Goal: Task Accomplishment & Management: Use online tool/utility

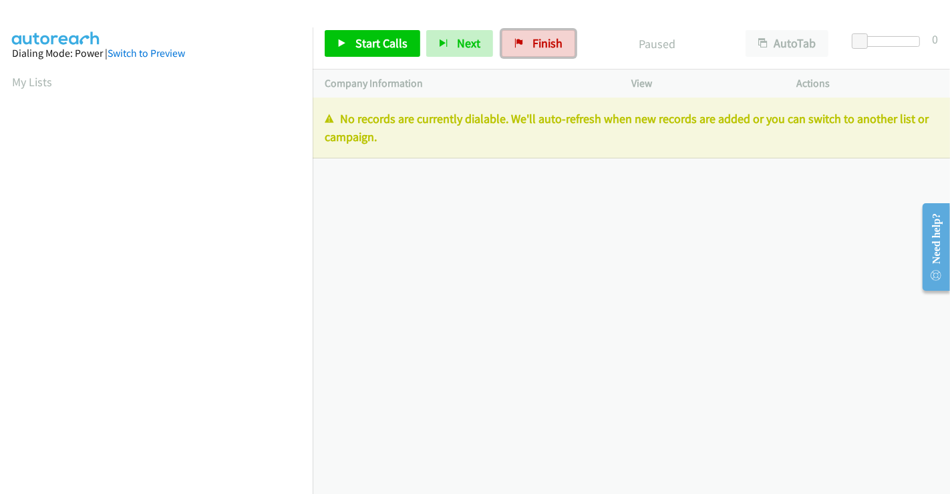
drag, startPoint x: 535, startPoint y: 46, endPoint x: 527, endPoint y: 76, distance: 31.1
click at [535, 46] on span "Finish" at bounding box center [548, 42] width 30 height 15
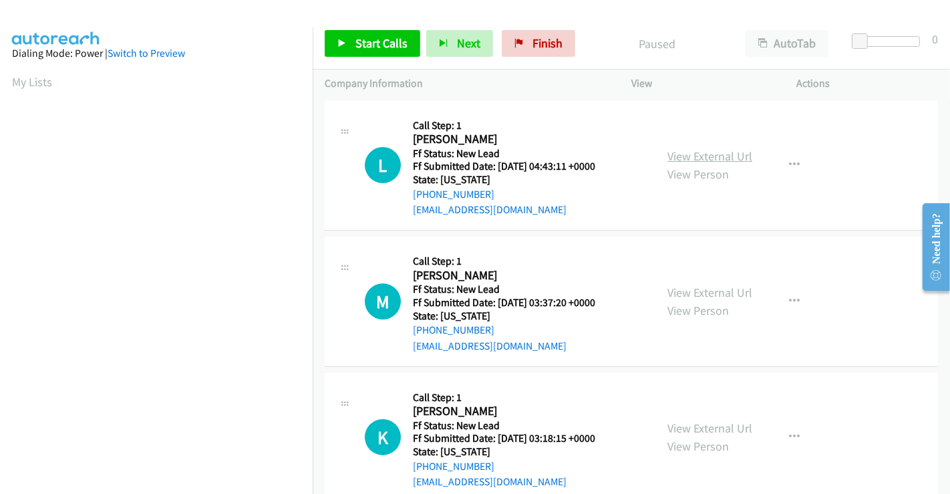
click at [683, 152] on link "View External Url" at bounding box center [709, 155] width 85 height 15
click at [700, 289] on link "View External Url" at bounding box center [709, 292] width 85 height 15
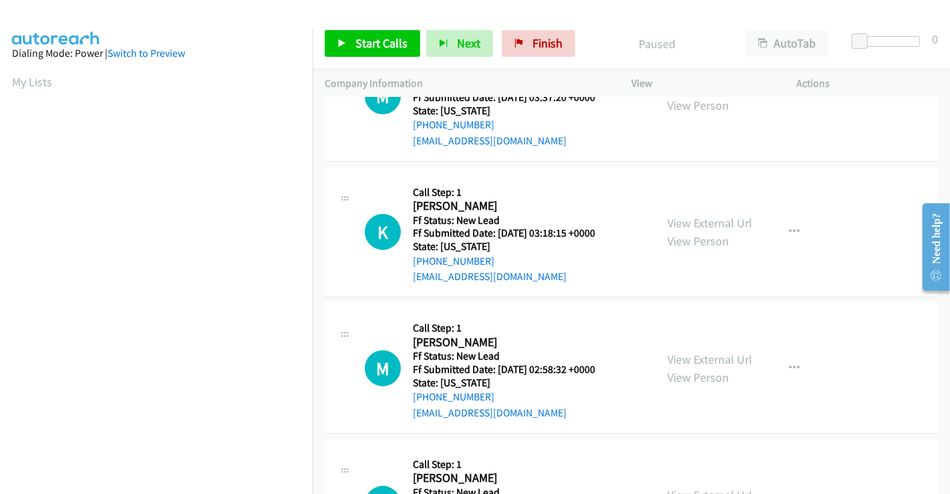
scroll to position [222, 0]
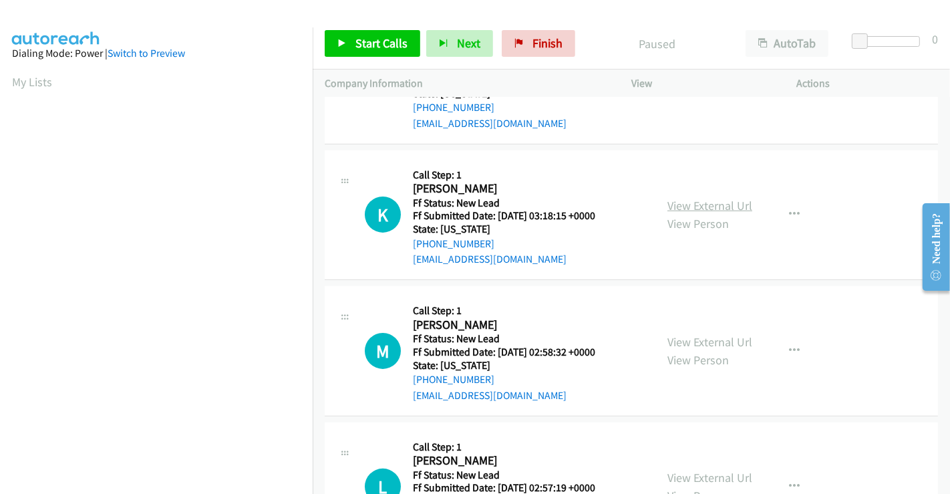
click at [686, 202] on link "View External Url" at bounding box center [709, 205] width 85 height 15
click at [696, 337] on link "View External Url" at bounding box center [709, 341] width 85 height 15
click at [711, 478] on link "View External Url" at bounding box center [709, 477] width 85 height 15
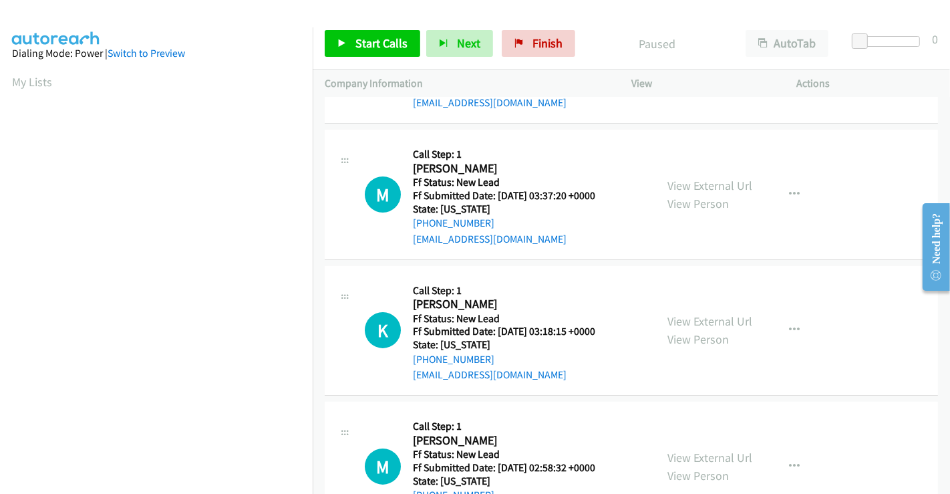
scroll to position [0, 0]
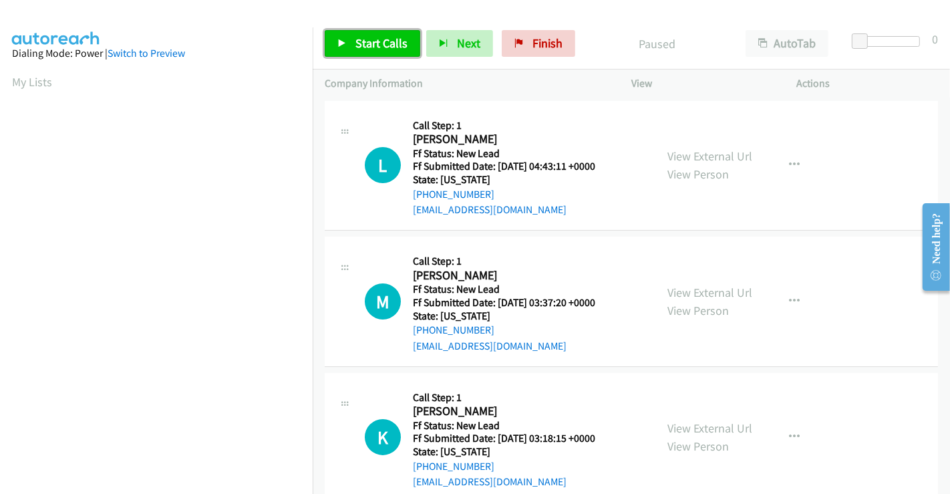
click at [359, 41] on span "Start Calls" at bounding box center [381, 42] width 52 height 15
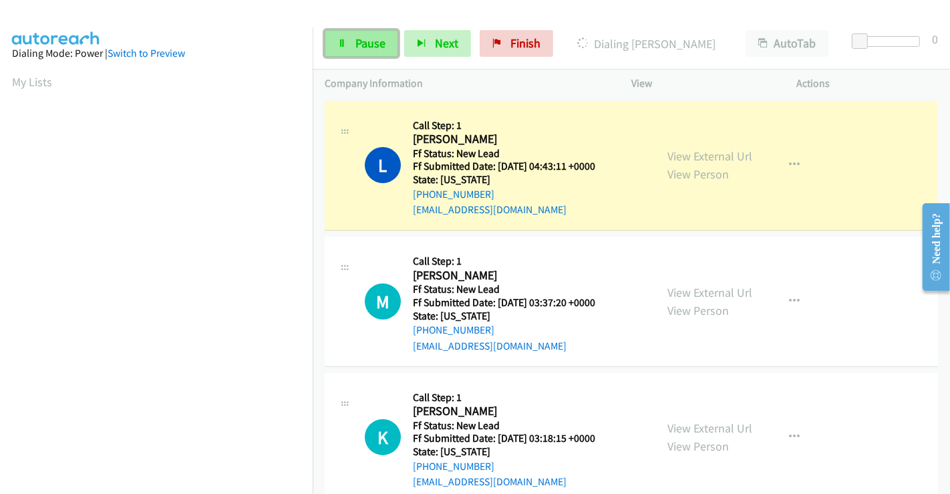
click at [370, 39] on span "Pause" at bounding box center [370, 42] width 30 height 15
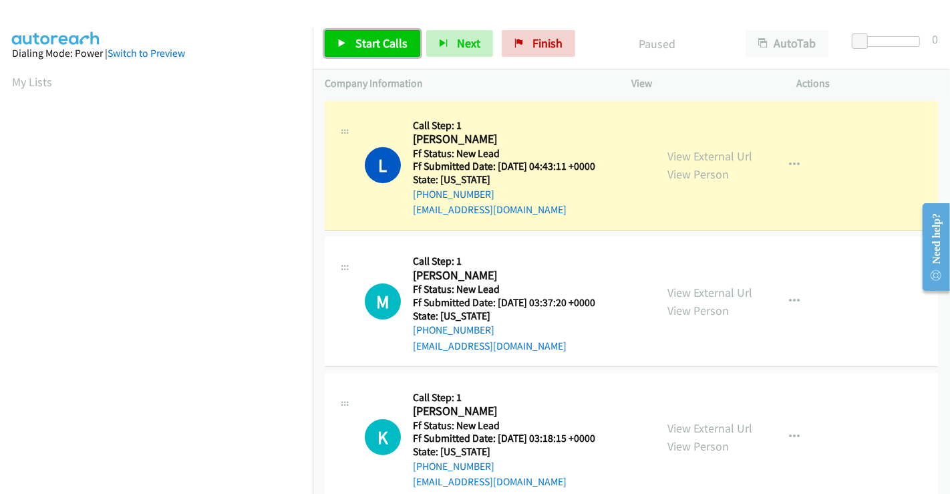
click at [382, 47] on span "Start Calls" at bounding box center [381, 42] width 52 height 15
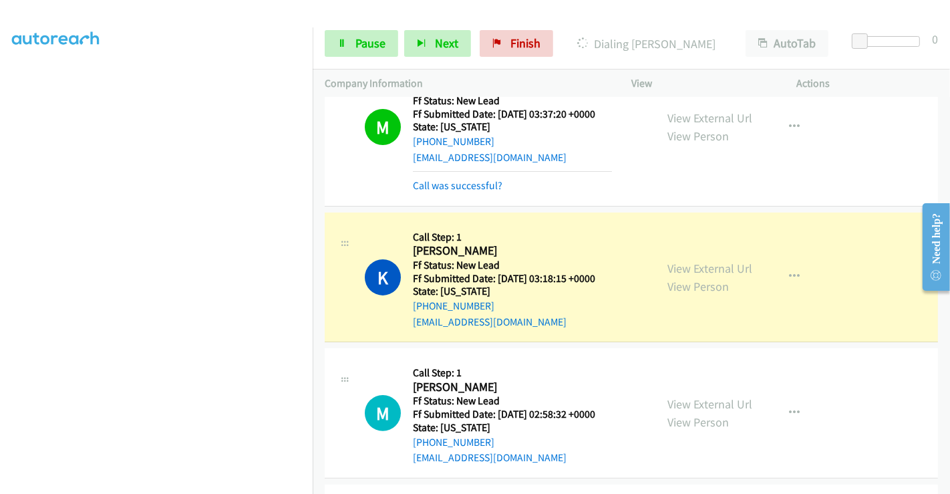
scroll to position [371, 0]
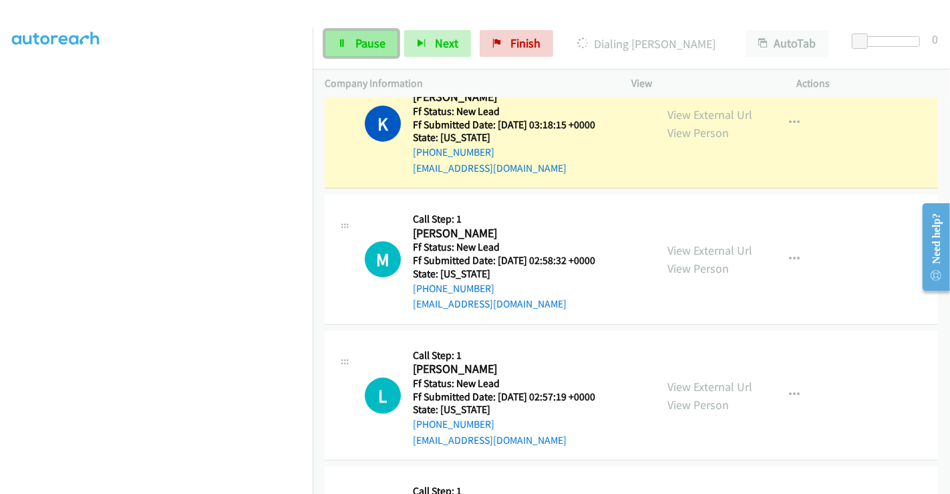
click at [361, 41] on span "Pause" at bounding box center [370, 42] width 30 height 15
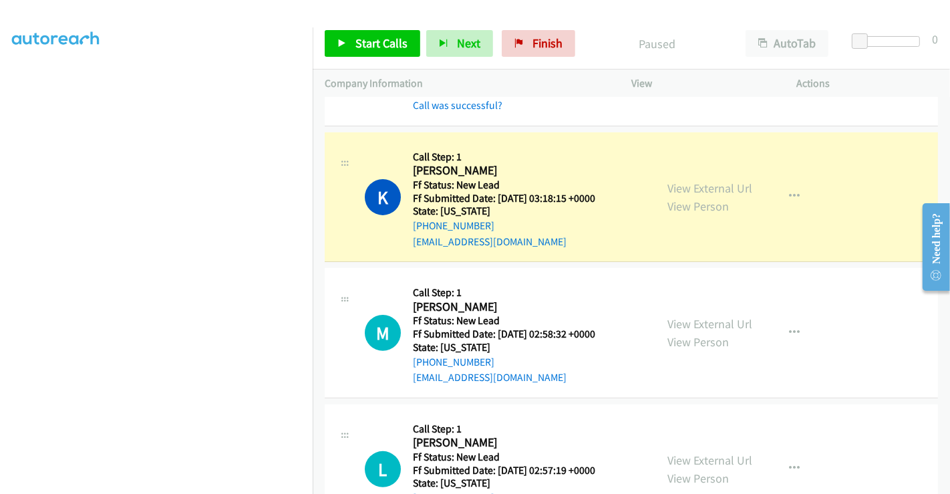
scroll to position [297, 0]
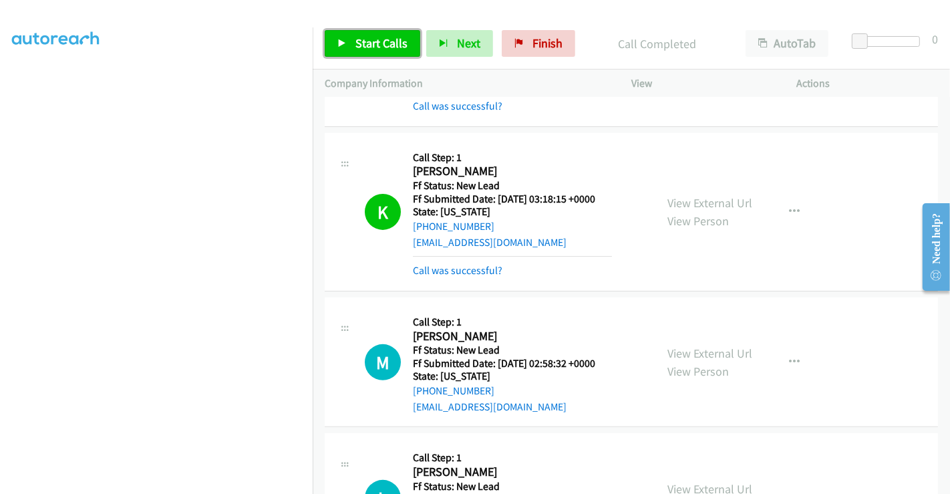
click at [388, 43] on span "Start Calls" at bounding box center [381, 42] width 52 height 15
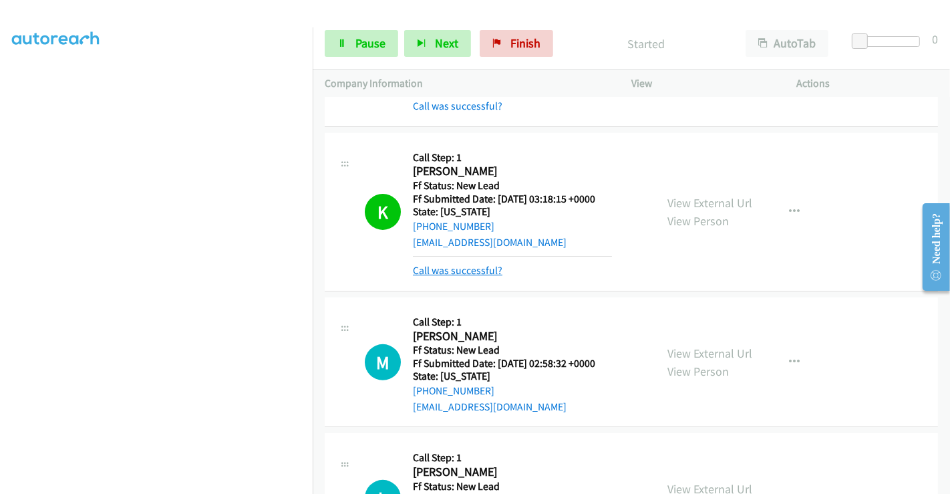
click at [457, 269] on link "Call was successful?" at bounding box center [458, 270] width 90 height 13
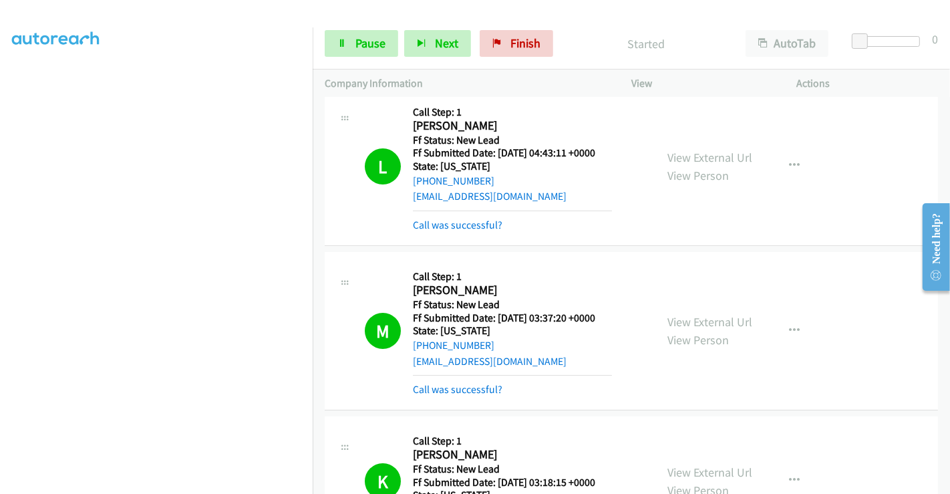
scroll to position [0, 0]
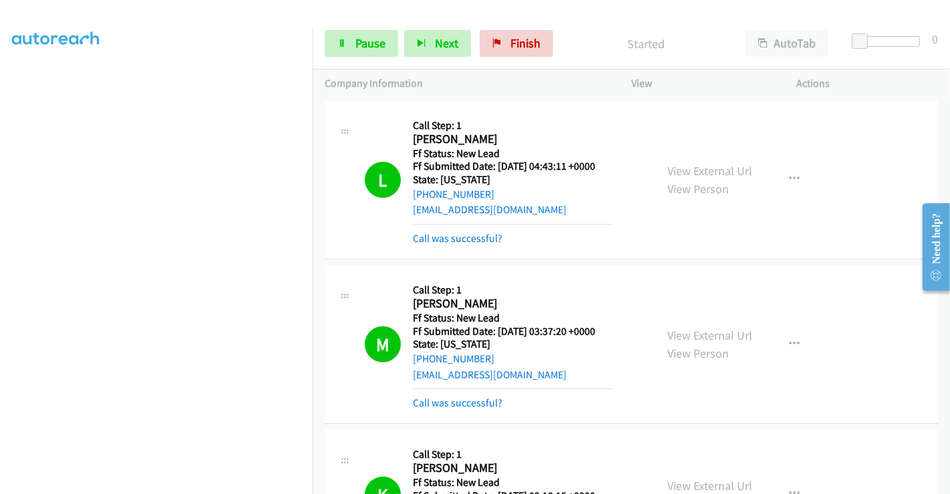
click at [461, 231] on div "Call was successful?" at bounding box center [512, 239] width 199 height 16
click at [433, 231] on div "Call was successful?" at bounding box center [512, 239] width 199 height 16
click at [433, 237] on link "Call was successful?" at bounding box center [458, 238] width 90 height 13
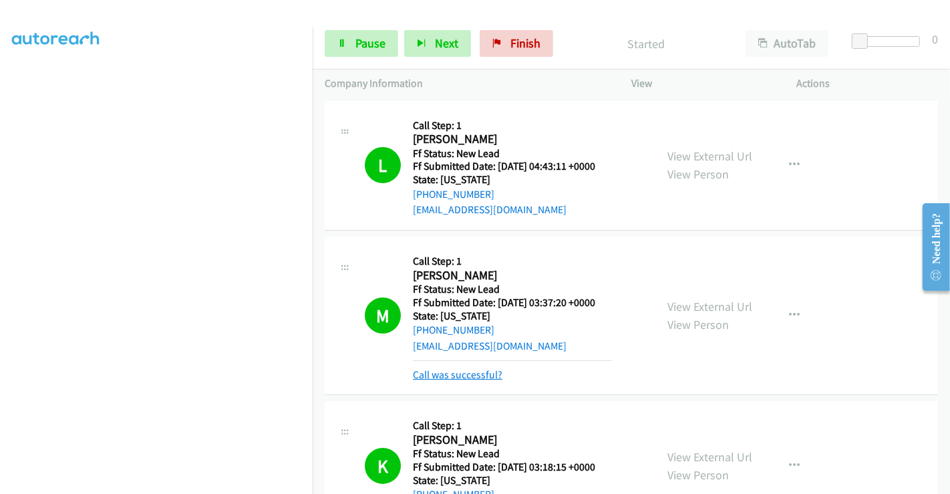
click at [446, 374] on link "Call was successful?" at bounding box center [458, 374] width 90 height 13
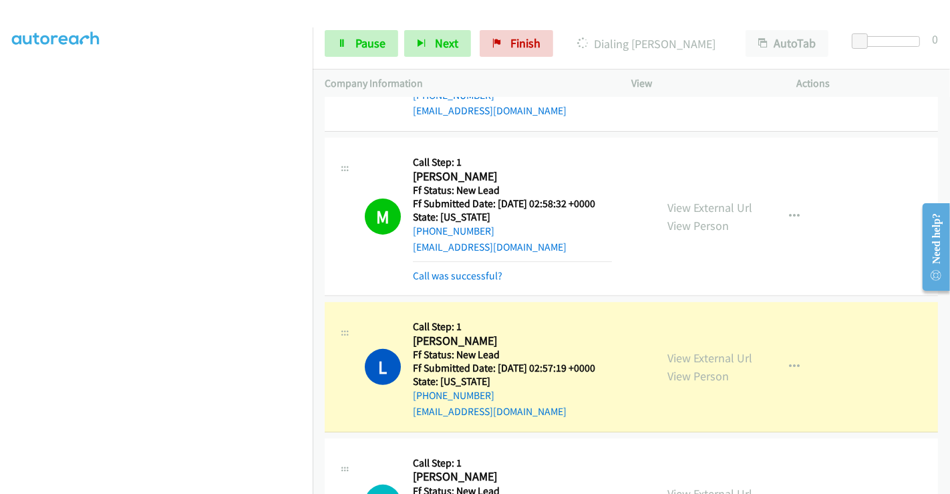
scroll to position [257, 0]
click at [351, 43] on link "Pause" at bounding box center [361, 43] width 73 height 27
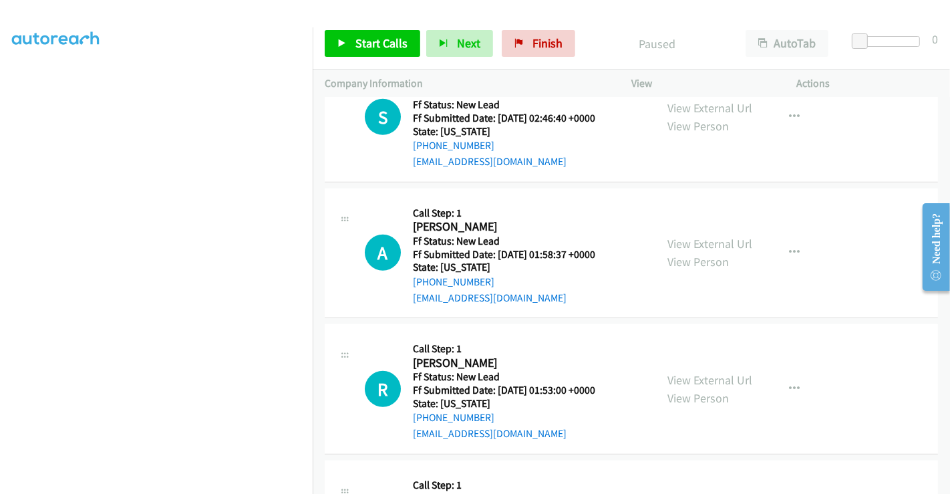
scroll to position [742, 0]
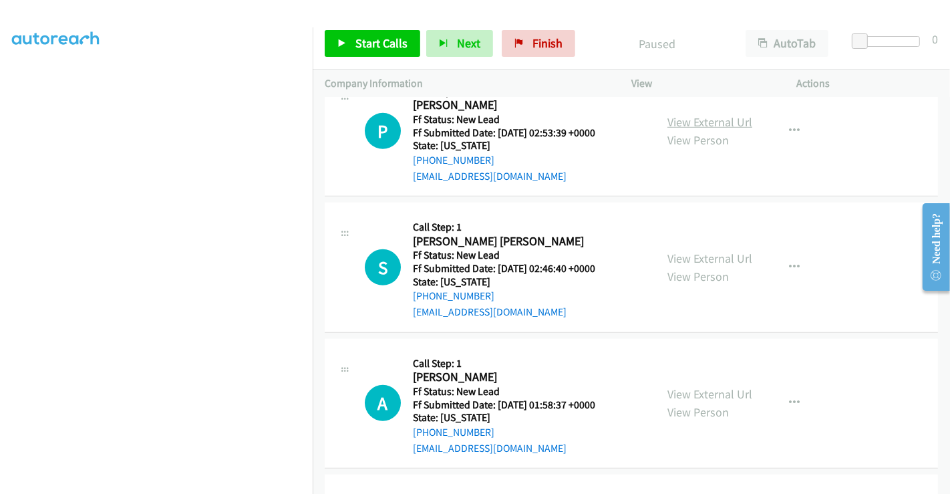
click at [684, 114] on link "View External Url" at bounding box center [709, 121] width 85 height 15
click at [700, 255] on link "View External Url" at bounding box center [709, 258] width 85 height 15
click at [695, 391] on link "View External Url" at bounding box center [709, 393] width 85 height 15
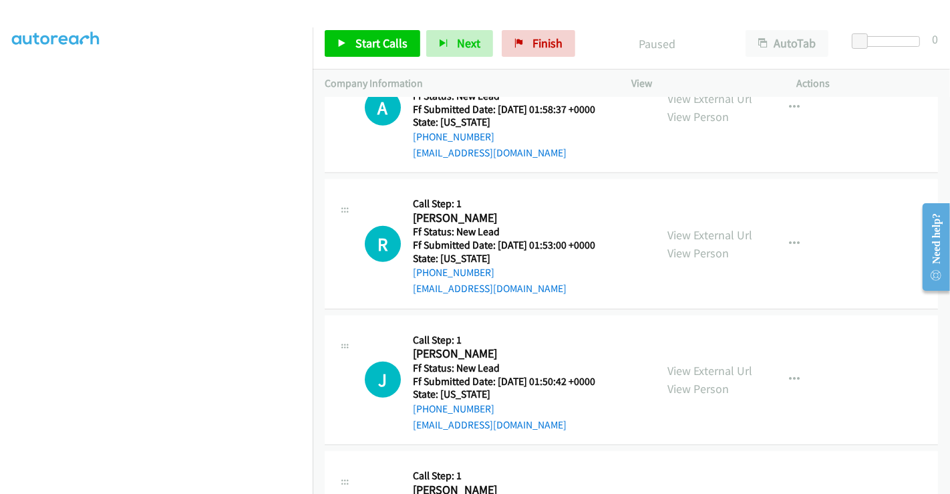
scroll to position [1039, 0]
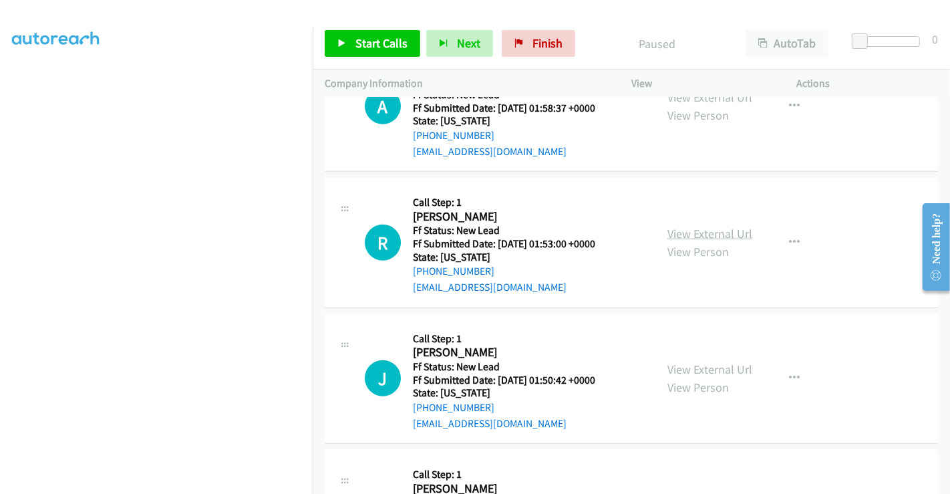
click at [687, 227] on link "View External Url" at bounding box center [709, 233] width 85 height 15
click at [683, 367] on link "View External Url" at bounding box center [709, 368] width 85 height 15
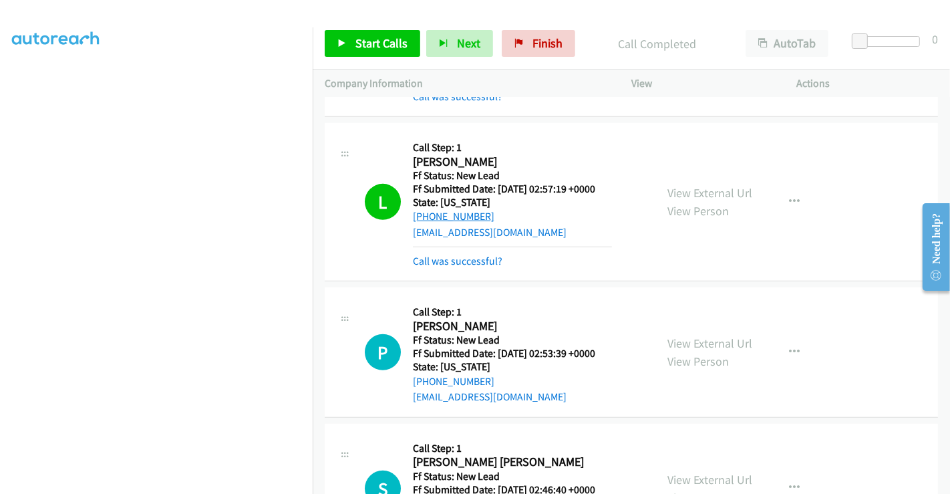
scroll to position [696, 0]
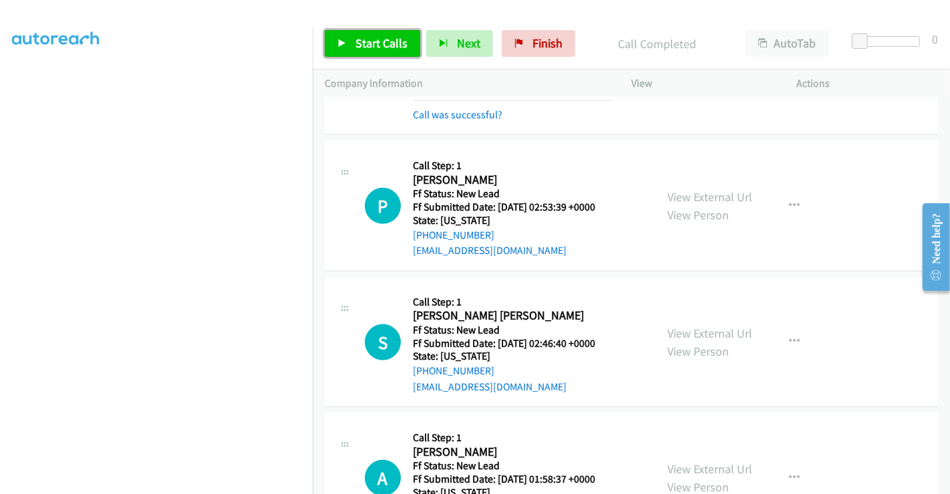
click at [356, 43] on span "Start Calls" at bounding box center [381, 42] width 52 height 15
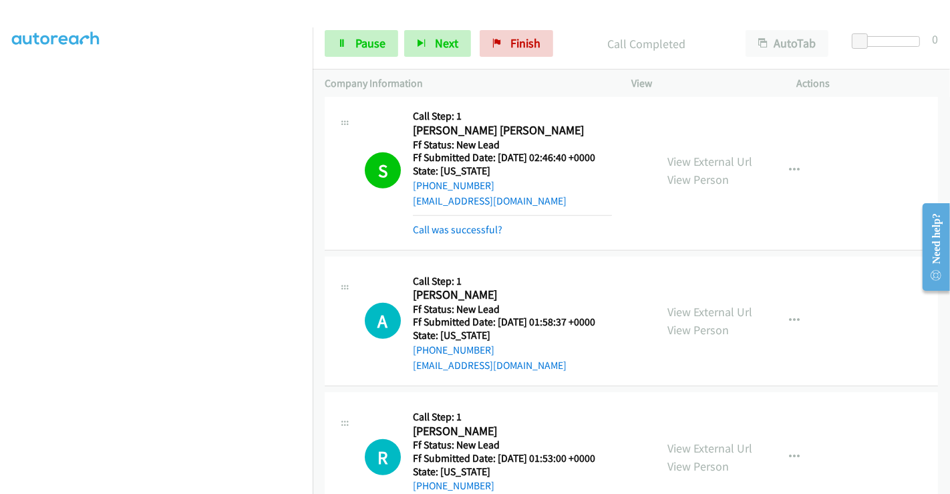
scroll to position [1067, 0]
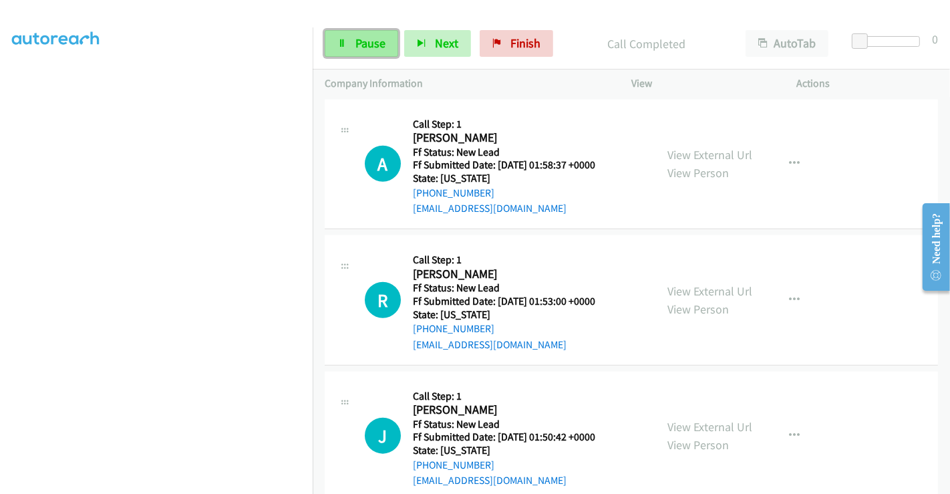
click at [370, 43] on span "Pause" at bounding box center [370, 42] width 30 height 15
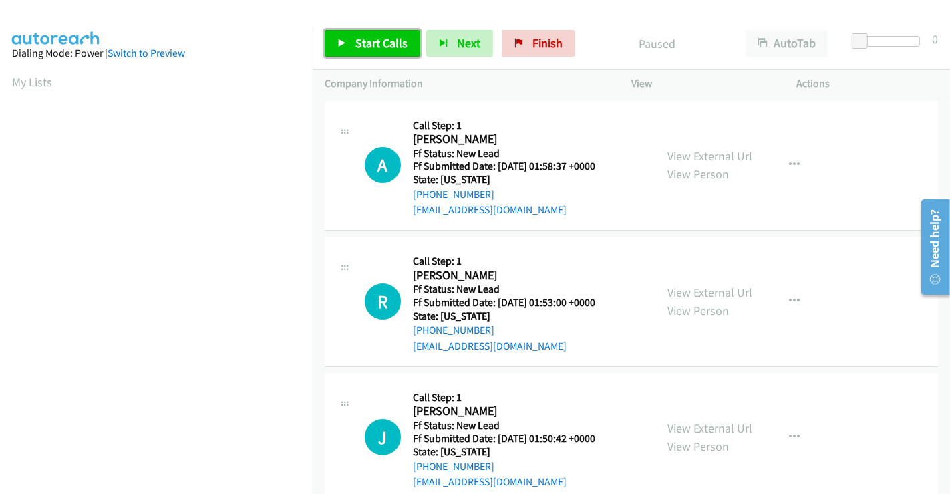
click at [370, 31] on link "Start Calls" at bounding box center [373, 43] width 96 height 27
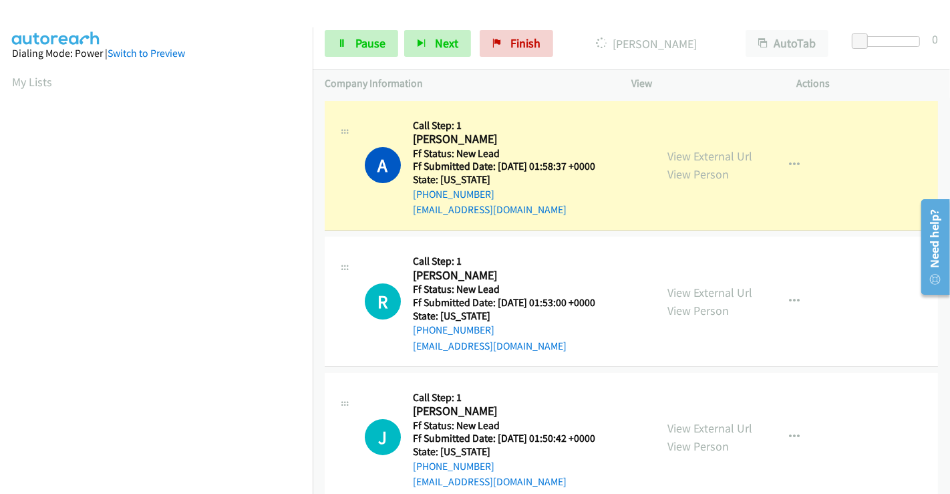
scroll to position [257, 0]
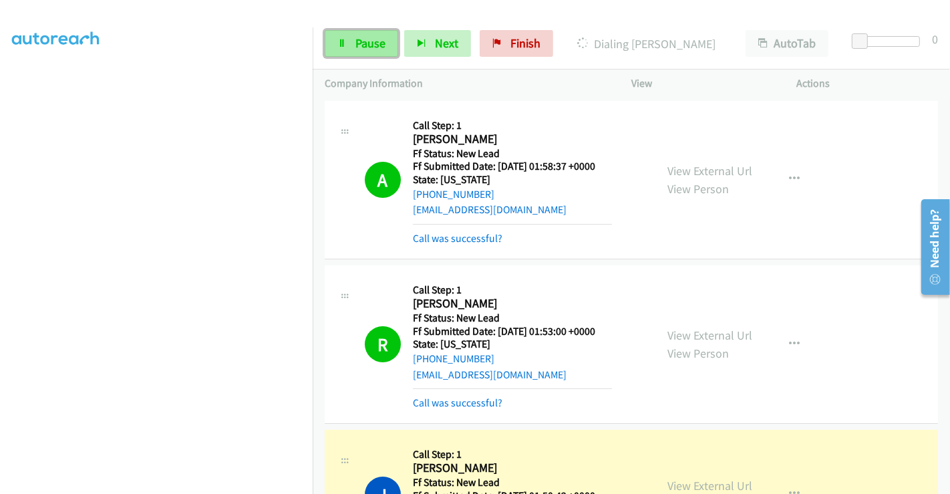
click at [364, 43] on span "Pause" at bounding box center [370, 42] width 30 height 15
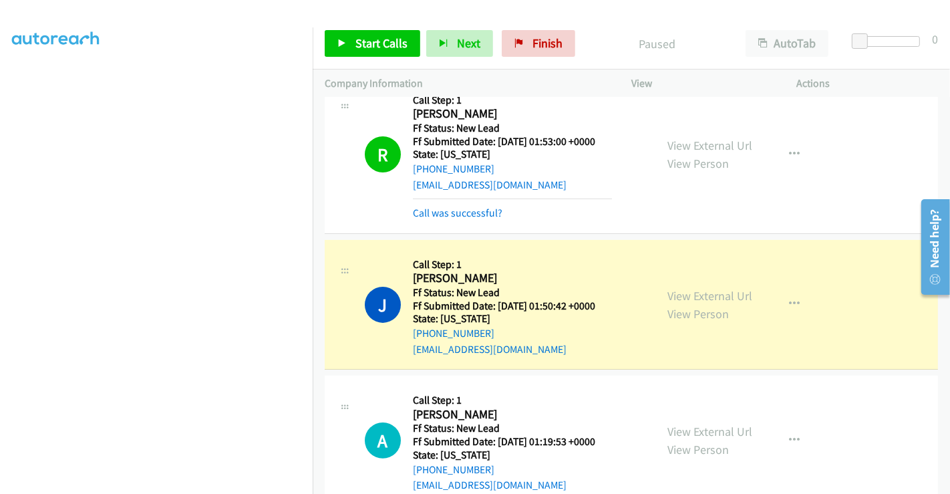
scroll to position [0, 0]
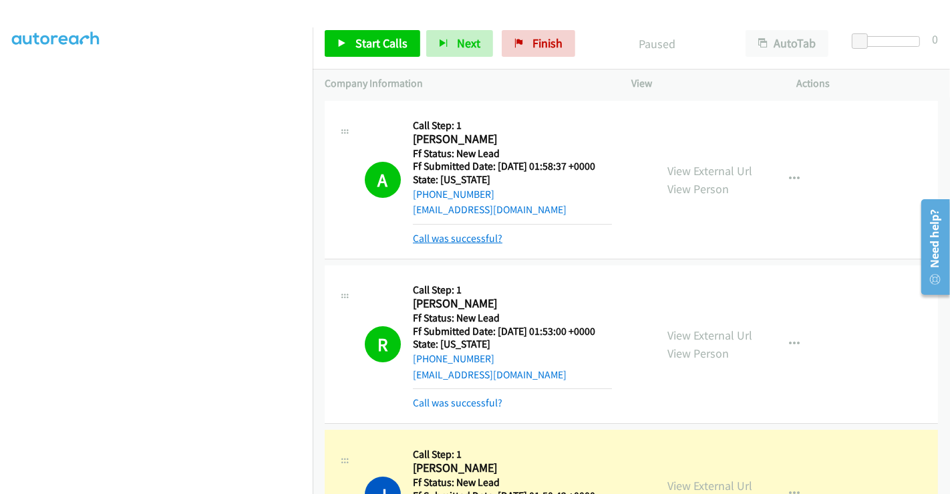
click at [448, 237] on link "Call was successful?" at bounding box center [458, 238] width 90 height 13
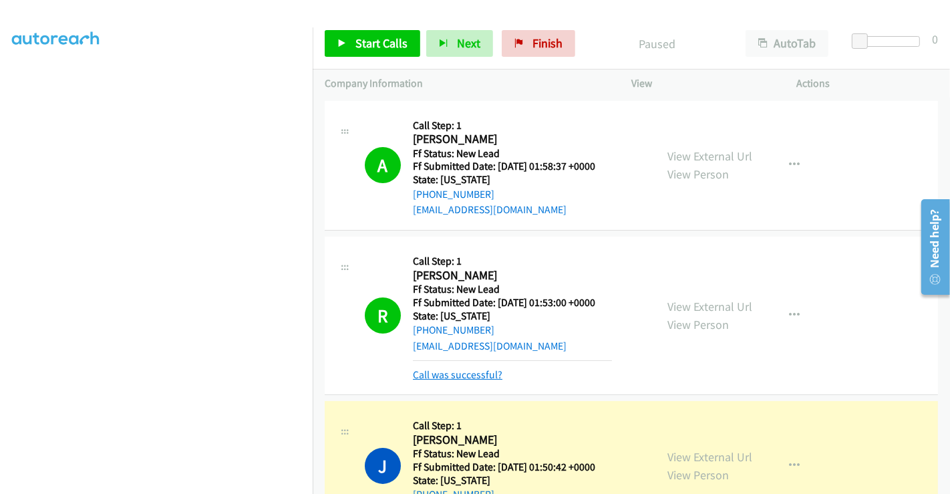
click at [458, 373] on link "Call was successful?" at bounding box center [458, 374] width 90 height 13
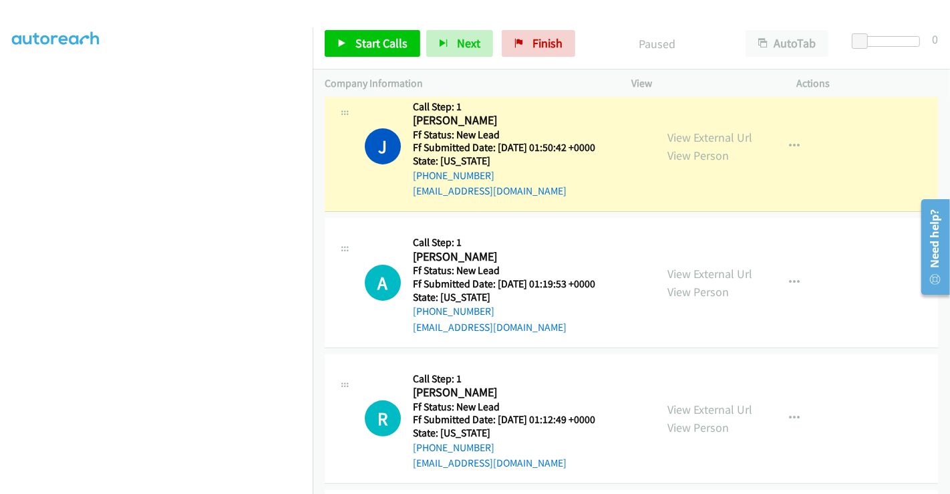
scroll to position [297, 0]
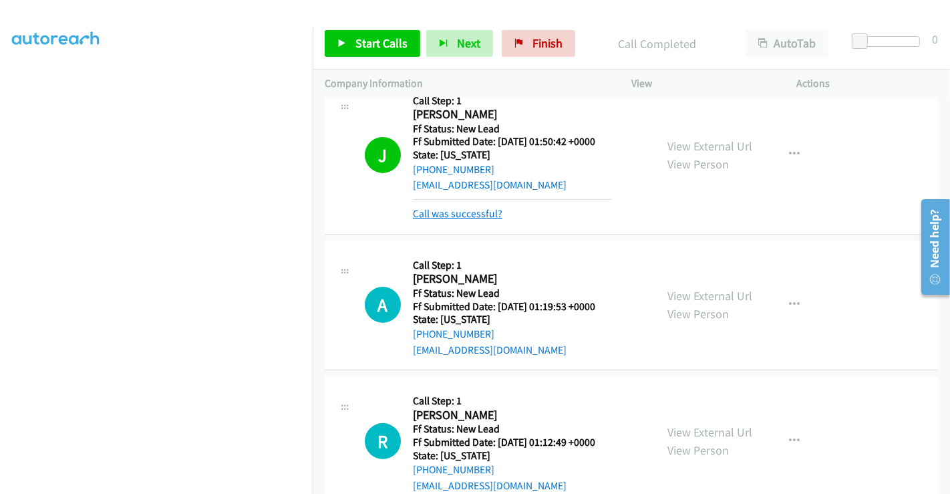
click at [469, 211] on link "Call was successful?" at bounding box center [458, 213] width 90 height 13
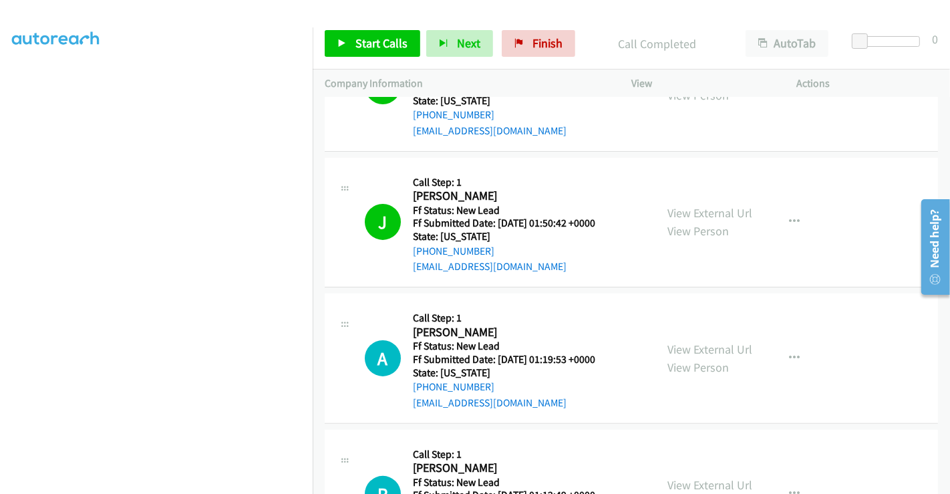
scroll to position [371, 0]
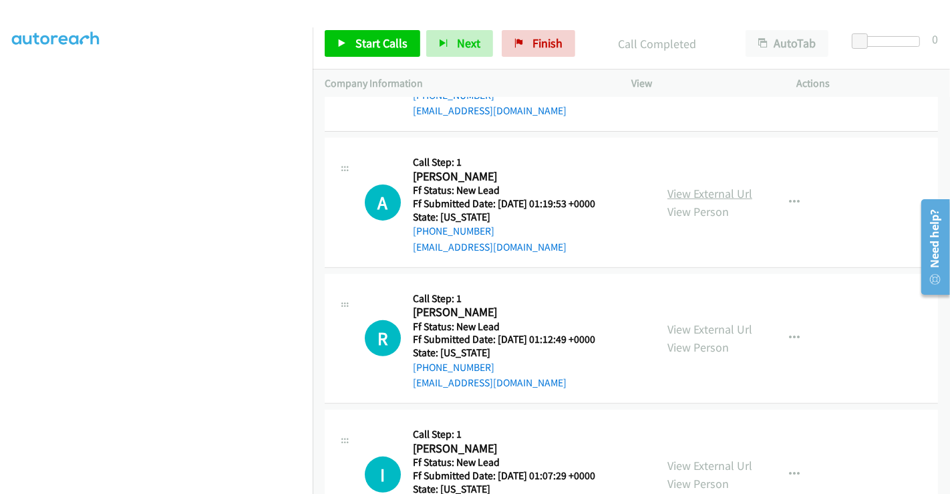
click at [693, 188] on link "View External Url" at bounding box center [709, 193] width 85 height 15
click at [698, 332] on link "View External Url" at bounding box center [709, 328] width 85 height 15
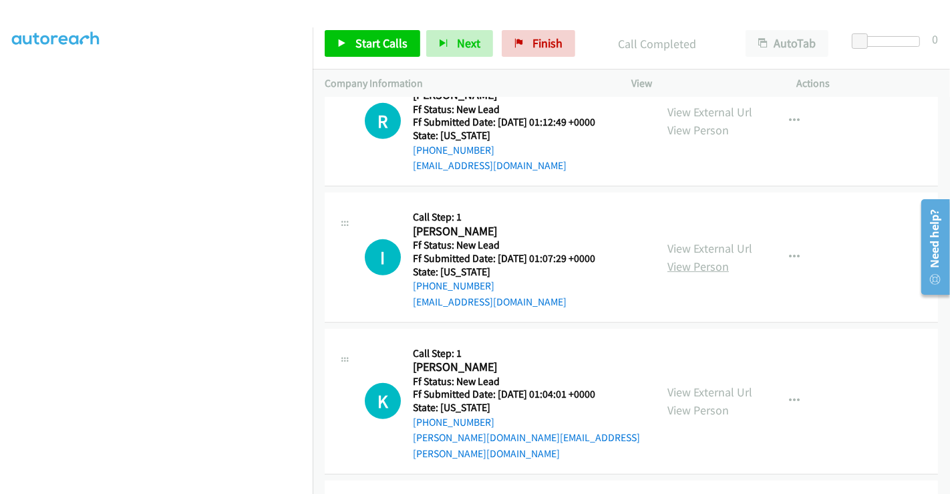
scroll to position [593, 0]
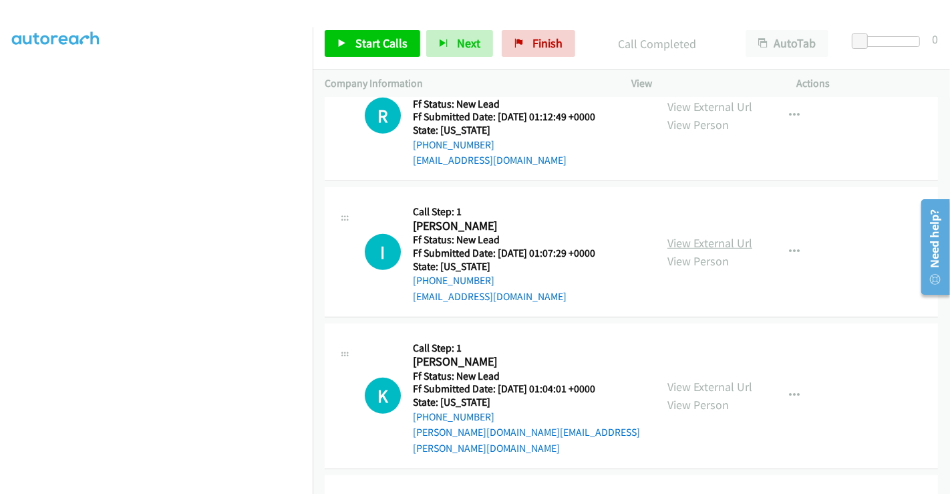
click at [691, 237] on link "View External Url" at bounding box center [709, 242] width 85 height 15
click at [694, 379] on link "View External Url" at bounding box center [709, 386] width 85 height 15
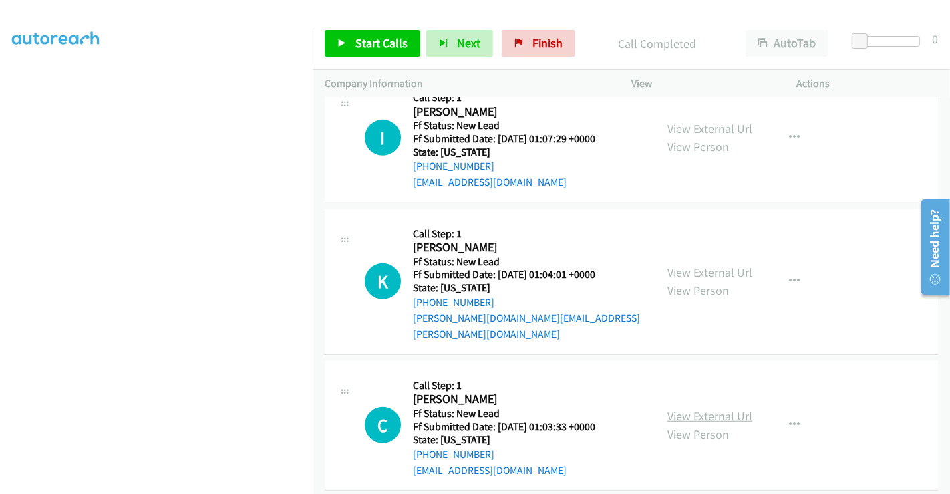
click at [702, 408] on link "View External Url" at bounding box center [709, 415] width 85 height 15
click at [343, 39] on icon at bounding box center [341, 43] width 9 height 9
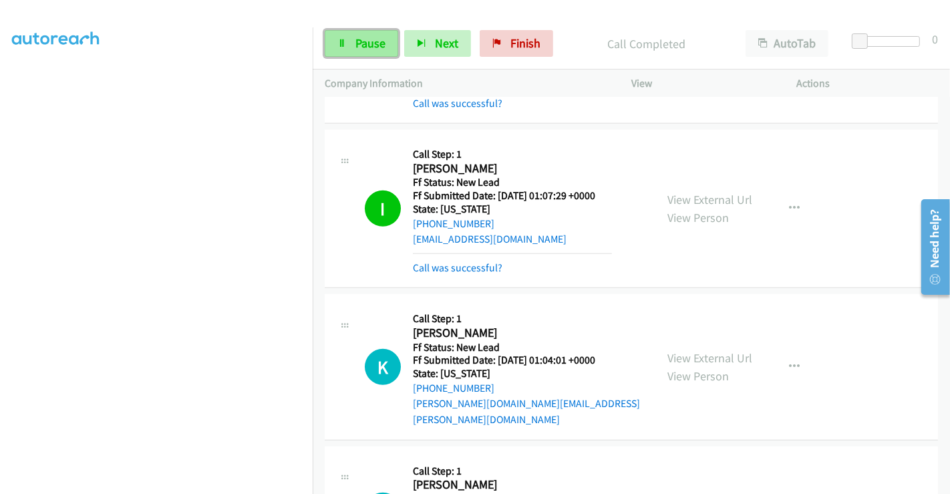
click at [361, 41] on span "Pause" at bounding box center [370, 42] width 30 height 15
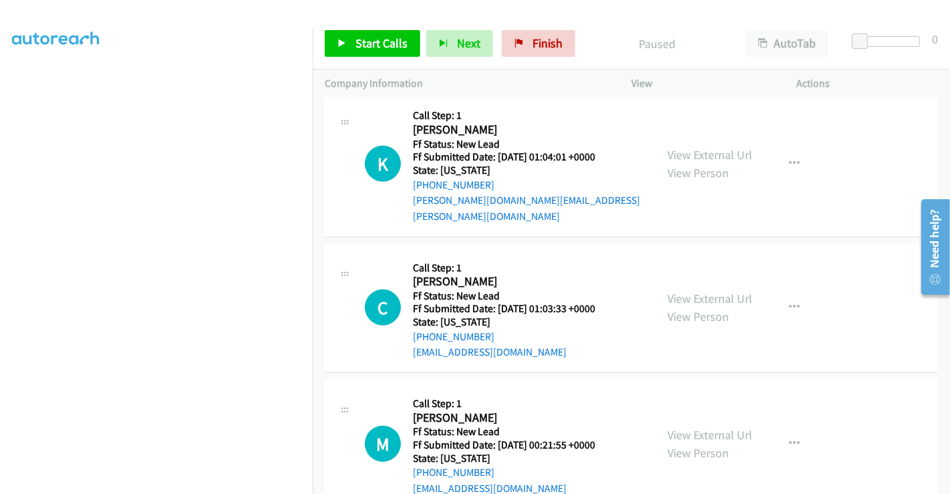
scroll to position [841, 0]
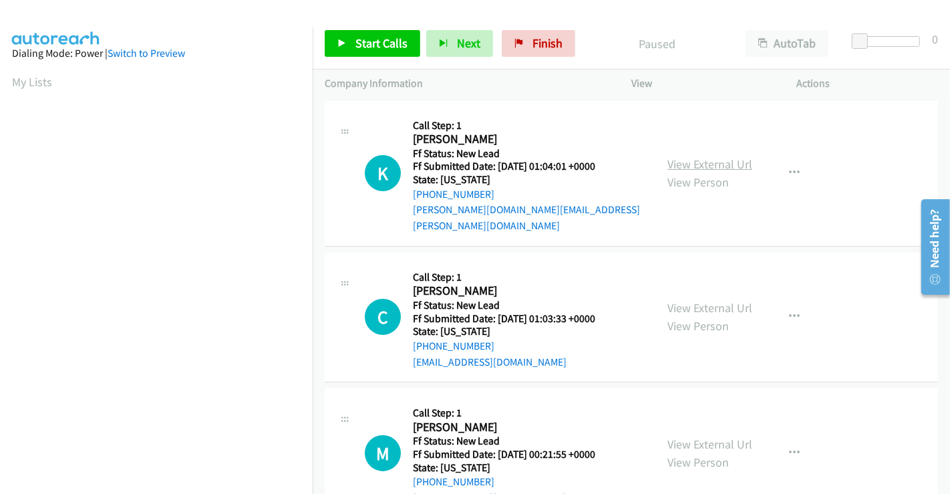
click at [710, 156] on link "View External Url" at bounding box center [709, 163] width 85 height 15
click at [359, 49] on span "Start Calls" at bounding box center [381, 42] width 52 height 15
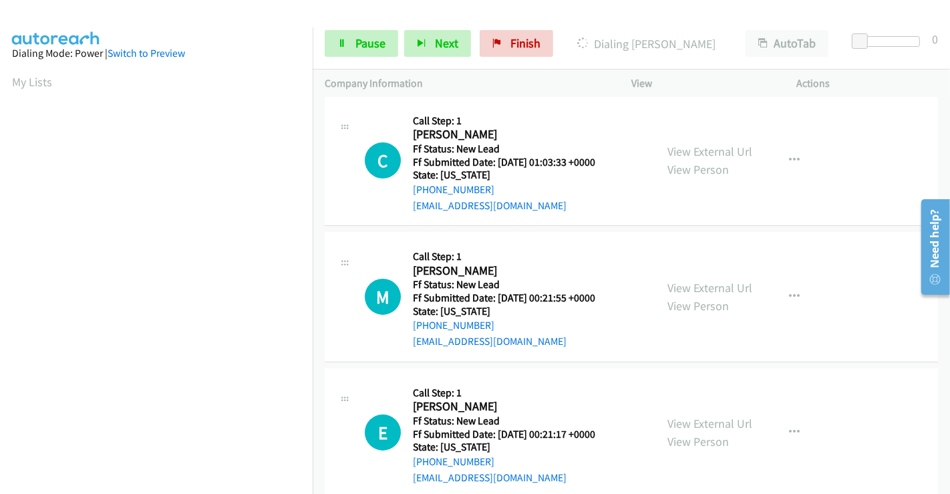
scroll to position [164, 0]
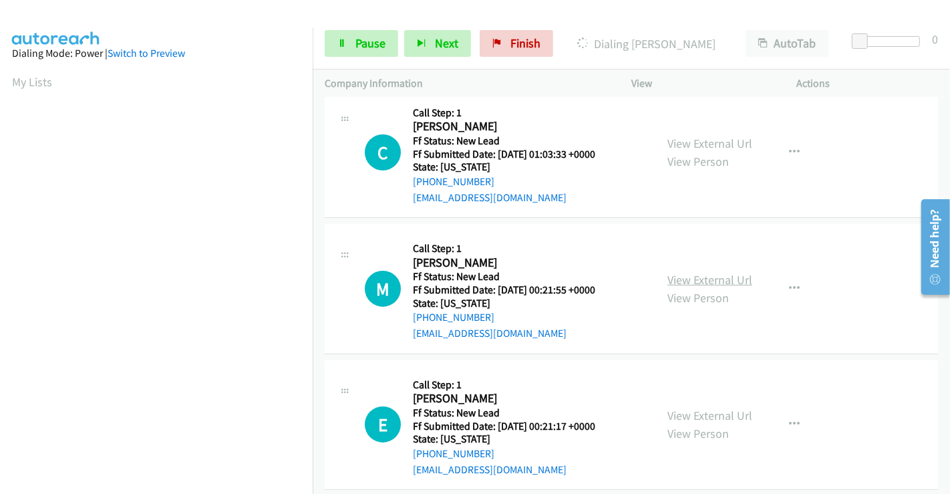
click at [693, 272] on link "View External Url" at bounding box center [709, 279] width 85 height 15
click at [687, 408] on link "View External Url" at bounding box center [709, 415] width 85 height 15
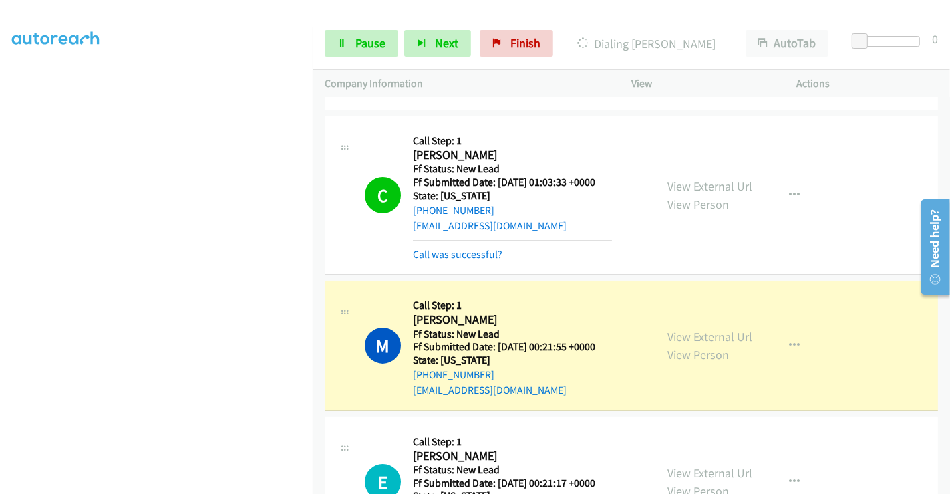
scroll to position [192, 0]
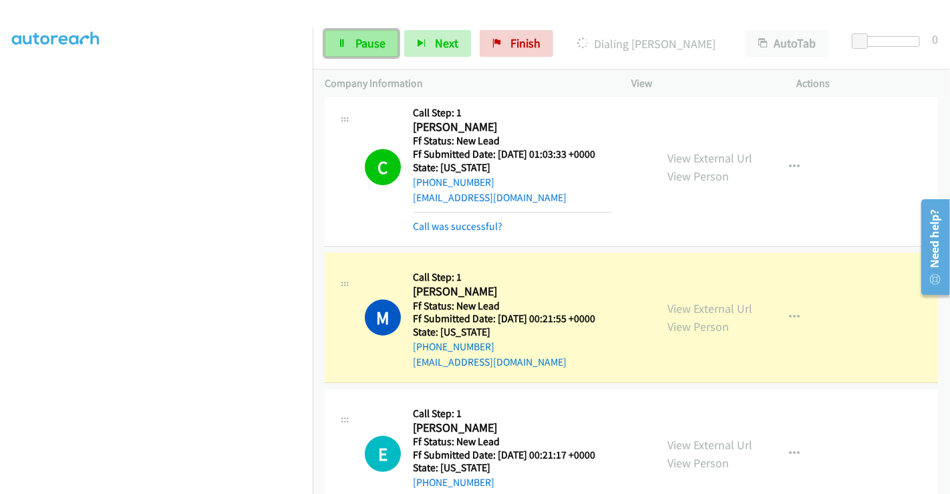
click at [359, 43] on span "Pause" at bounding box center [370, 42] width 30 height 15
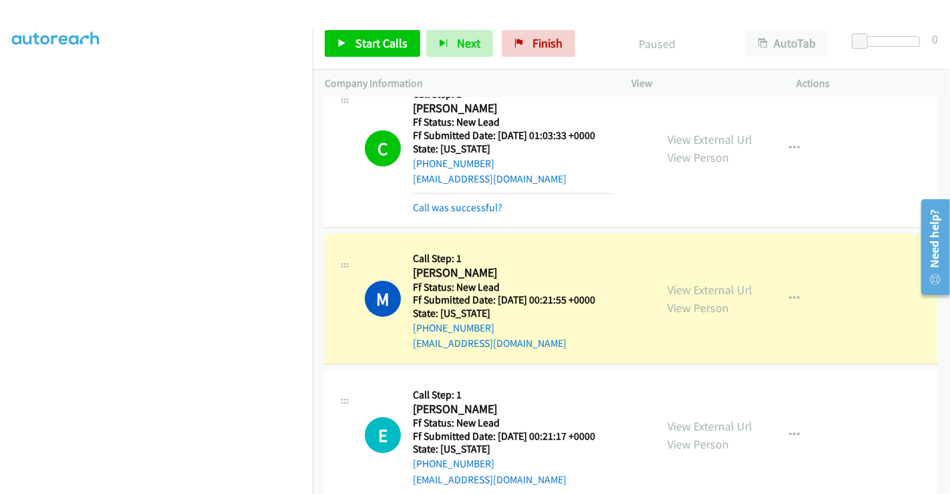
scroll to position [221, 0]
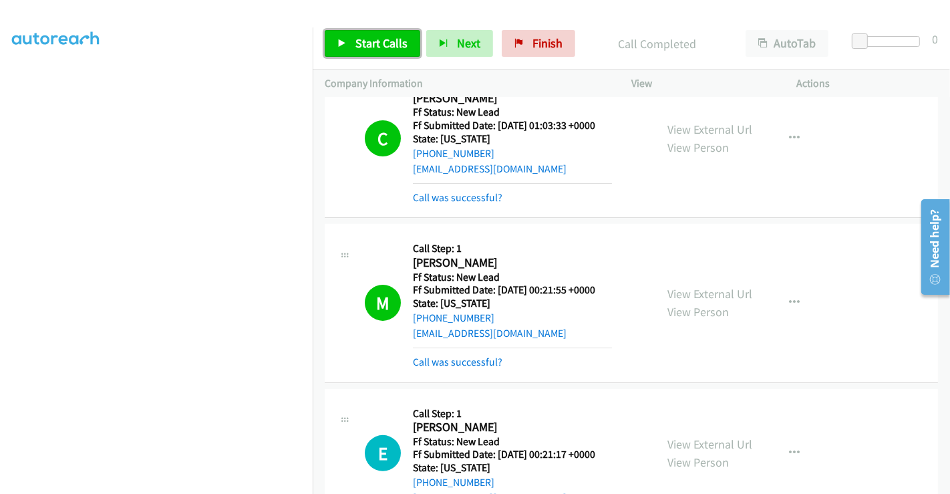
click at [371, 41] on span "Start Calls" at bounding box center [381, 42] width 52 height 15
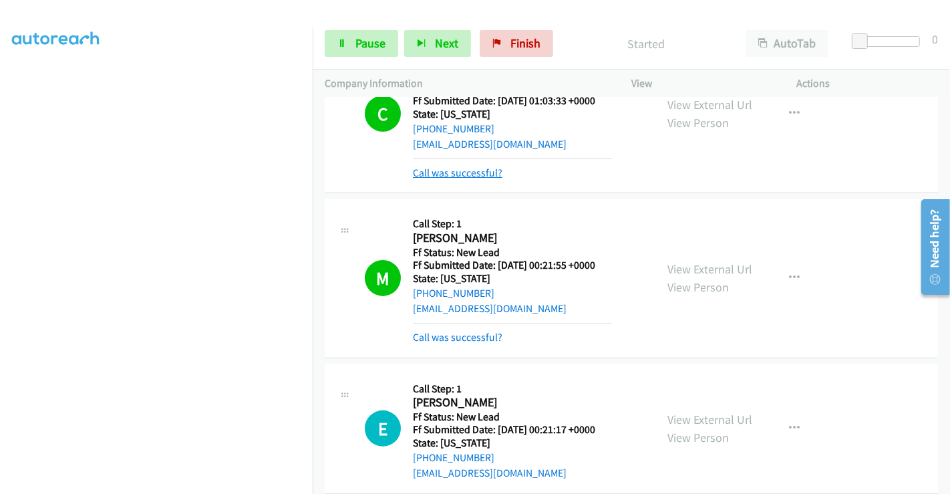
scroll to position [249, 0]
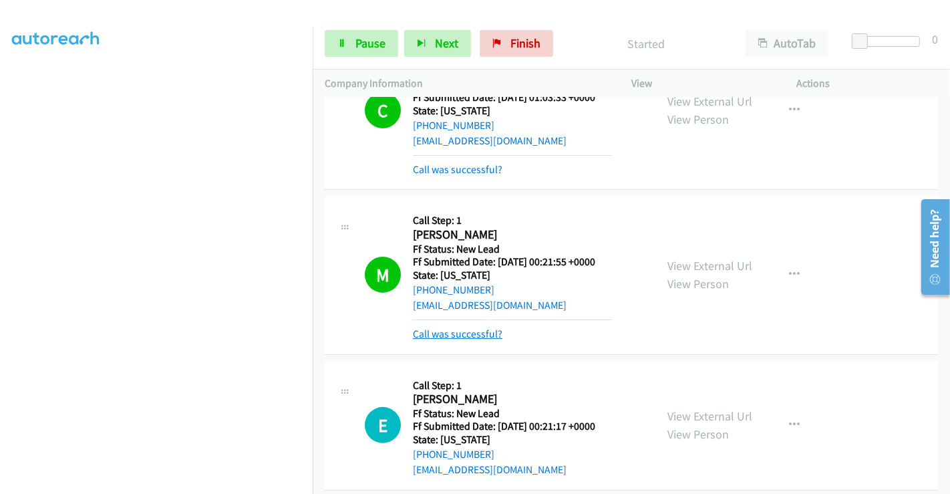
click at [458, 327] on link "Call was successful?" at bounding box center [458, 333] width 90 height 13
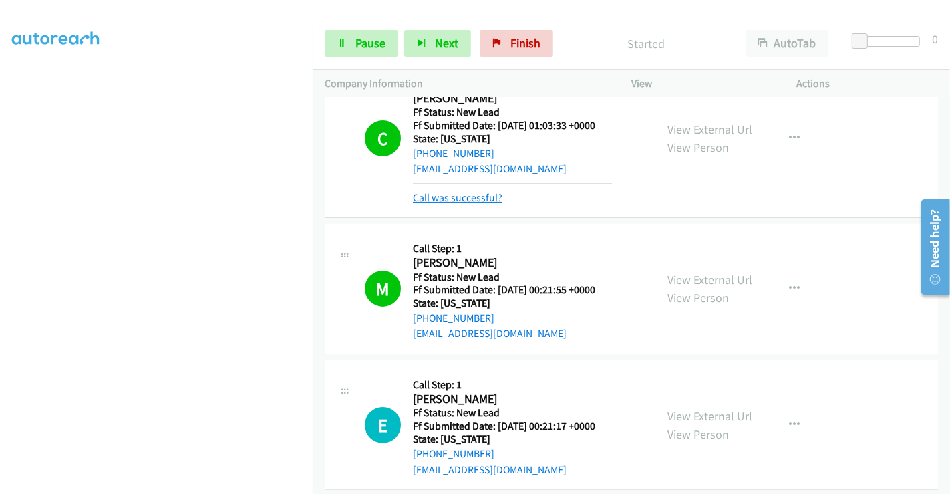
click at [469, 191] on link "Call was successful?" at bounding box center [458, 197] width 90 height 13
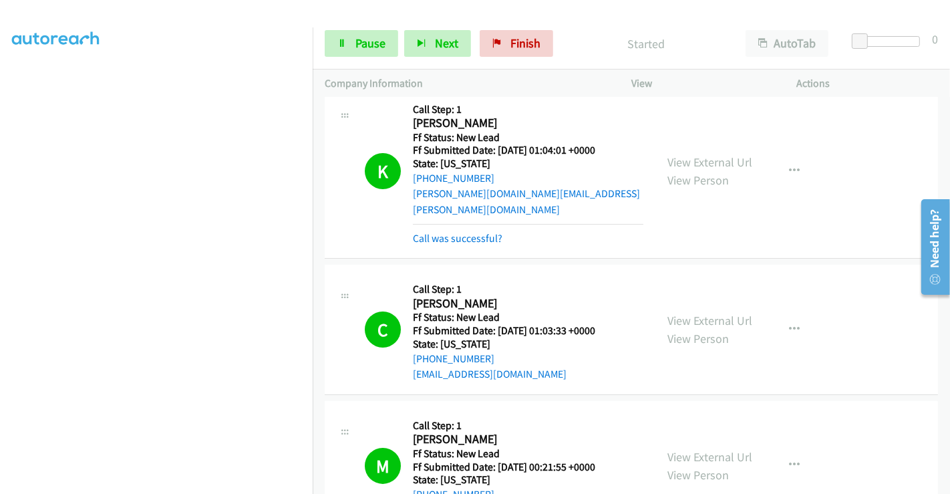
scroll to position [0, 0]
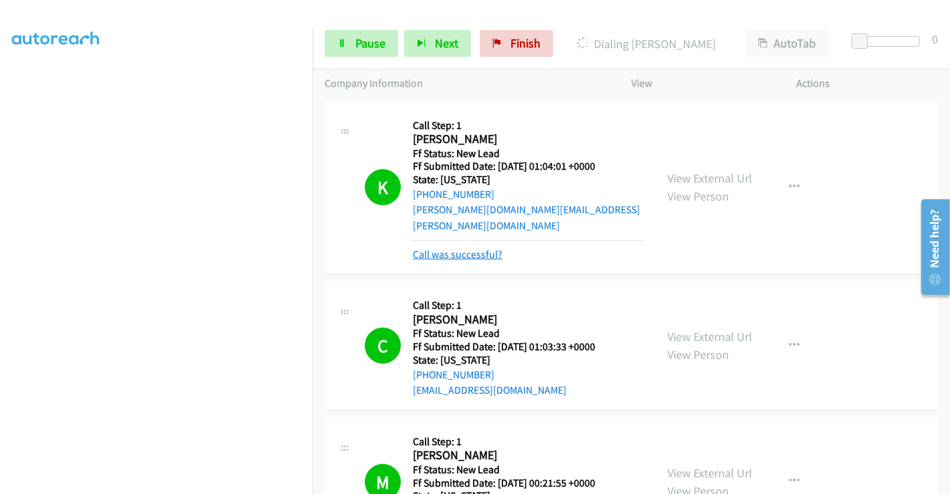
click at [458, 248] on link "Call was successful?" at bounding box center [458, 254] width 90 height 13
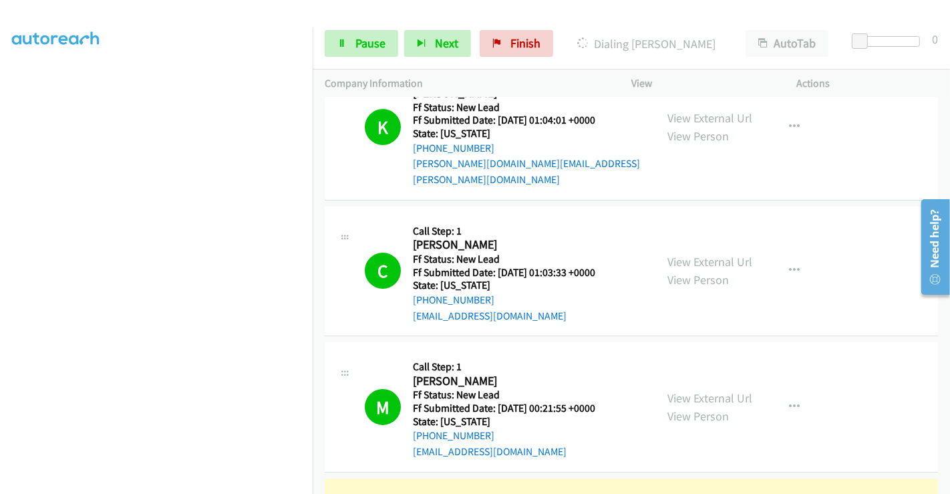
scroll to position [164, 0]
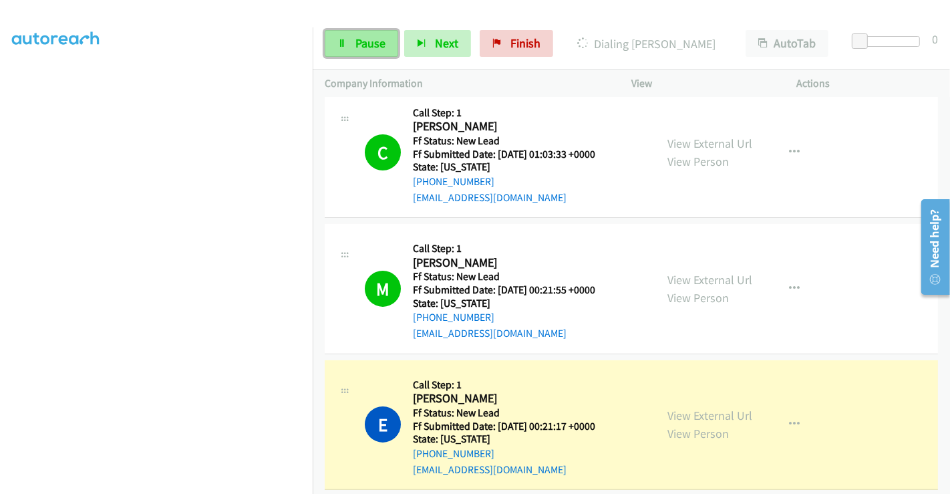
click at [349, 37] on link "Pause" at bounding box center [361, 43] width 73 height 27
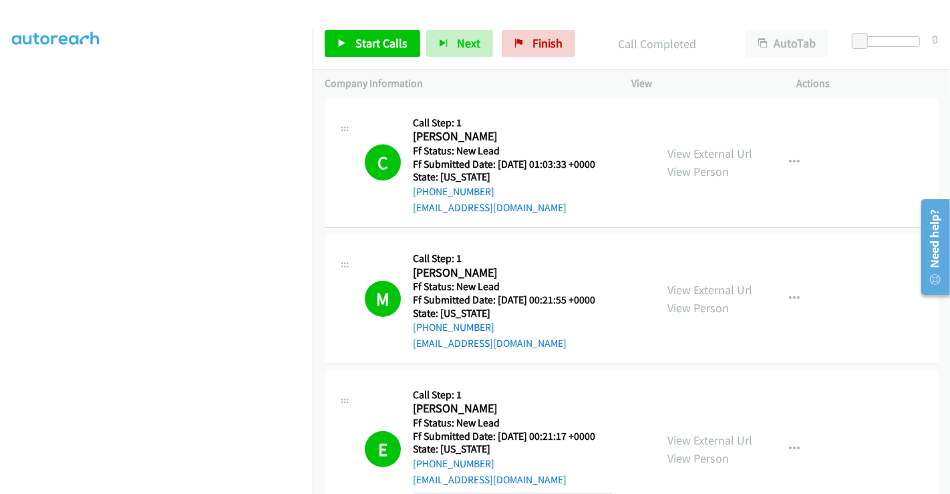
scroll to position [253, 0]
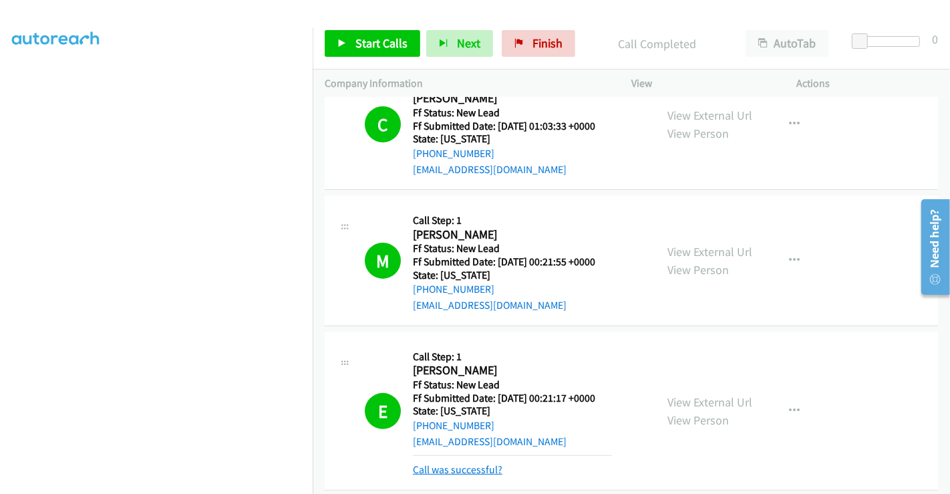
click at [448, 463] on link "Call was successful?" at bounding box center [458, 469] width 90 height 13
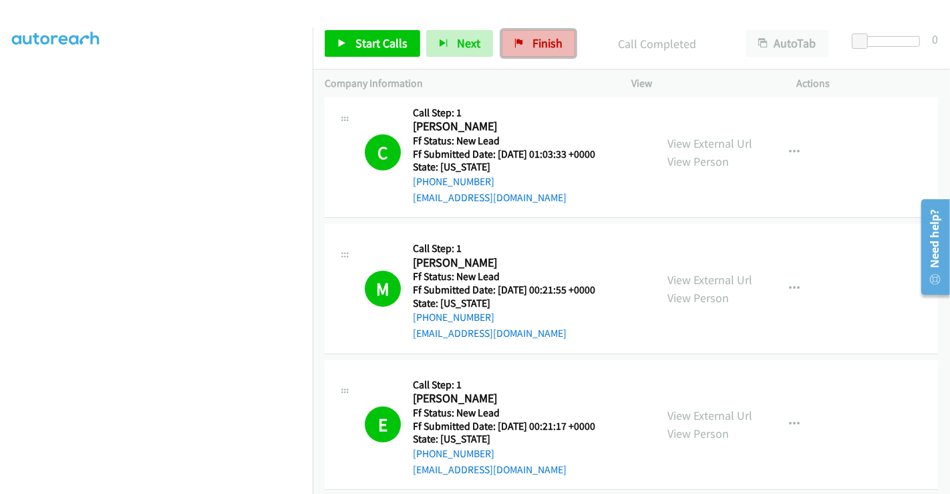
click at [533, 46] on span "Finish" at bounding box center [548, 42] width 30 height 15
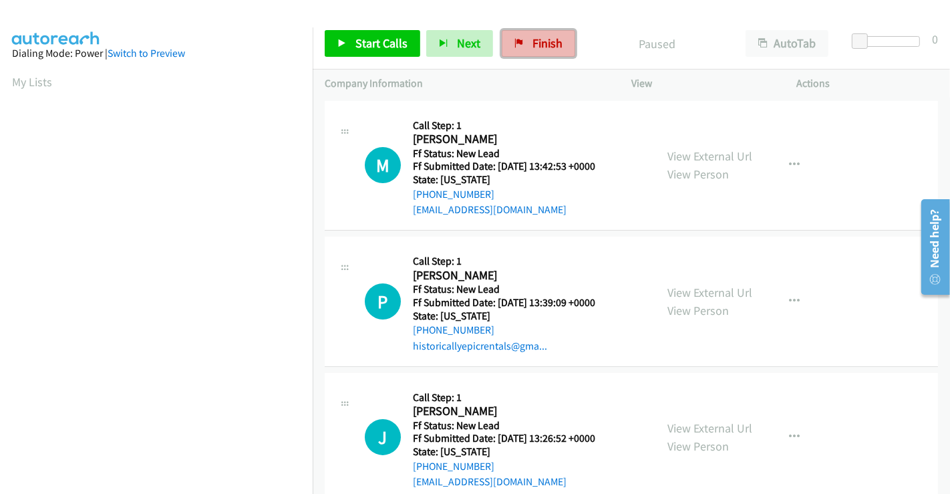
click at [524, 50] on link "Finish" at bounding box center [538, 43] width 73 height 27
click at [679, 151] on link "View External Url" at bounding box center [709, 155] width 85 height 15
click at [702, 288] on link "View External Url" at bounding box center [709, 292] width 85 height 15
click at [708, 423] on link "View External Url" at bounding box center [709, 427] width 85 height 15
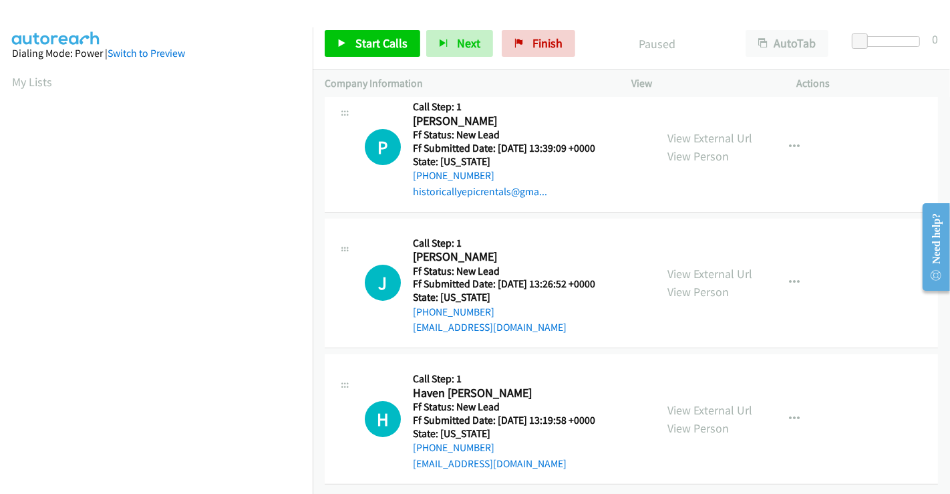
scroll to position [164, 0]
click at [690, 402] on link "View External Url" at bounding box center [709, 409] width 85 height 15
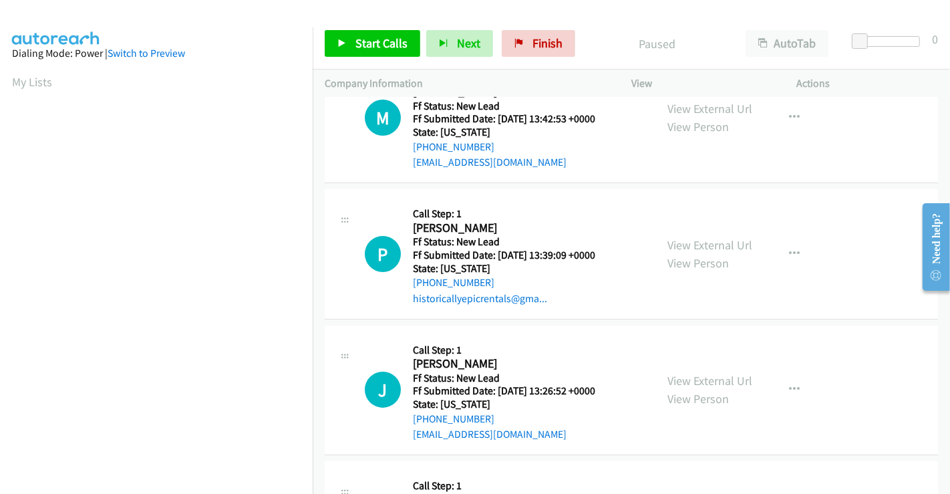
scroll to position [0, 0]
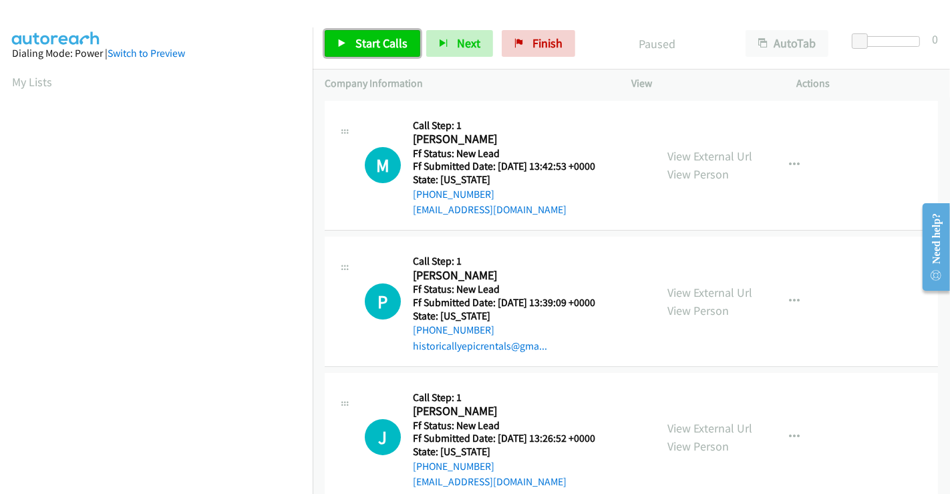
click at [380, 47] on span "Start Calls" at bounding box center [381, 42] width 52 height 15
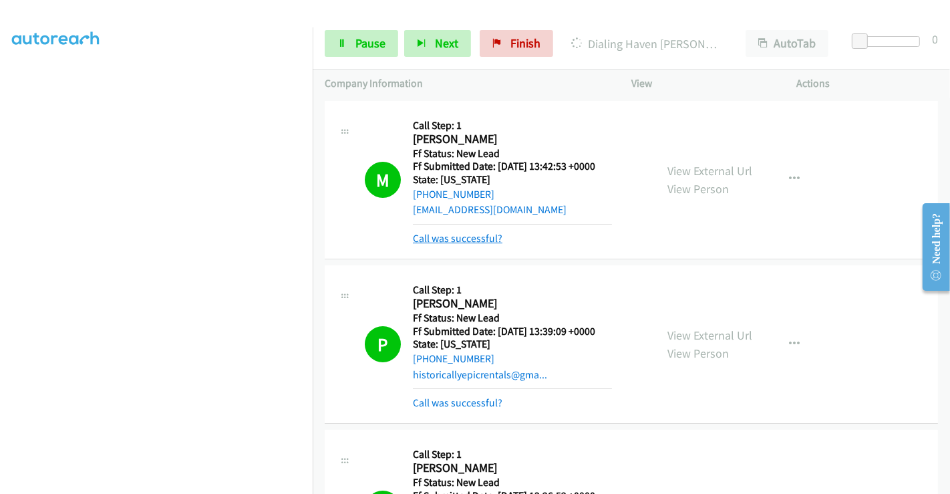
click at [453, 240] on link "Call was successful?" at bounding box center [458, 238] width 90 height 13
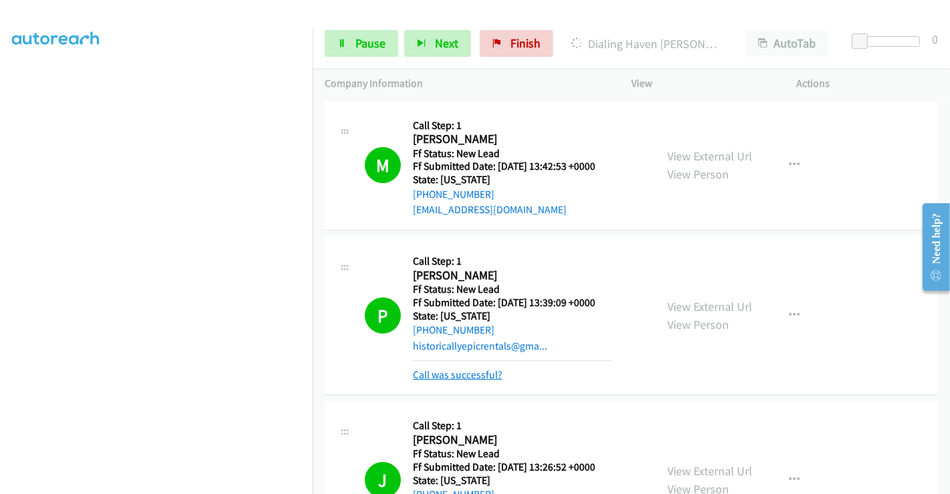
click at [467, 372] on link "Call was successful?" at bounding box center [458, 374] width 90 height 13
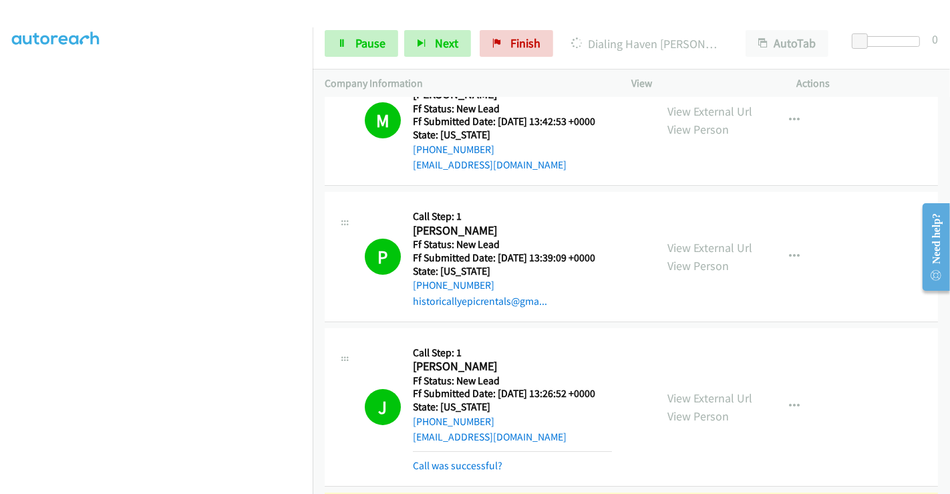
scroll to position [192, 0]
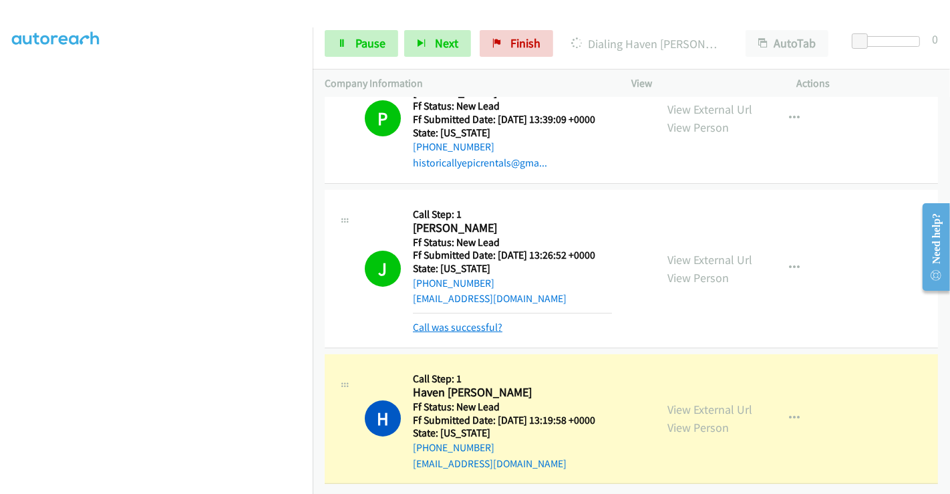
click at [472, 321] on link "Call was successful?" at bounding box center [458, 327] width 90 height 13
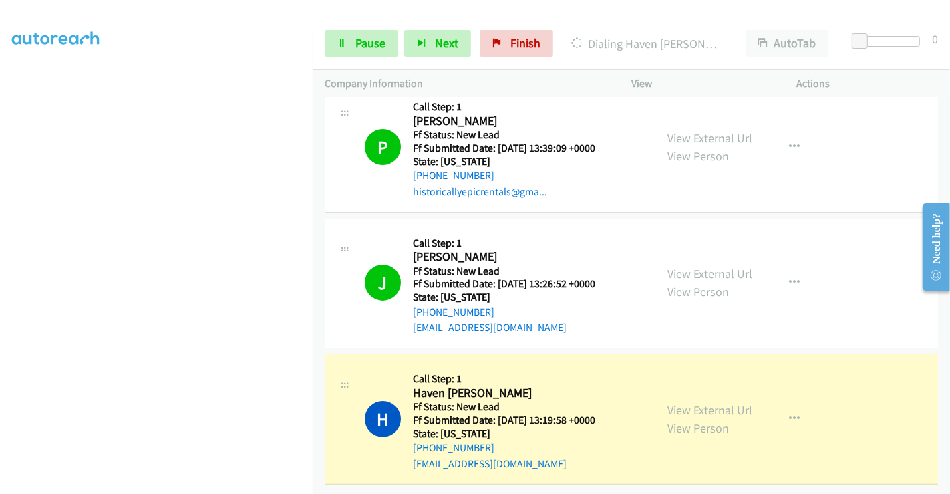
scroll to position [164, 0]
click at [367, 35] on span "Pause" at bounding box center [370, 42] width 30 height 15
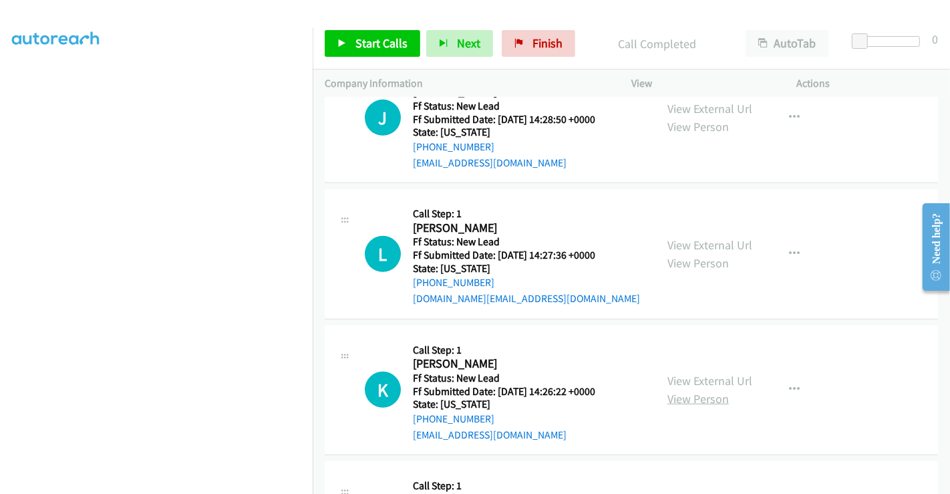
scroll to position [871, 0]
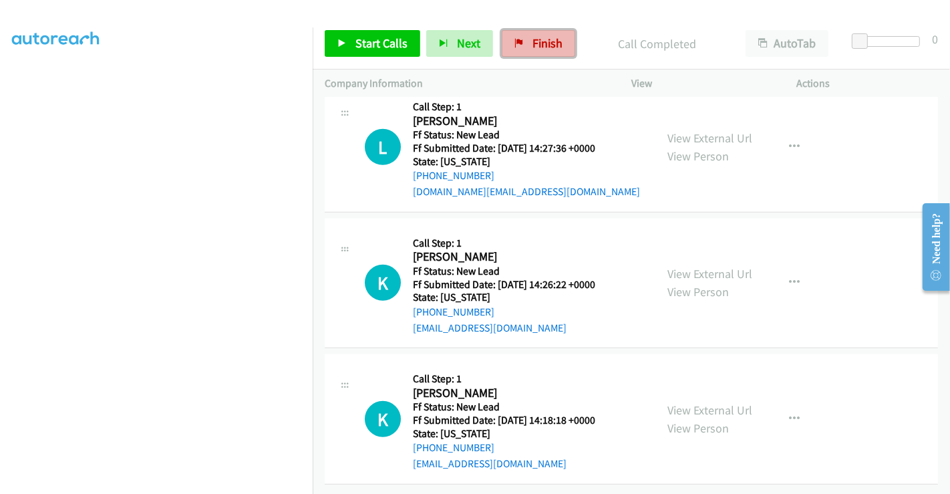
click at [527, 40] on link "Finish" at bounding box center [538, 43] width 73 height 27
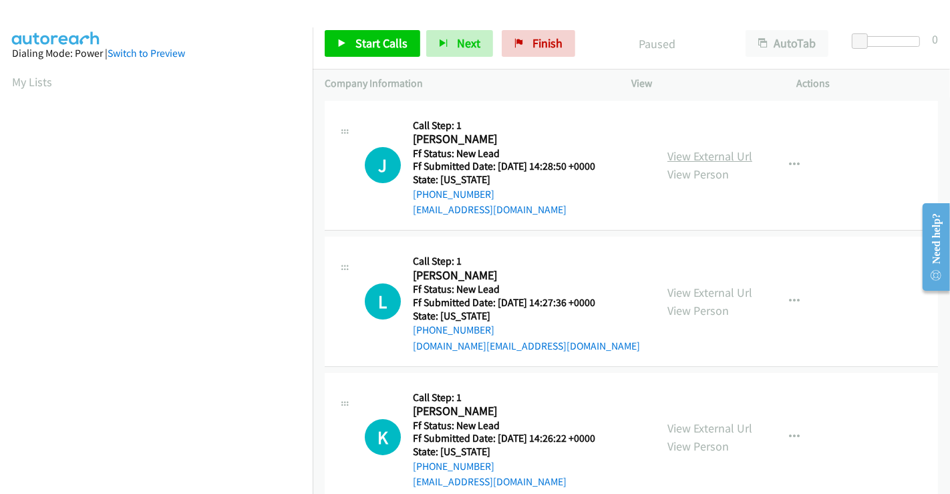
click at [710, 157] on link "View External Url" at bounding box center [709, 155] width 85 height 15
click at [701, 291] on link "View External Url" at bounding box center [709, 292] width 85 height 15
click at [696, 426] on link "View External Url" at bounding box center [709, 427] width 85 height 15
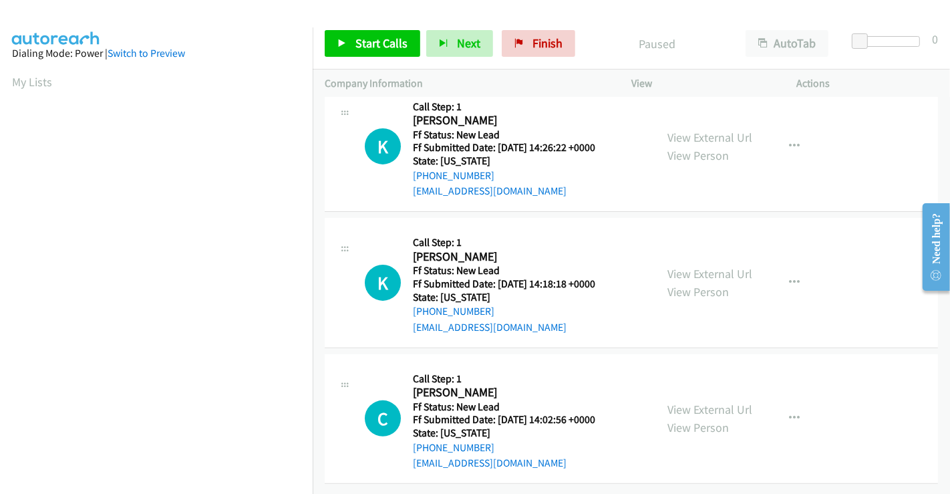
scroll to position [300, 0]
click at [688, 266] on link "View External Url" at bounding box center [709, 273] width 85 height 15
click at [698, 402] on link "View External Url" at bounding box center [709, 409] width 85 height 15
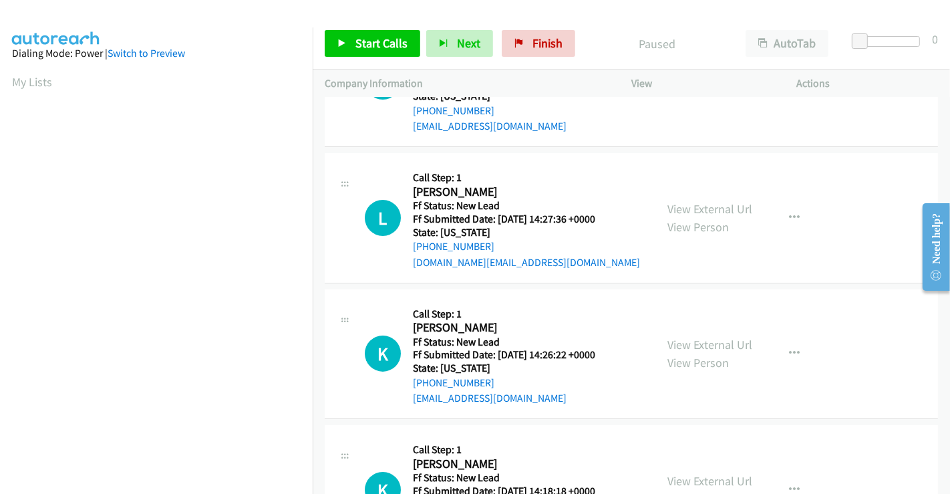
scroll to position [0, 0]
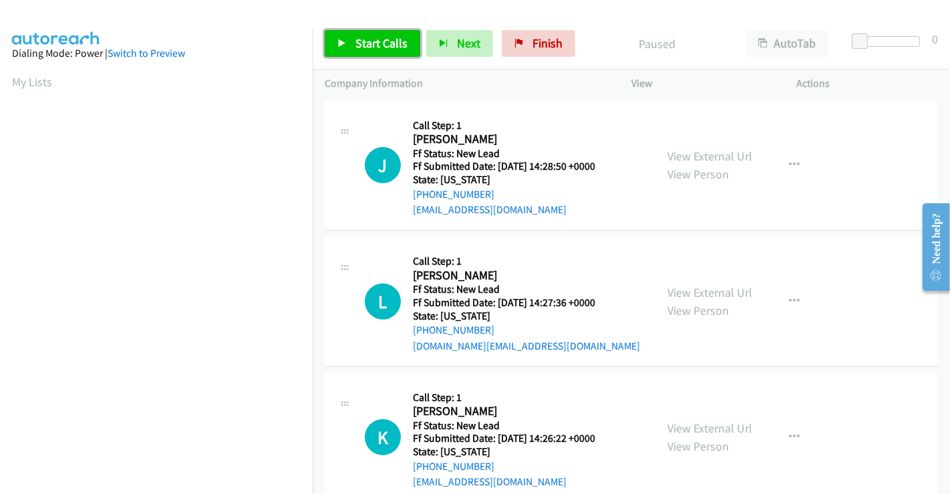
click at [382, 42] on span "Start Calls" at bounding box center [381, 42] width 52 height 15
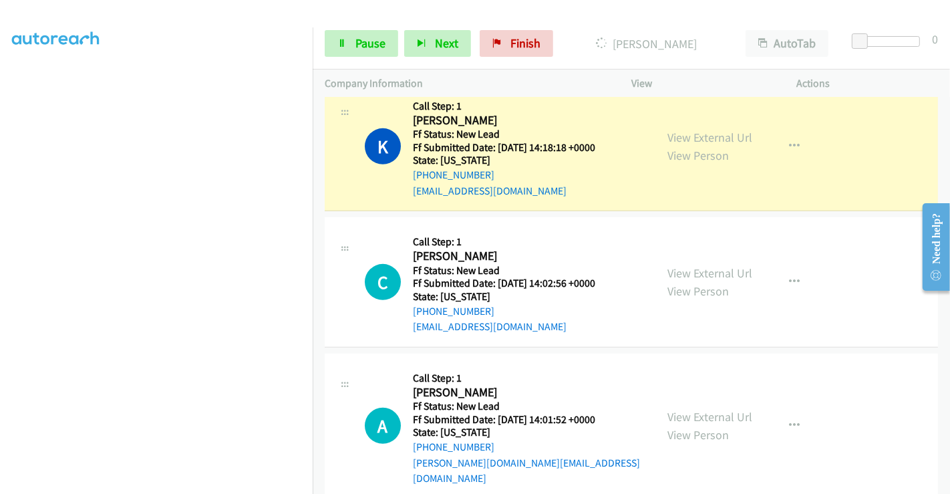
scroll to position [521, 0]
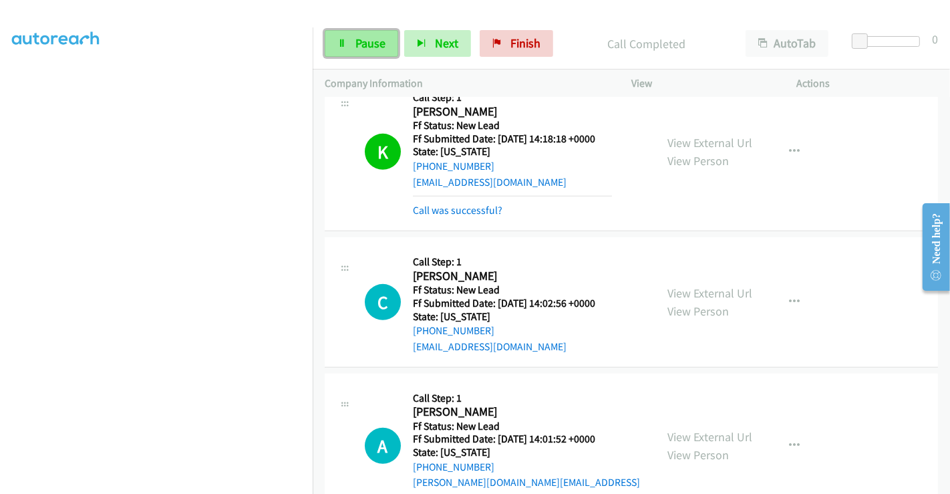
click at [357, 40] on span "Pause" at bounding box center [370, 42] width 30 height 15
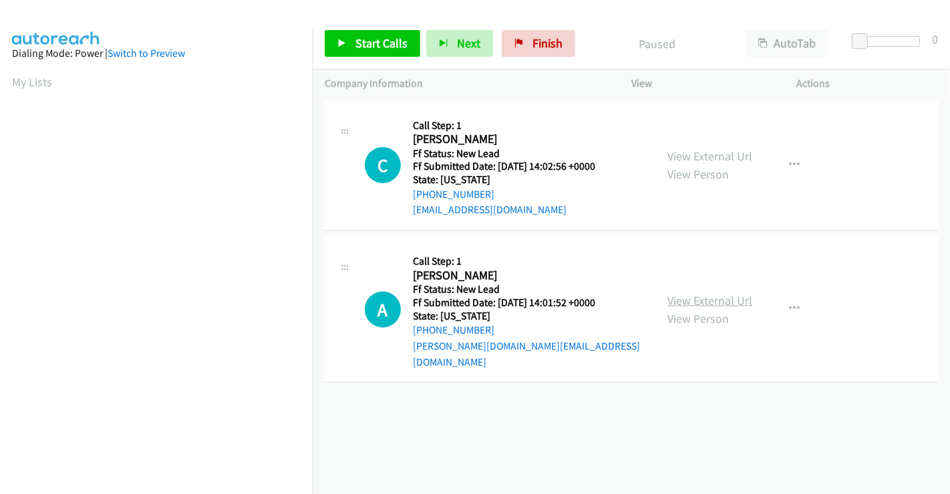
click at [700, 293] on link "View External Url" at bounding box center [709, 300] width 85 height 15
click at [355, 37] on span "Start Calls" at bounding box center [381, 42] width 52 height 15
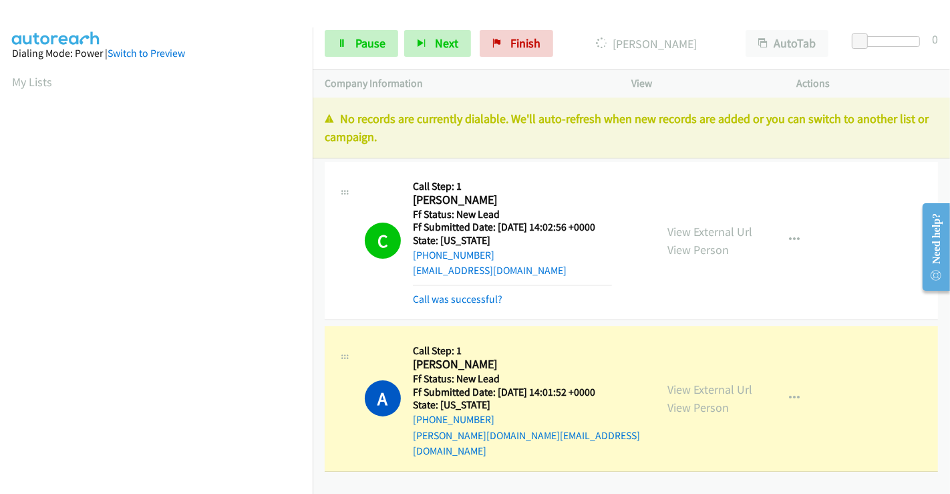
scroll to position [257, 0]
click at [376, 45] on span "Pause" at bounding box center [370, 42] width 30 height 15
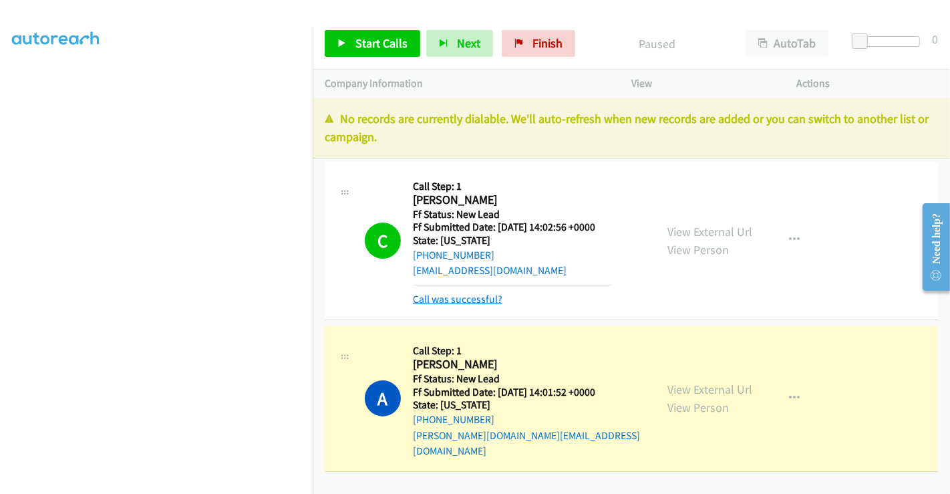
click at [467, 299] on link "Call was successful?" at bounding box center [458, 299] width 90 height 13
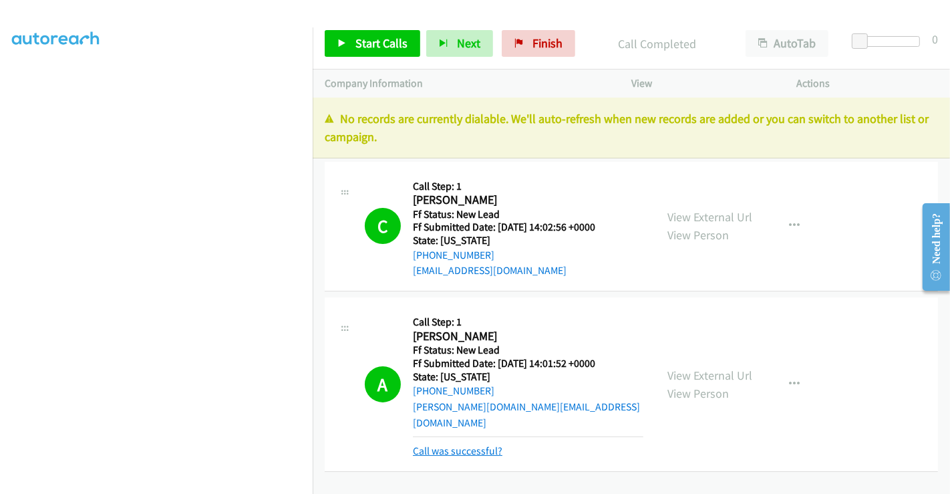
click at [468, 444] on link "Call was successful?" at bounding box center [458, 450] width 90 height 13
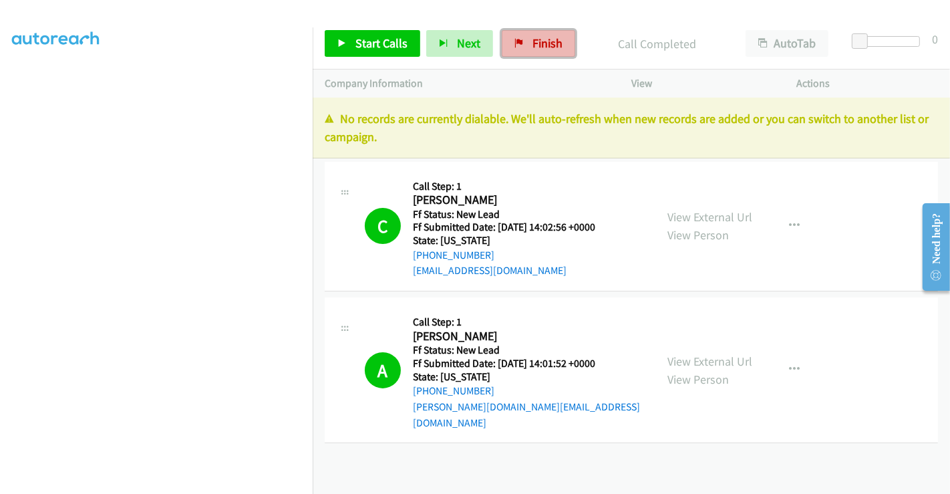
click at [527, 46] on link "Finish" at bounding box center [538, 43] width 73 height 27
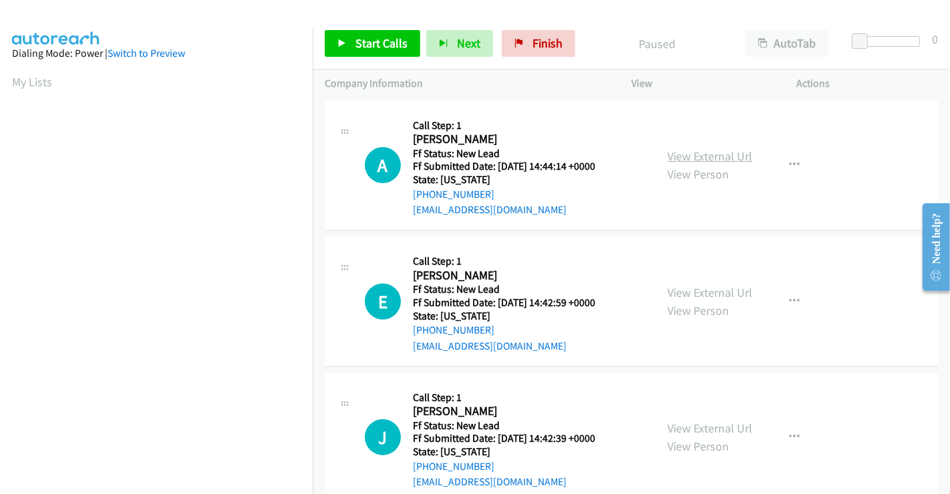
click at [688, 156] on link "View External Url" at bounding box center [709, 155] width 85 height 15
click at [692, 288] on link "View External Url" at bounding box center [709, 292] width 85 height 15
click at [697, 424] on link "View External Url" at bounding box center [709, 427] width 85 height 15
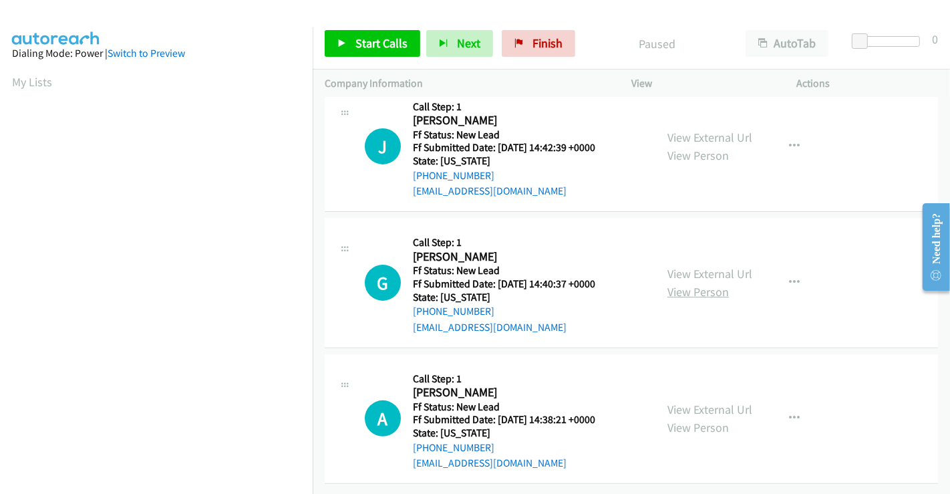
scroll to position [300, 0]
click at [708, 266] on link "View External Url" at bounding box center [709, 273] width 85 height 15
click at [699, 402] on link "View External Url" at bounding box center [709, 409] width 85 height 15
click at [389, 33] on link "Start Calls" at bounding box center [373, 43] width 96 height 27
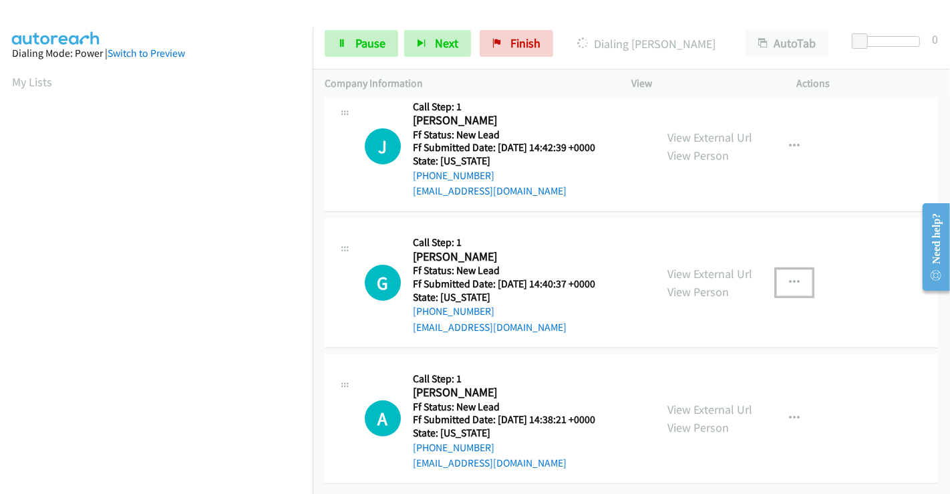
click at [792, 277] on icon "button" at bounding box center [794, 282] width 11 height 11
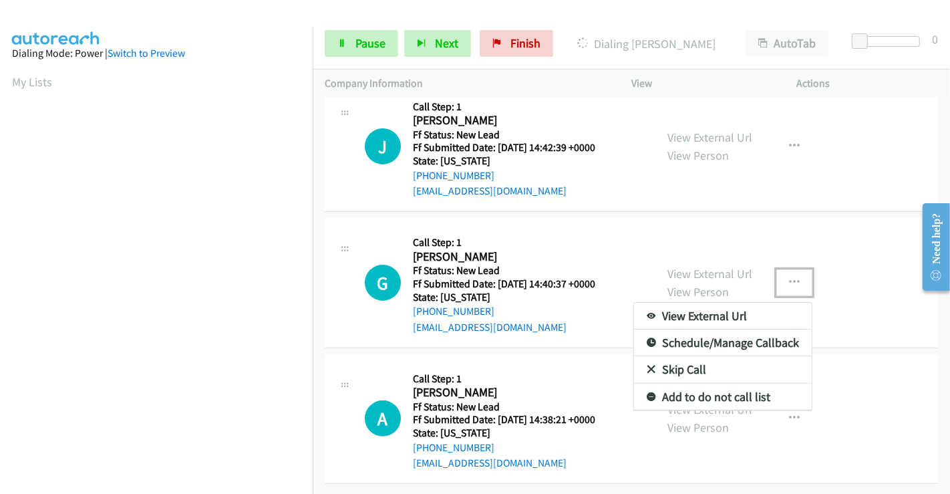
click at [678, 356] on link "Skip Call" at bounding box center [723, 369] width 178 height 27
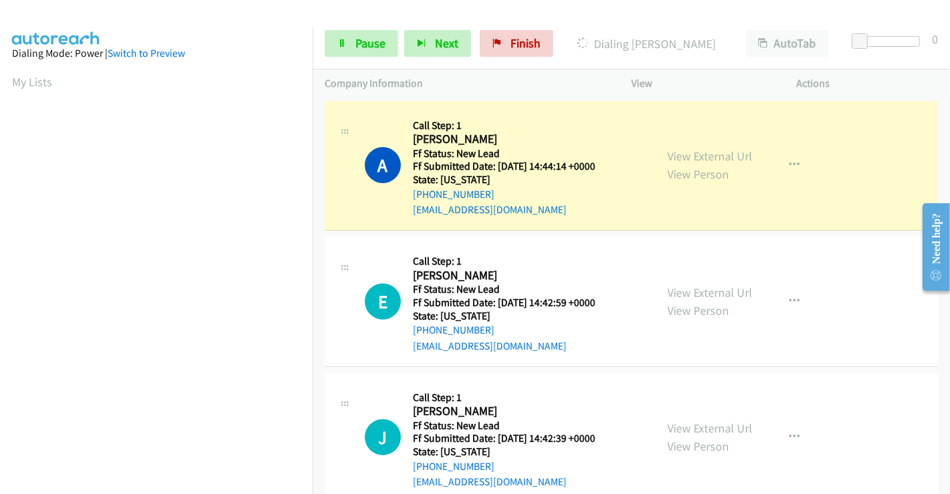
scroll to position [257, 0]
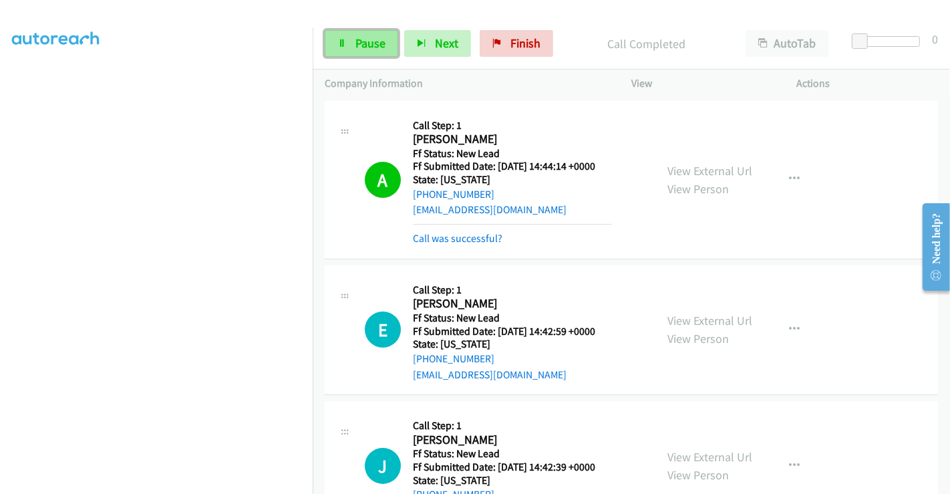
click at [351, 46] on link "Pause" at bounding box center [361, 43] width 73 height 27
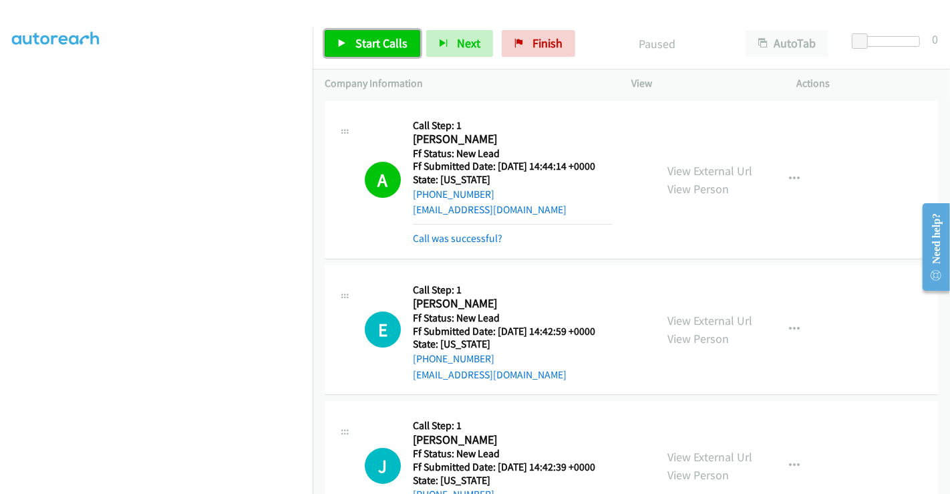
click at [360, 41] on span "Start Calls" at bounding box center [381, 42] width 52 height 15
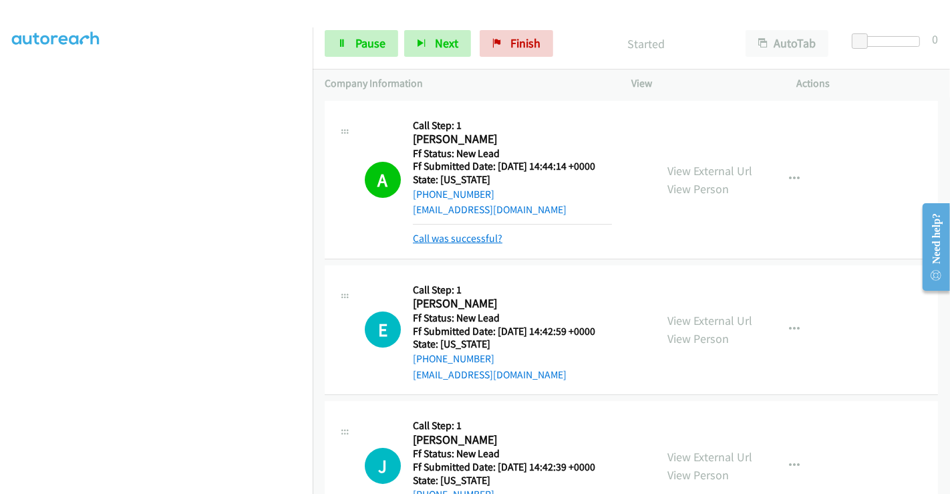
click at [468, 239] on link "Call was successful?" at bounding box center [458, 238] width 90 height 13
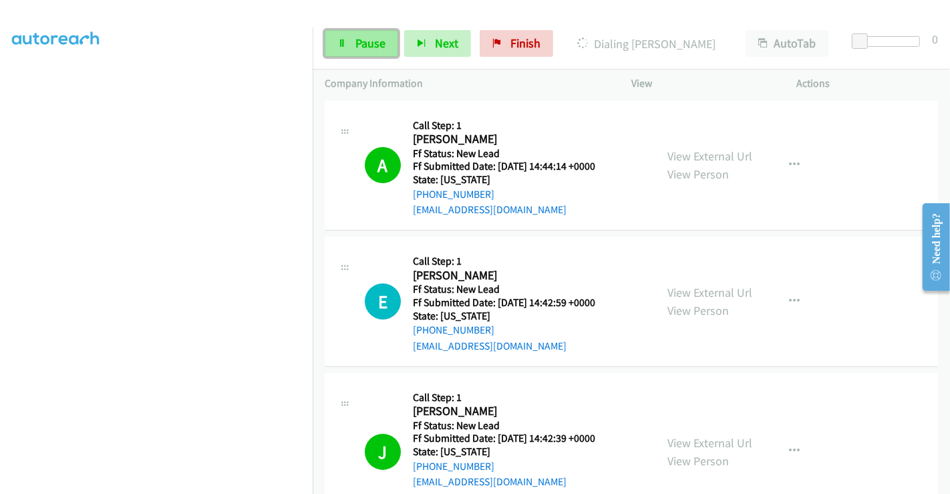
click at [355, 34] on link "Pause" at bounding box center [361, 43] width 73 height 27
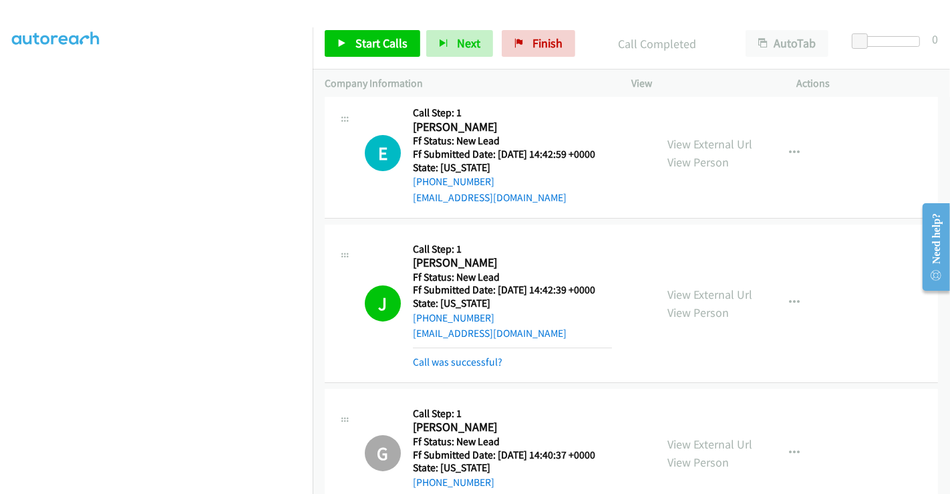
scroll to position [0, 0]
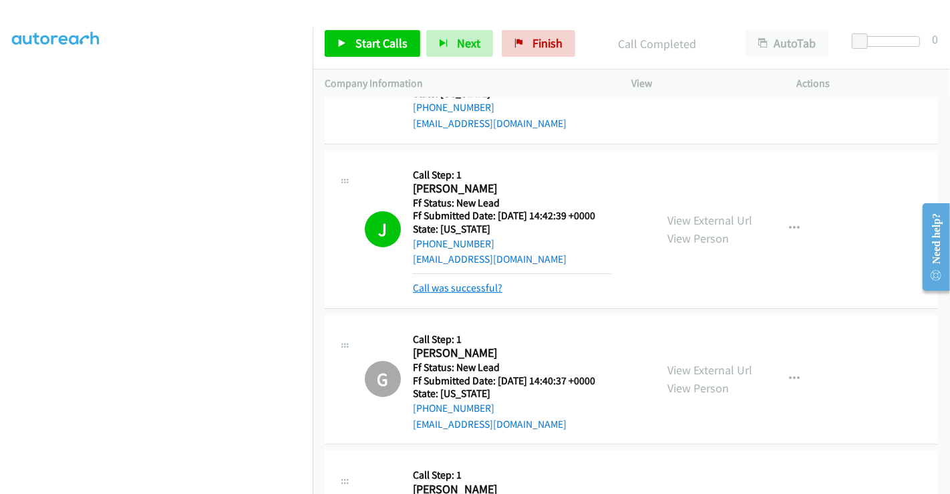
click at [469, 289] on link "Call was successful?" at bounding box center [458, 287] width 90 height 13
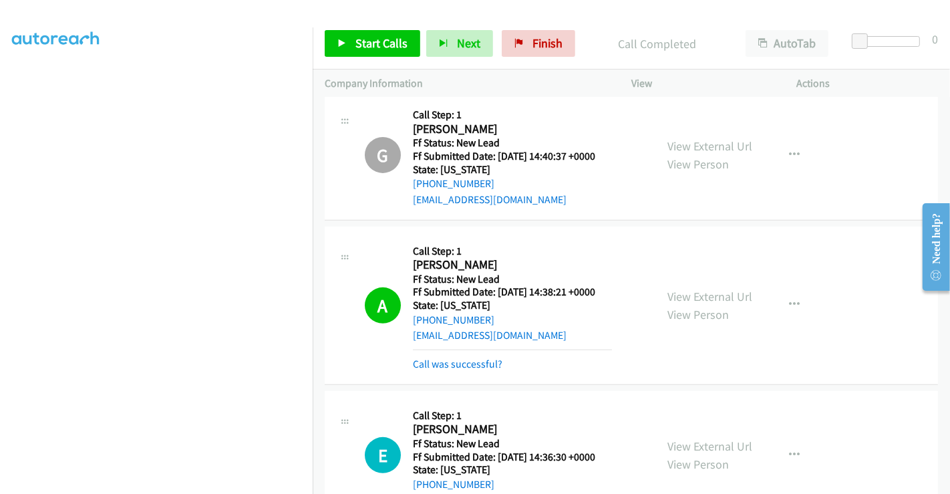
scroll to position [445, 0]
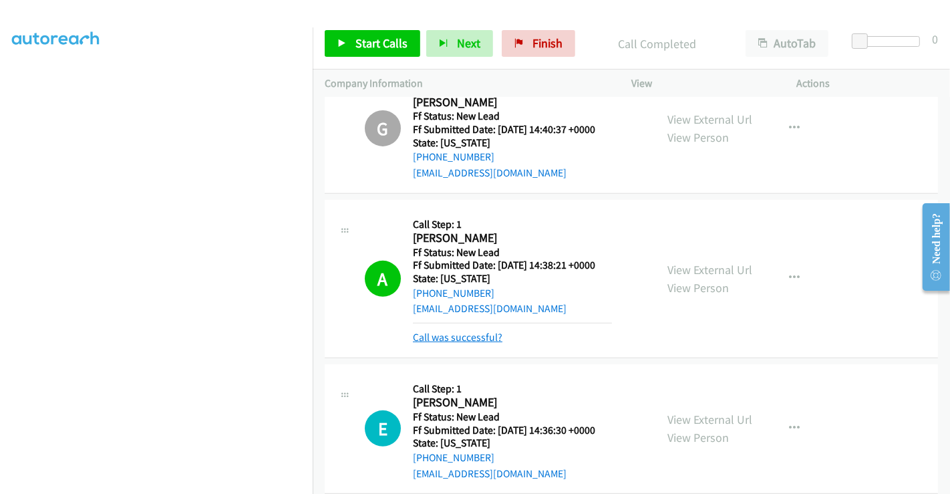
click at [454, 337] on link "Call was successful?" at bounding box center [458, 337] width 90 height 13
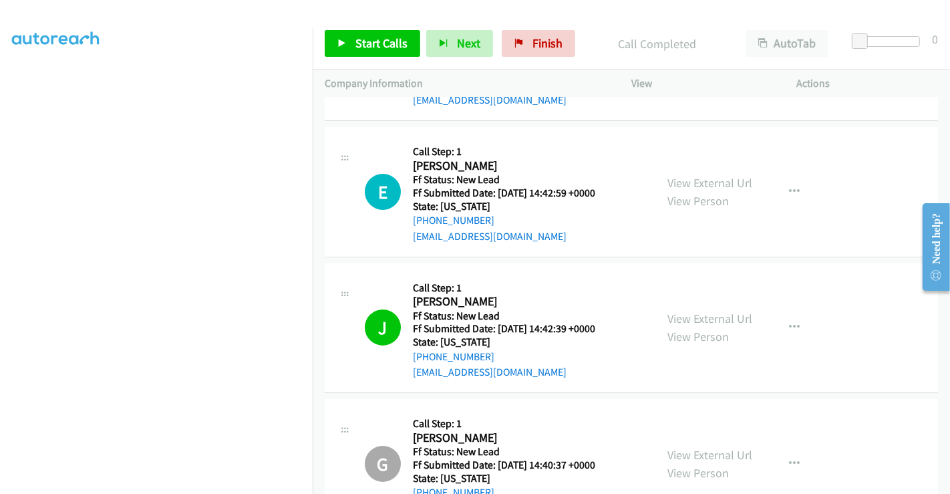
scroll to position [0, 0]
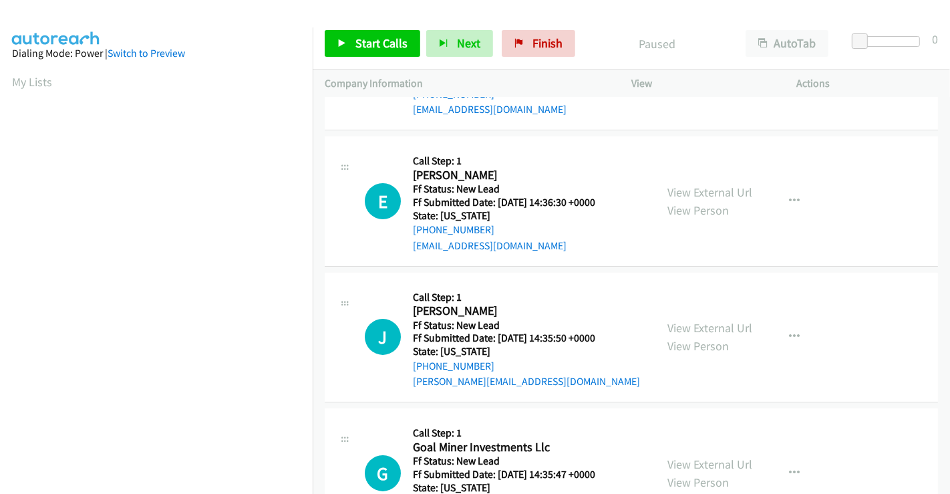
scroll to position [164, 0]
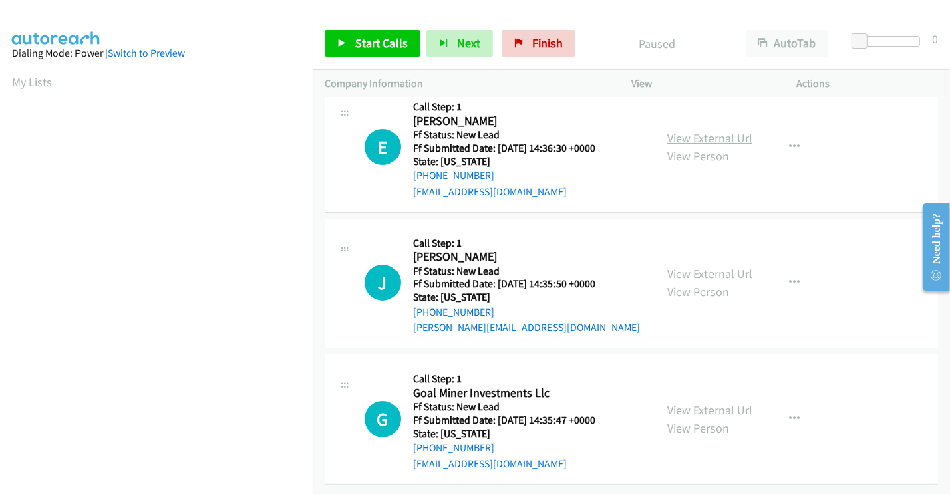
click at [683, 130] on link "View External Url" at bounding box center [709, 137] width 85 height 15
click at [692, 266] on link "View External Url" at bounding box center [709, 273] width 85 height 15
click at [687, 404] on link "View External Url" at bounding box center [709, 409] width 85 height 15
click at [393, 51] on link "Start Calls" at bounding box center [373, 43] width 96 height 27
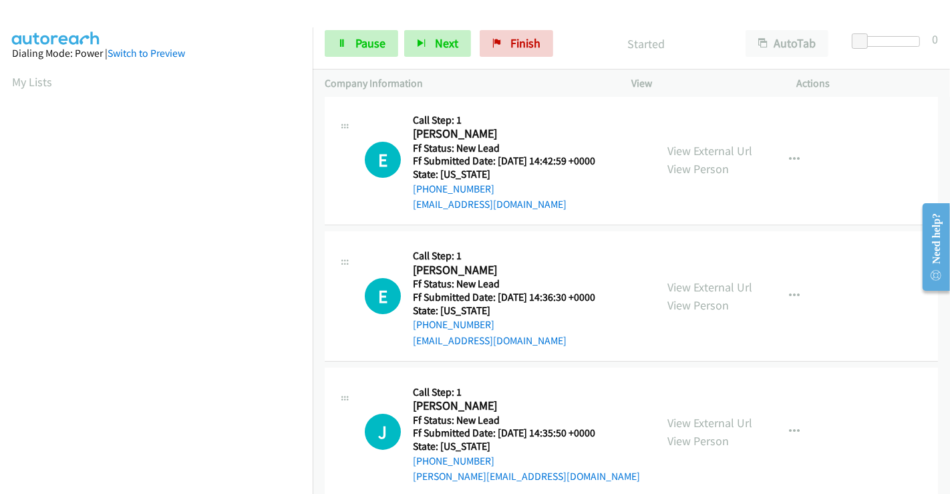
scroll to position [0, 0]
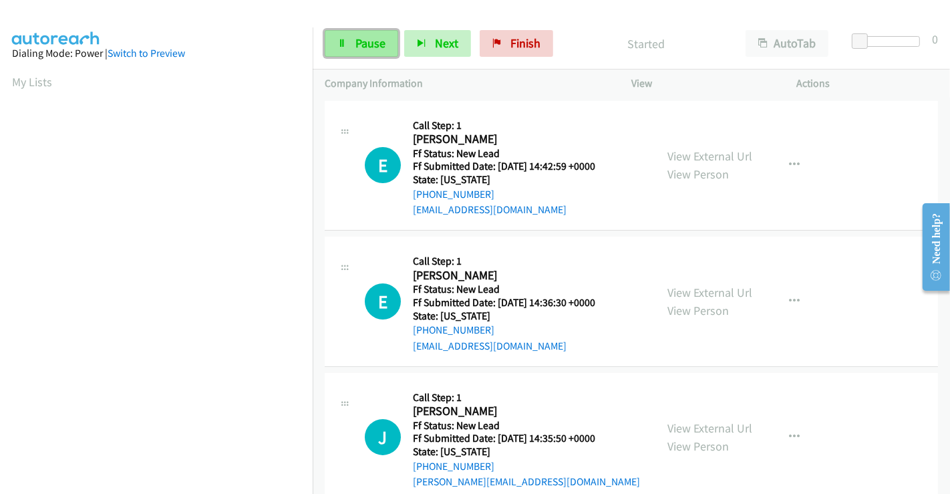
click at [359, 46] on span "Pause" at bounding box center [370, 42] width 30 height 15
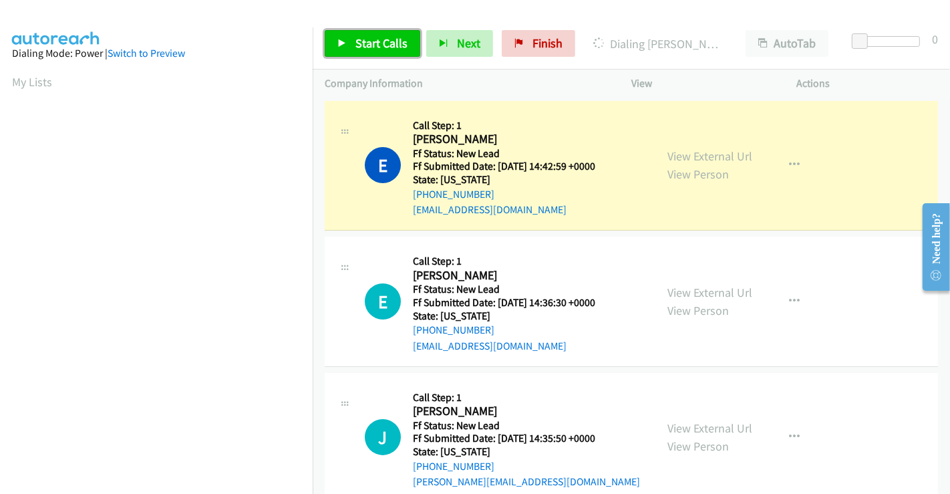
click at [368, 37] on span "Start Calls" at bounding box center [381, 42] width 52 height 15
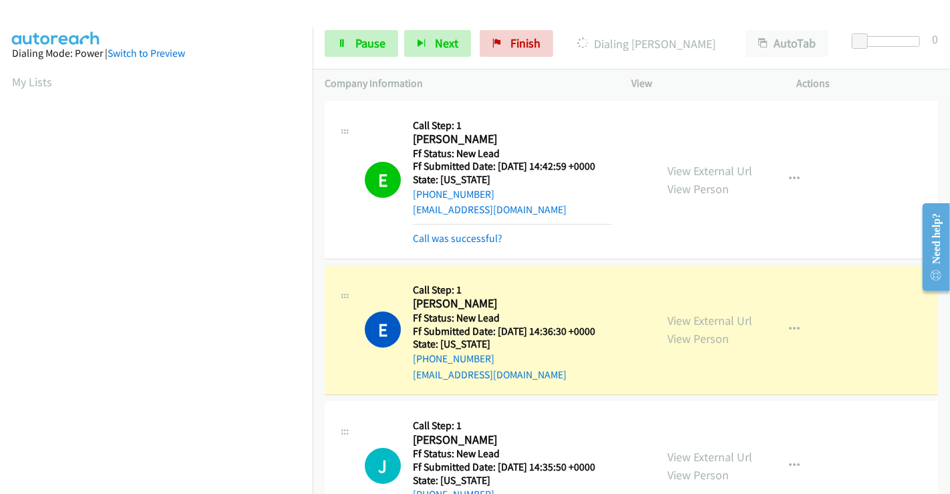
scroll to position [257, 0]
click at [359, 41] on span "Pause" at bounding box center [370, 42] width 30 height 15
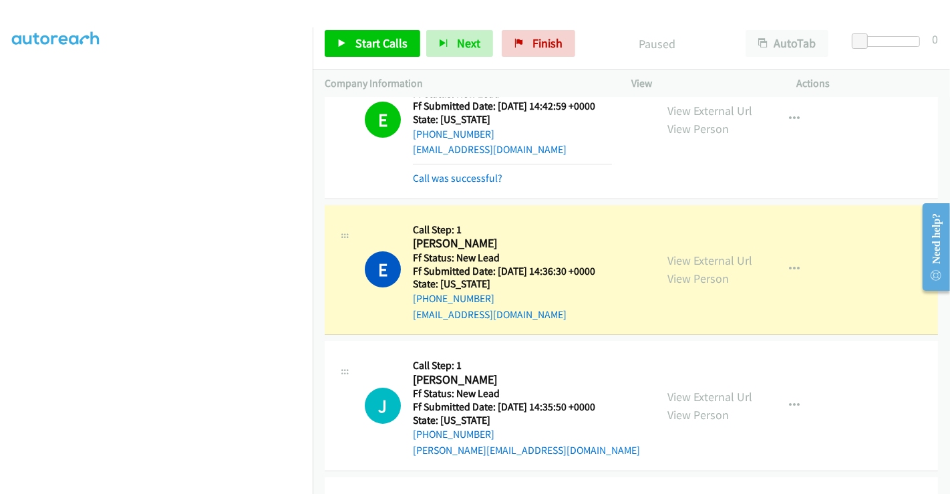
scroll to position [74, 0]
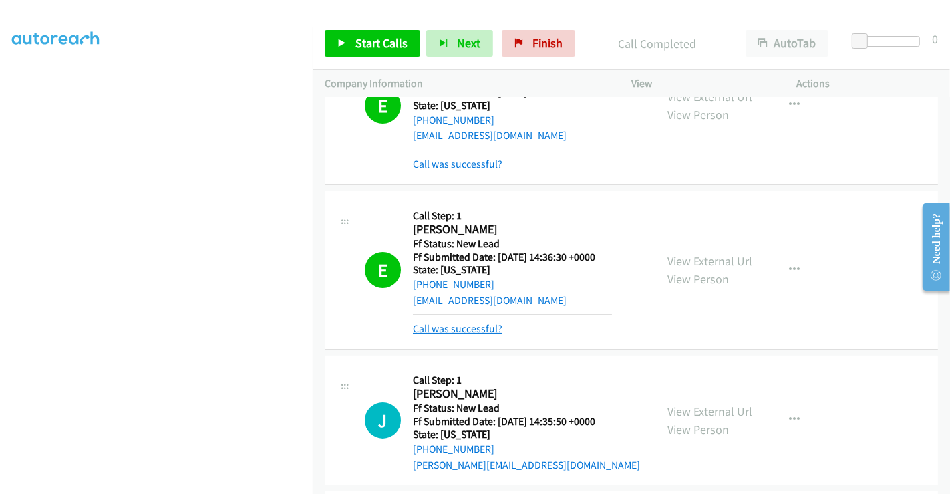
click at [469, 329] on link "Call was successful?" at bounding box center [458, 328] width 90 height 13
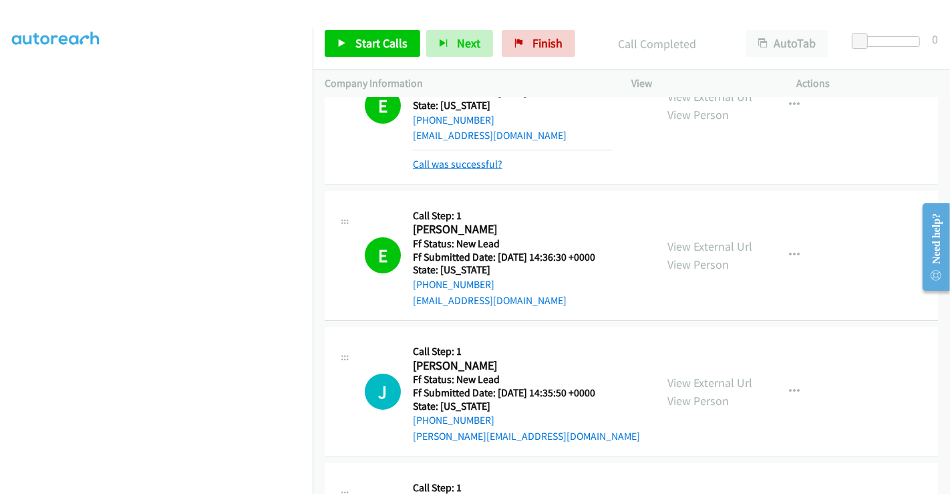
click at [461, 163] on link "Call was successful?" at bounding box center [458, 164] width 90 height 13
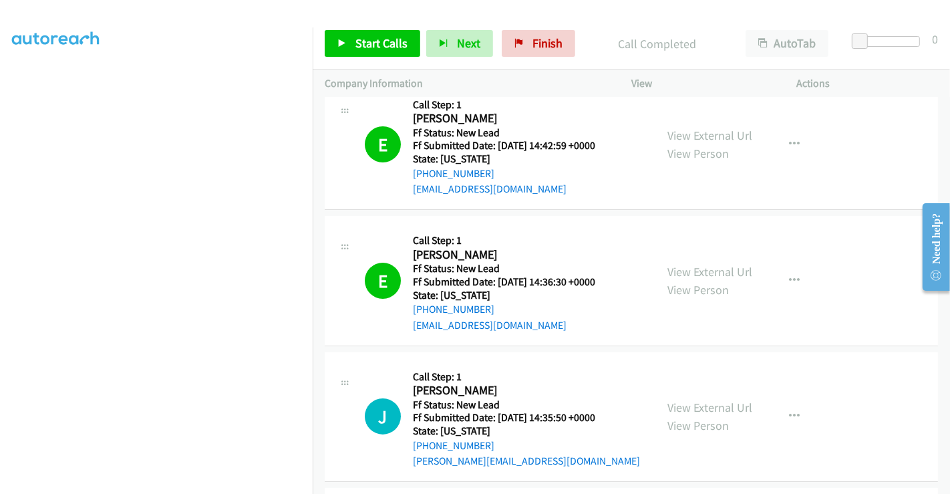
scroll to position [0, 0]
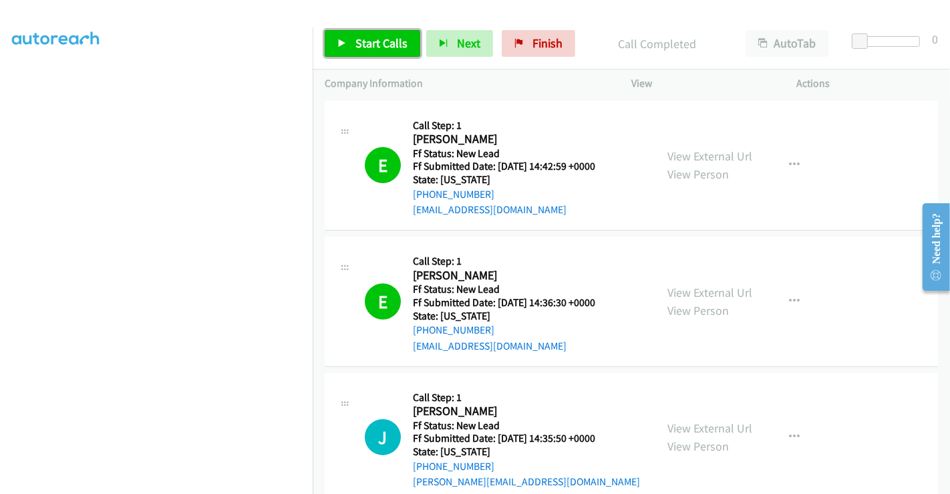
click at [355, 34] on link "Start Calls" at bounding box center [373, 43] width 96 height 27
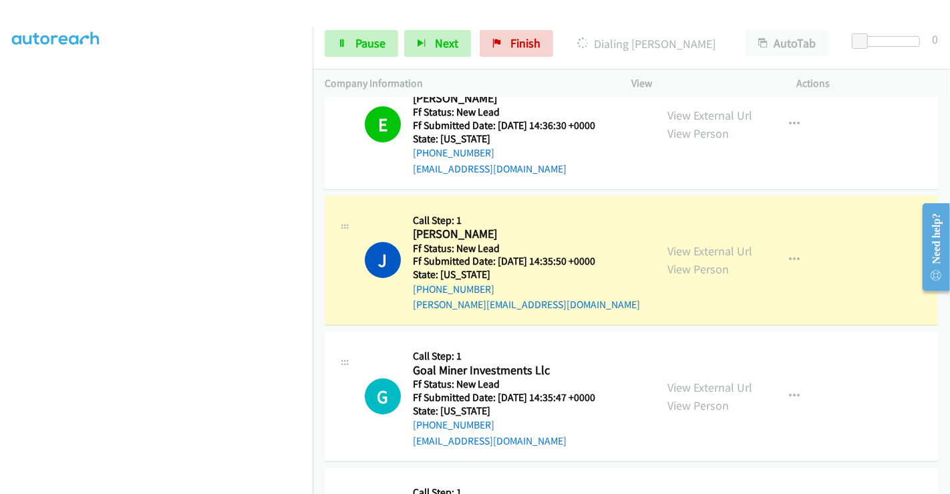
scroll to position [222, 0]
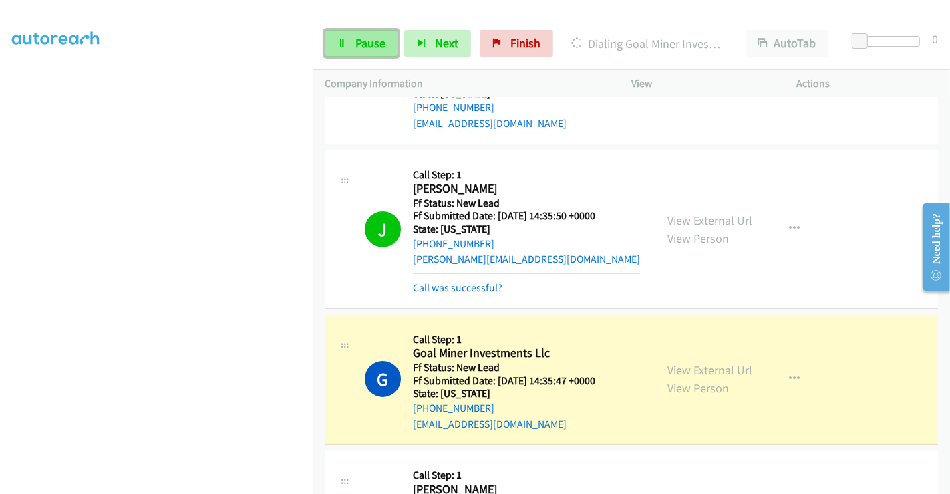
click at [374, 47] on span "Pause" at bounding box center [370, 42] width 30 height 15
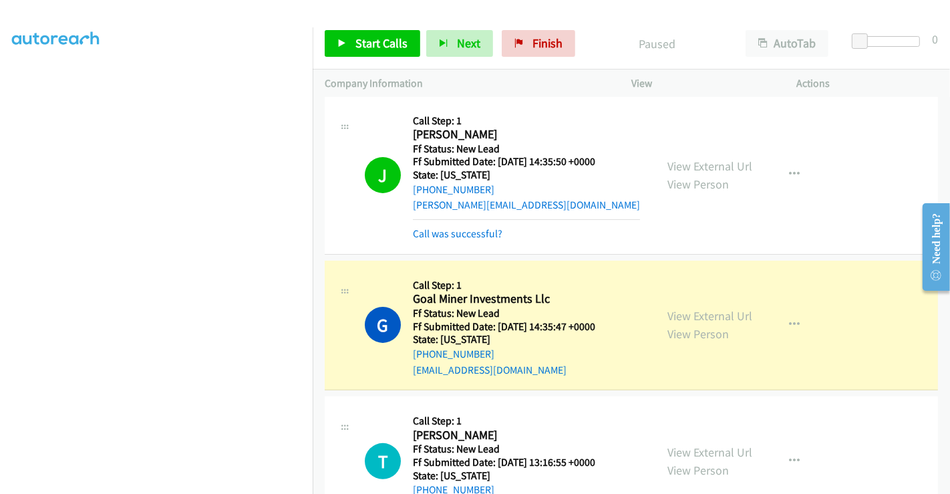
scroll to position [297, 0]
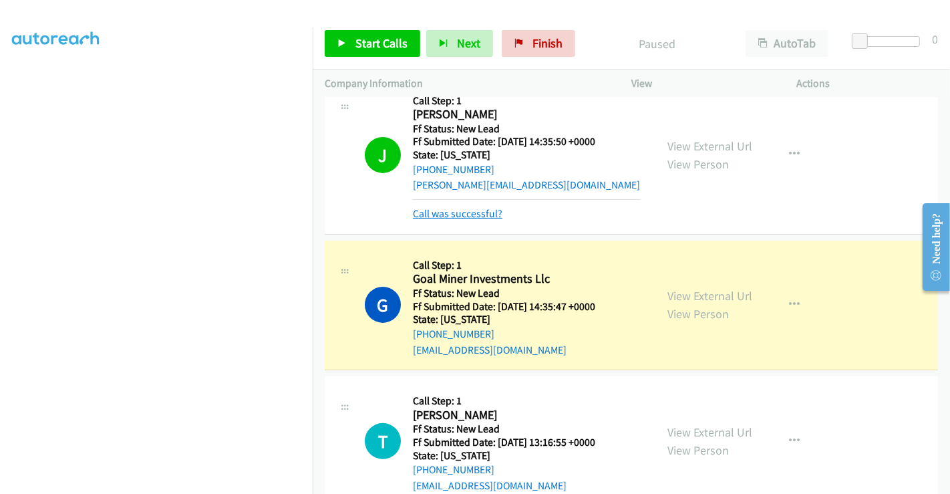
click at [458, 210] on link "Call was successful?" at bounding box center [458, 213] width 90 height 13
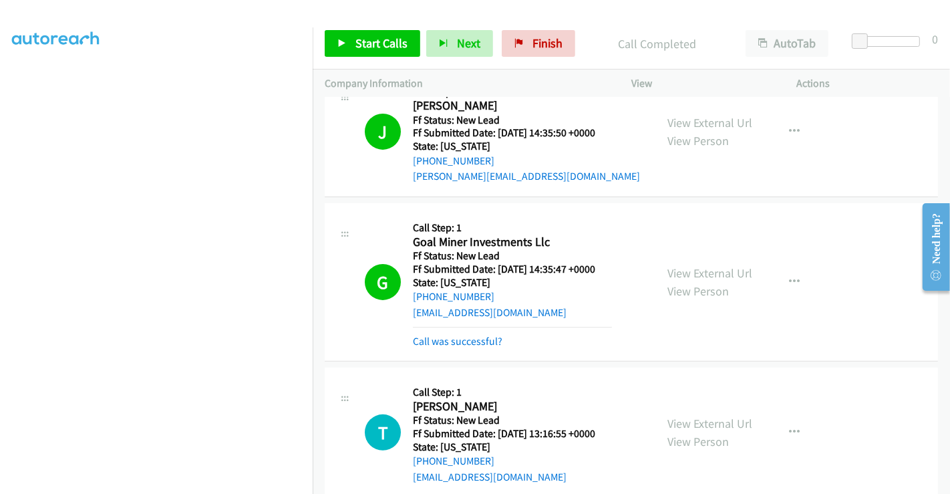
scroll to position [371, 0]
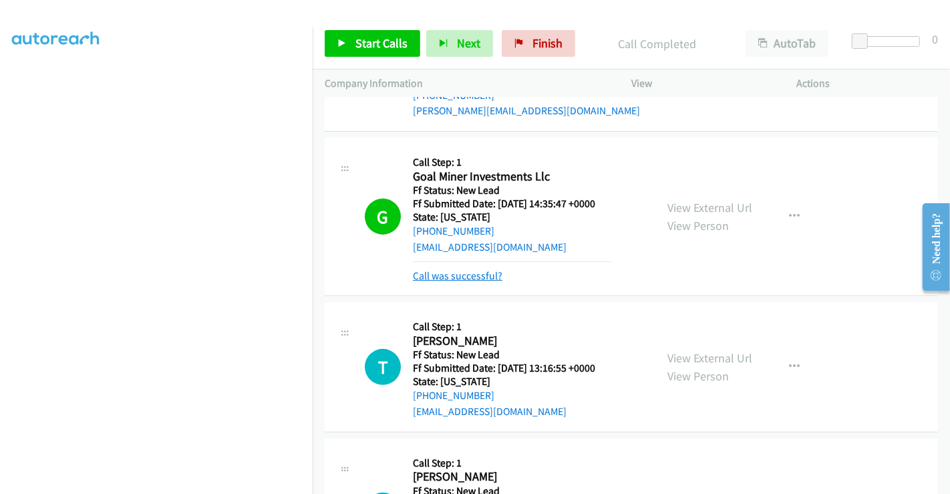
click at [483, 279] on link "Call was successful?" at bounding box center [458, 275] width 90 height 13
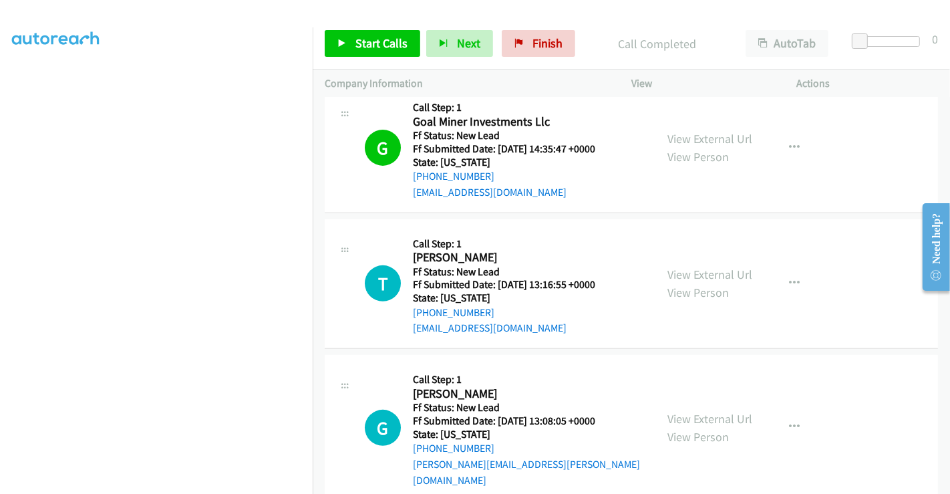
scroll to position [519, 0]
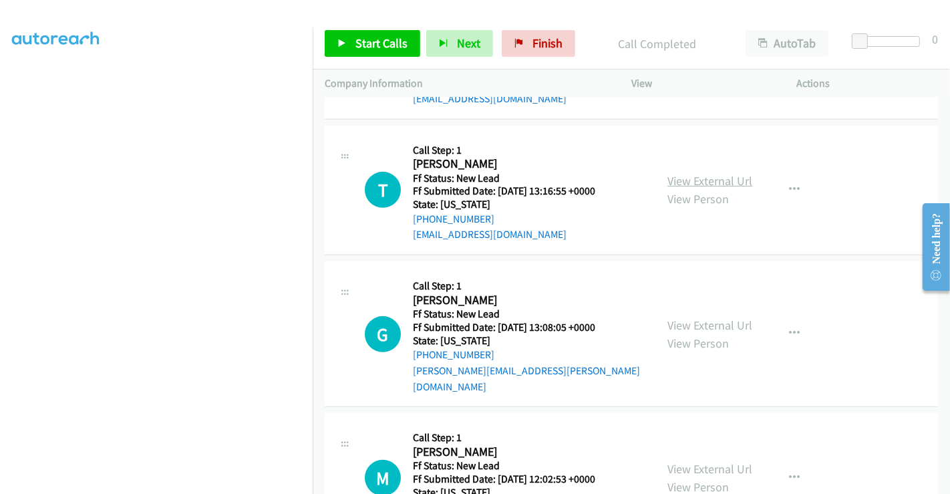
click at [687, 178] on link "View External Url" at bounding box center [709, 180] width 85 height 15
click at [704, 317] on link "View External Url" at bounding box center [709, 324] width 85 height 15
click at [698, 461] on link "View External Url" at bounding box center [709, 468] width 85 height 15
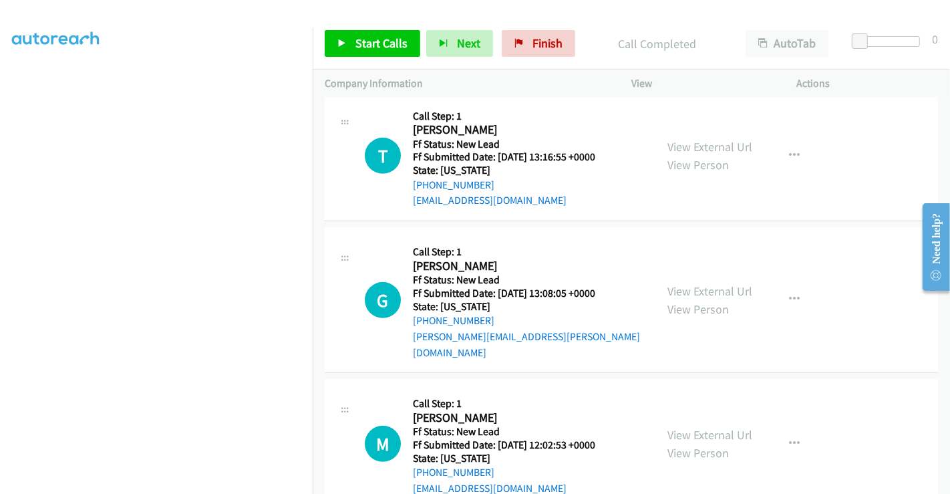
scroll to position [572, 0]
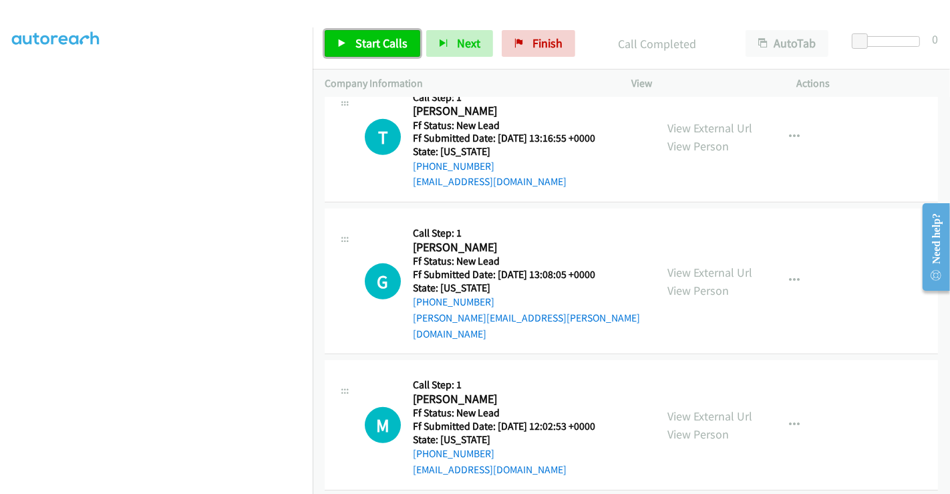
click at [374, 48] on span "Start Calls" at bounding box center [381, 42] width 52 height 15
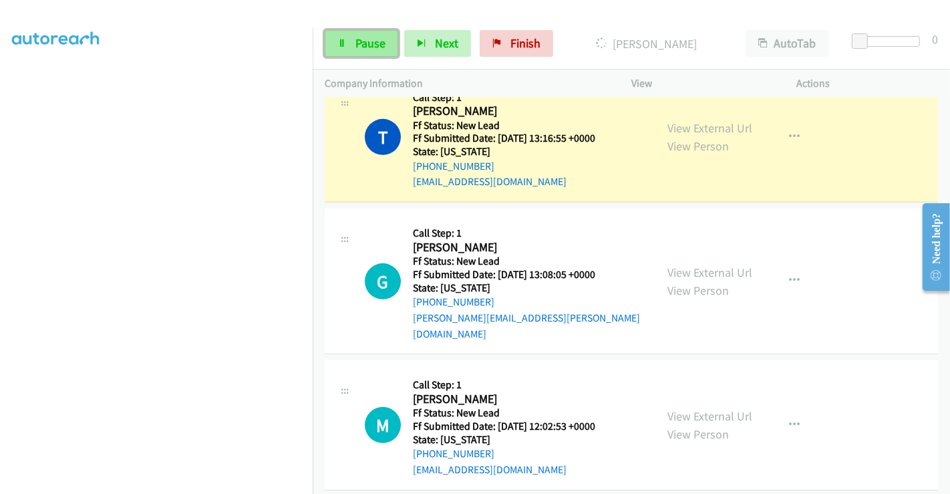
click at [347, 45] on link "Pause" at bounding box center [361, 43] width 73 height 27
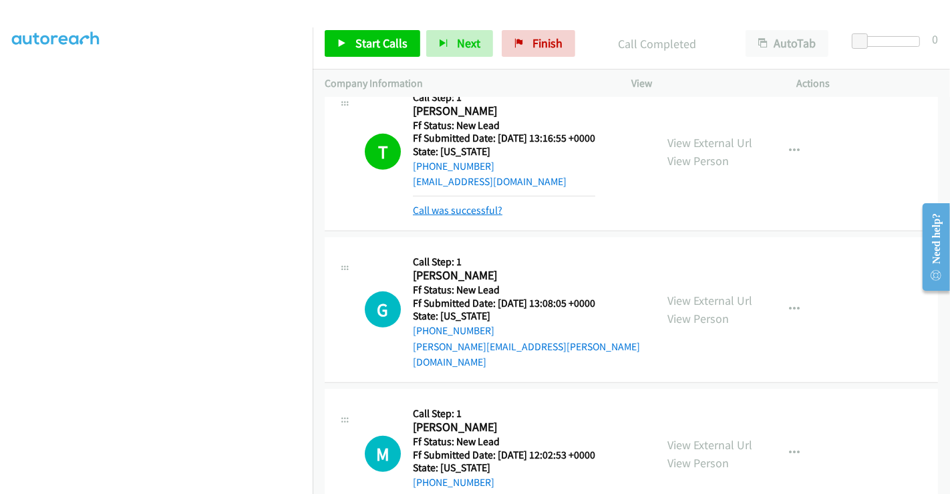
click at [479, 207] on link "Call was successful?" at bounding box center [458, 210] width 90 height 13
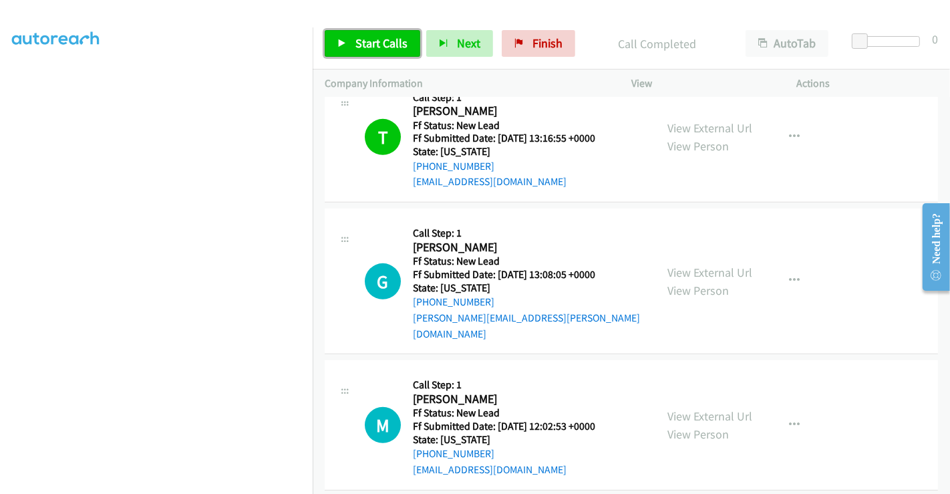
click at [388, 45] on span "Start Calls" at bounding box center [381, 42] width 52 height 15
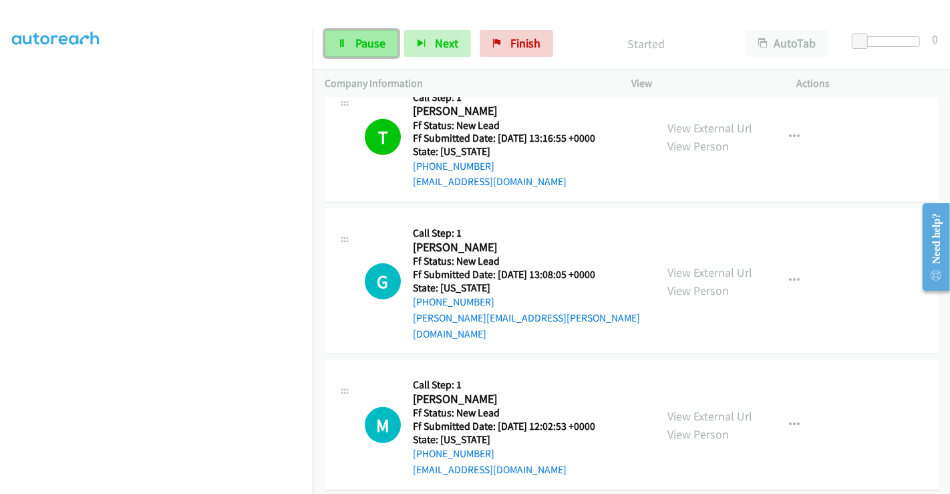
click at [355, 41] on span "Pause" at bounding box center [370, 42] width 30 height 15
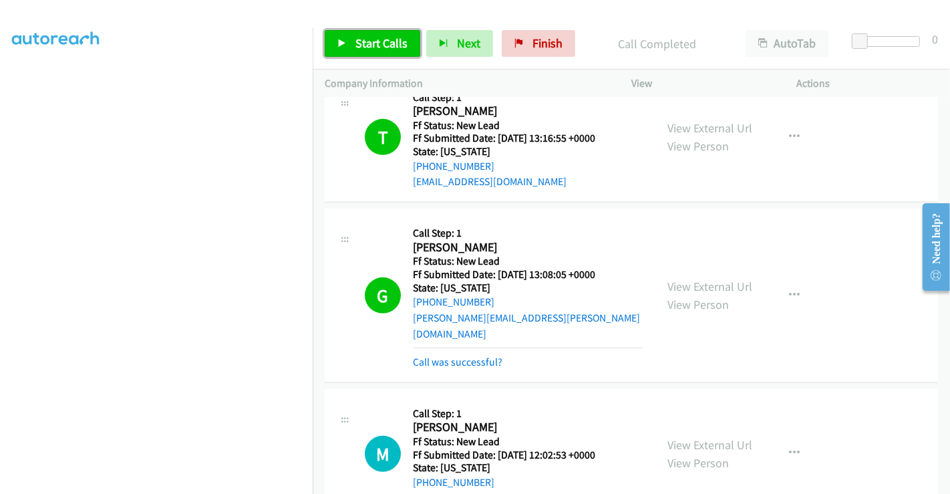
click at [362, 39] on span "Start Calls" at bounding box center [381, 42] width 52 height 15
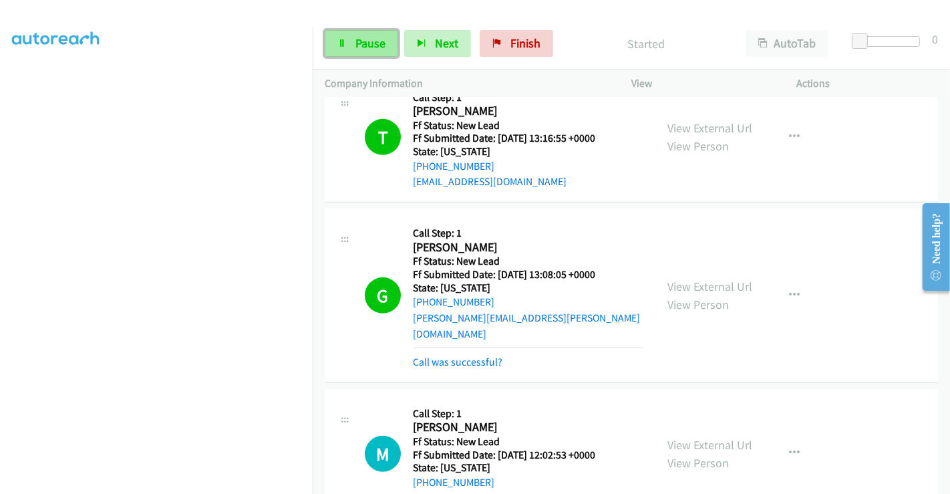
click at [362, 41] on span "Pause" at bounding box center [370, 42] width 30 height 15
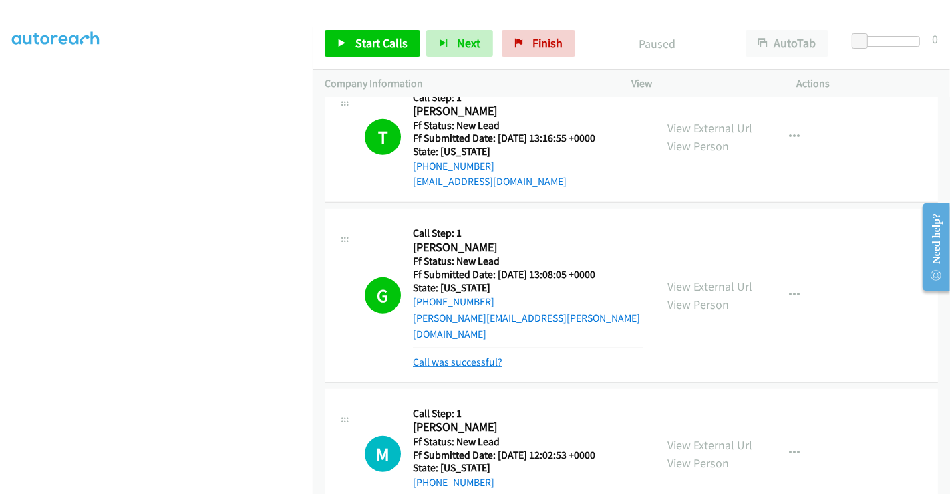
click at [476, 355] on link "Call was successful?" at bounding box center [458, 361] width 90 height 13
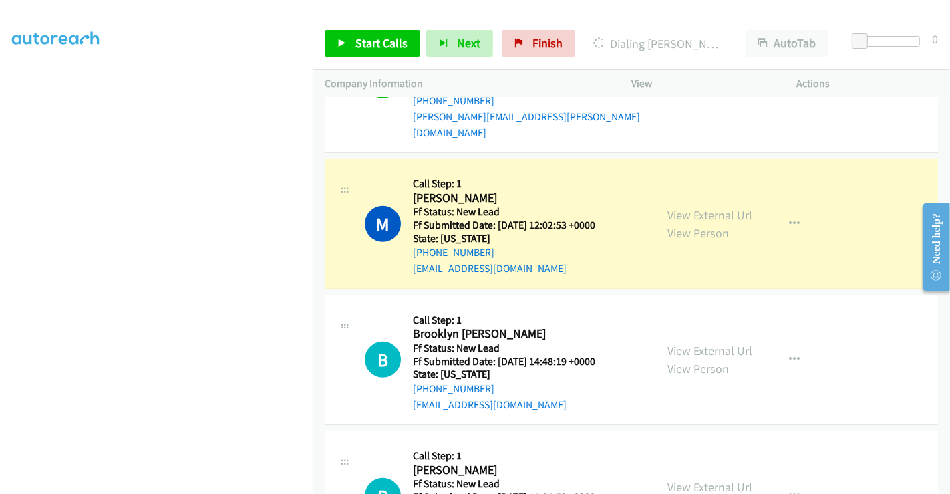
scroll to position [682, 0]
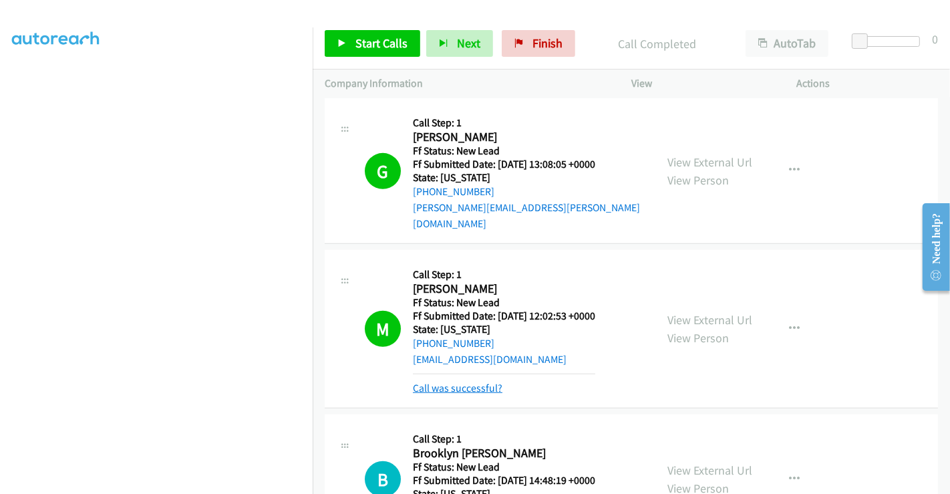
click at [466, 382] on link "Call was successful?" at bounding box center [458, 388] width 90 height 13
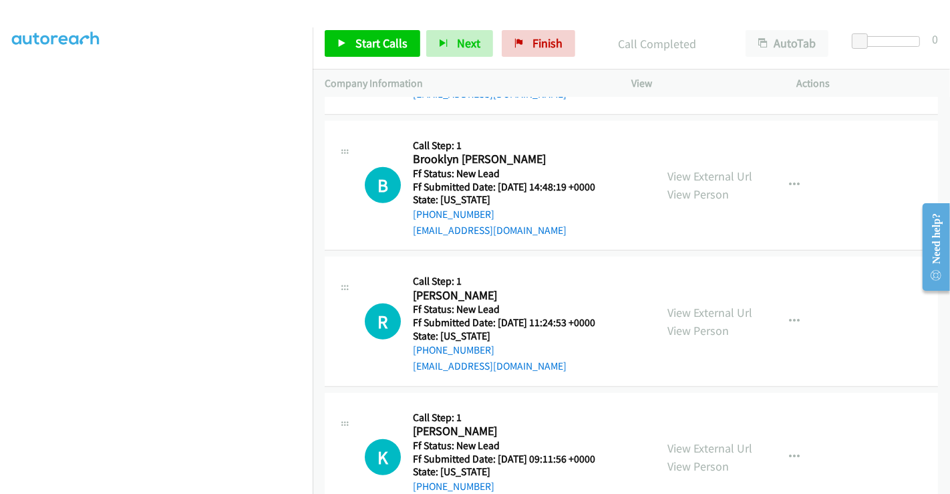
scroll to position [979, 0]
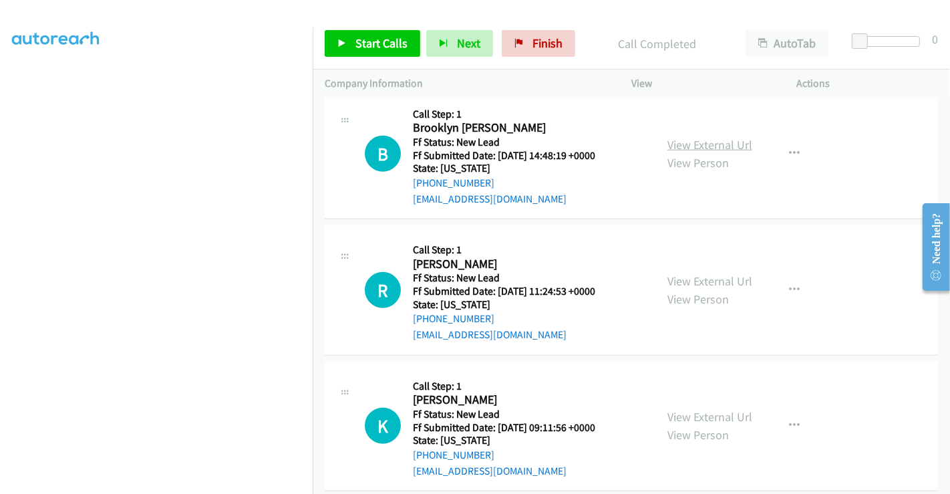
click at [690, 137] on link "View External Url" at bounding box center [709, 144] width 85 height 15
click at [710, 273] on link "View External Url" at bounding box center [709, 280] width 85 height 15
click at [705, 409] on link "View External Url" at bounding box center [709, 416] width 85 height 15
click at [364, 45] on span "Start Calls" at bounding box center [381, 42] width 52 height 15
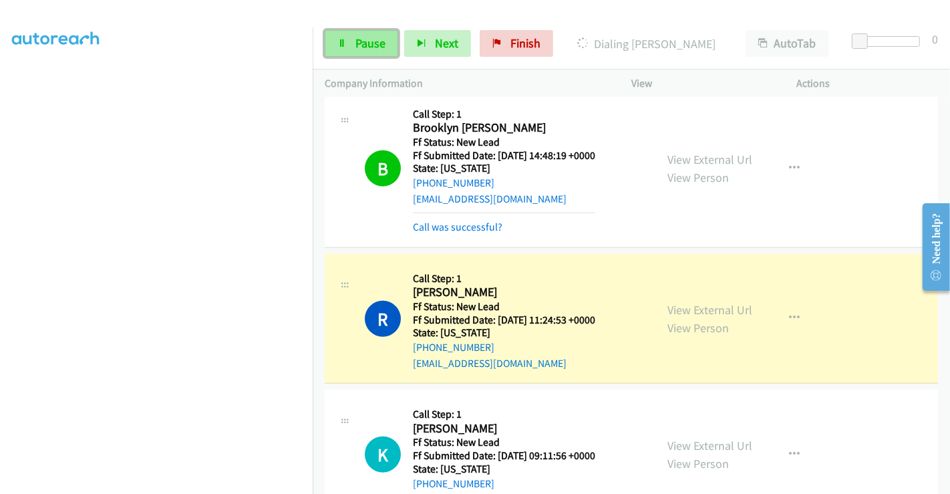
click at [351, 37] on link "Pause" at bounding box center [361, 43] width 73 height 27
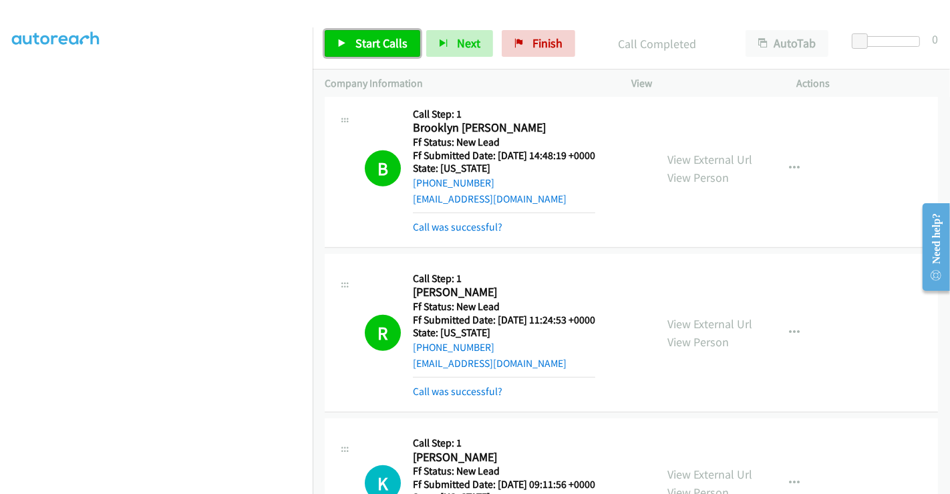
drag, startPoint x: 384, startPoint y: 43, endPoint x: 387, endPoint y: 61, distance: 18.3
click at [384, 43] on span "Start Calls" at bounding box center [381, 42] width 52 height 15
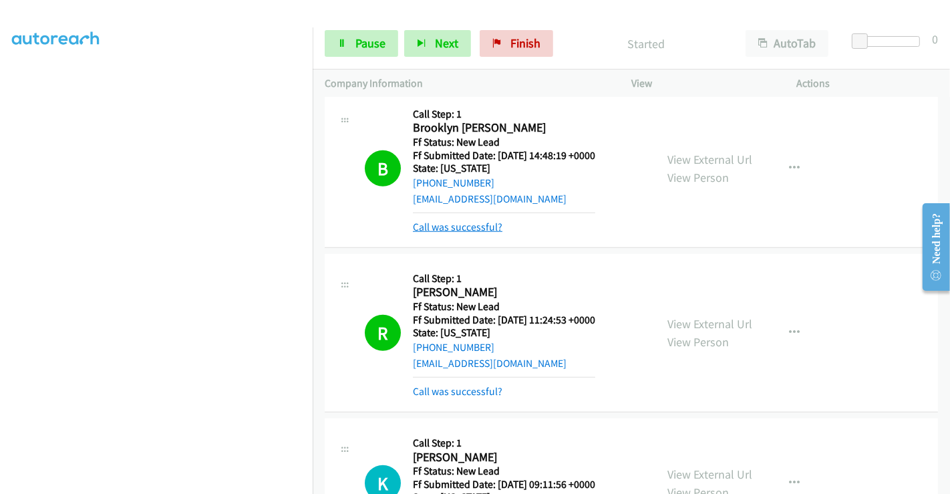
click at [454, 220] on link "Call was successful?" at bounding box center [458, 226] width 90 height 13
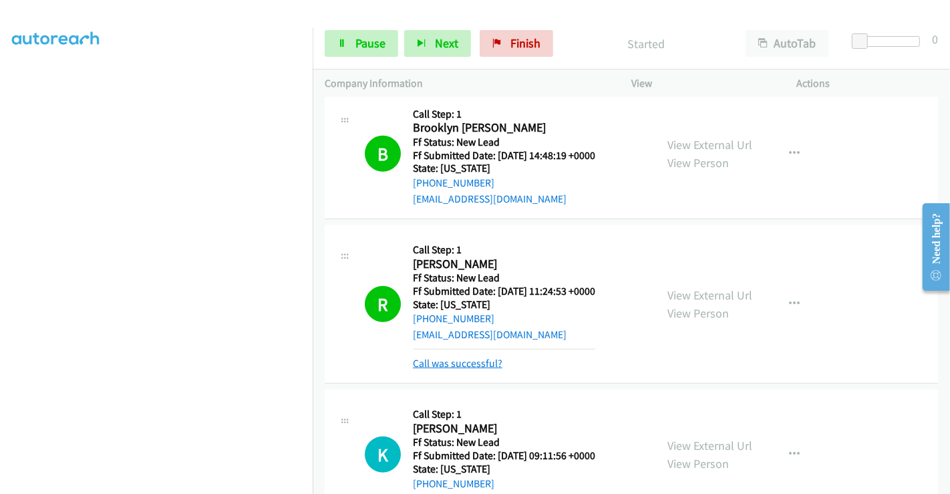
click at [439, 357] on link "Call was successful?" at bounding box center [458, 363] width 90 height 13
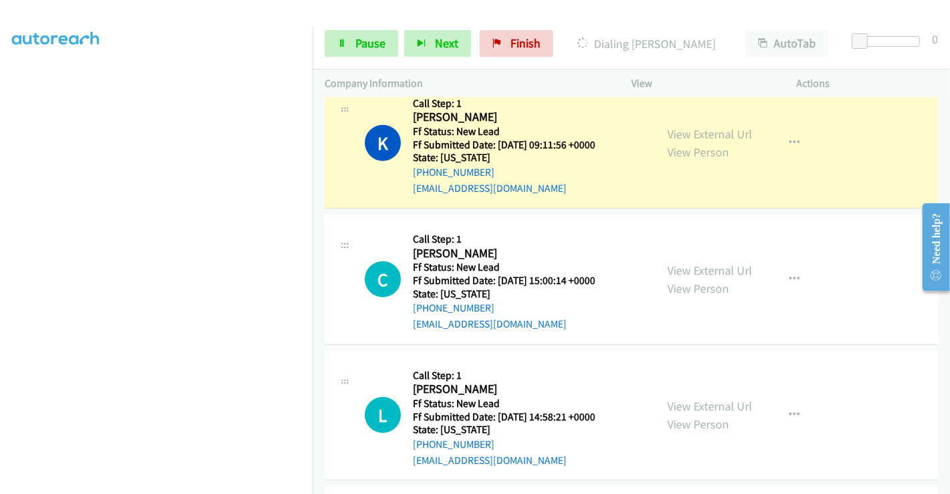
scroll to position [1090, 0]
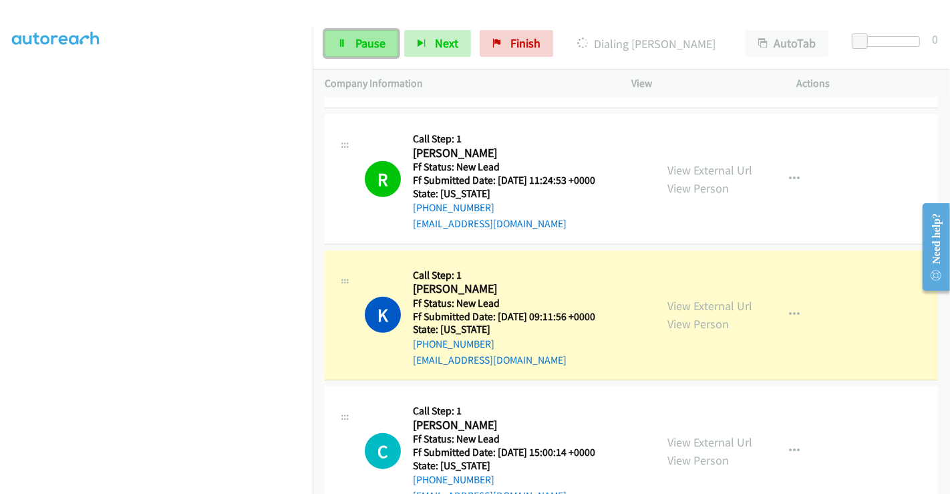
click at [355, 35] on span "Pause" at bounding box center [370, 42] width 30 height 15
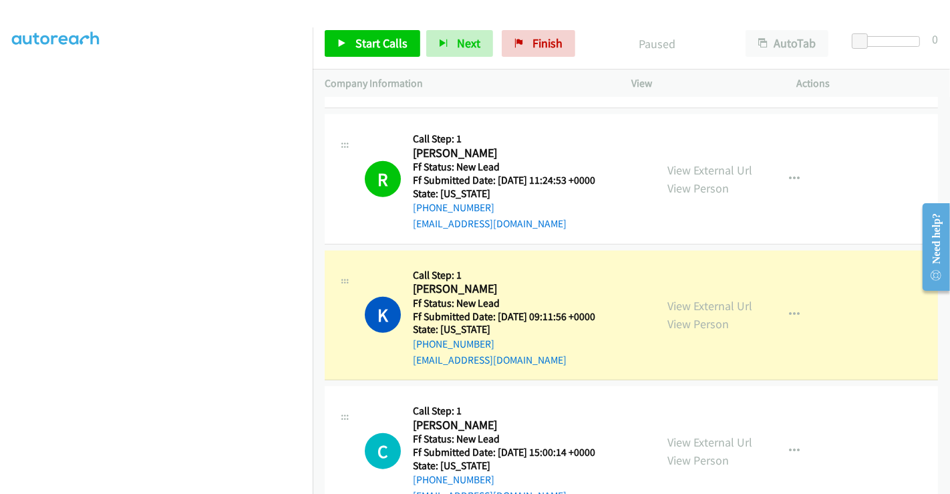
scroll to position [1386, 0]
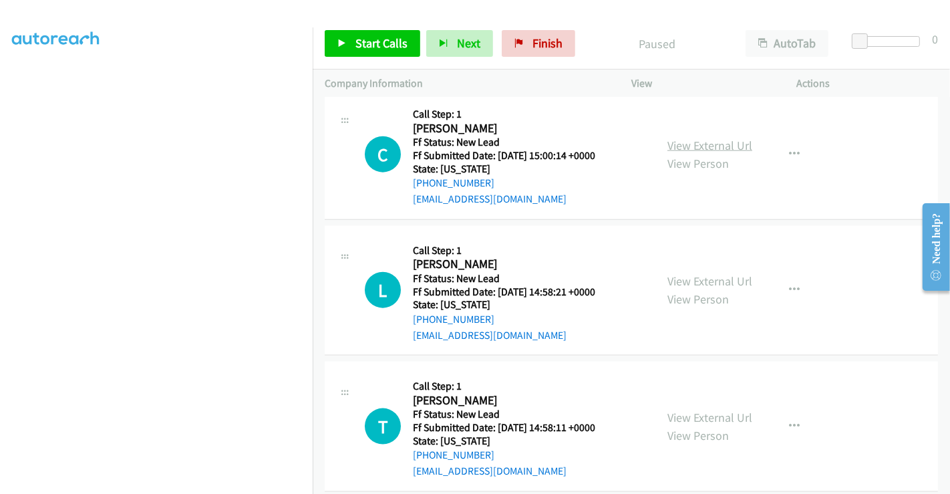
click at [696, 138] on link "View External Url" at bounding box center [709, 145] width 85 height 15
click at [696, 273] on link "View External Url" at bounding box center [709, 280] width 85 height 15
click at [695, 410] on link "View External Url" at bounding box center [709, 417] width 85 height 15
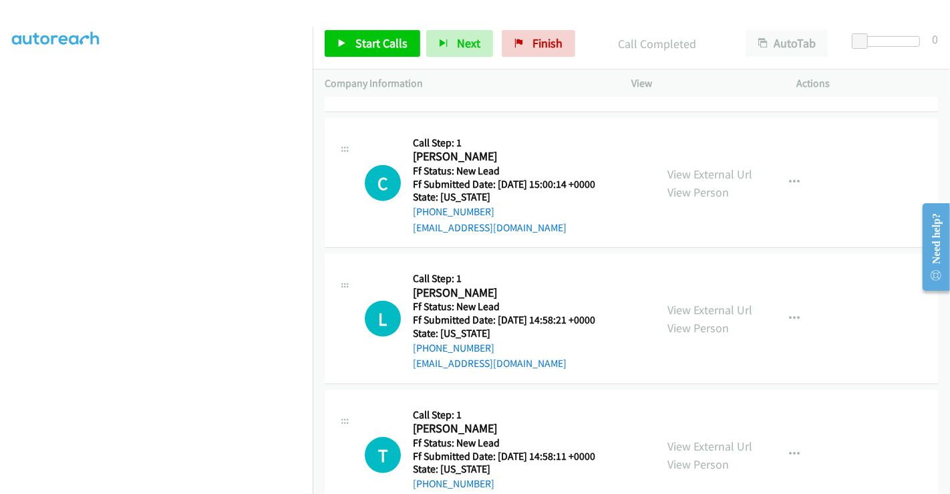
scroll to position [1415, 0]
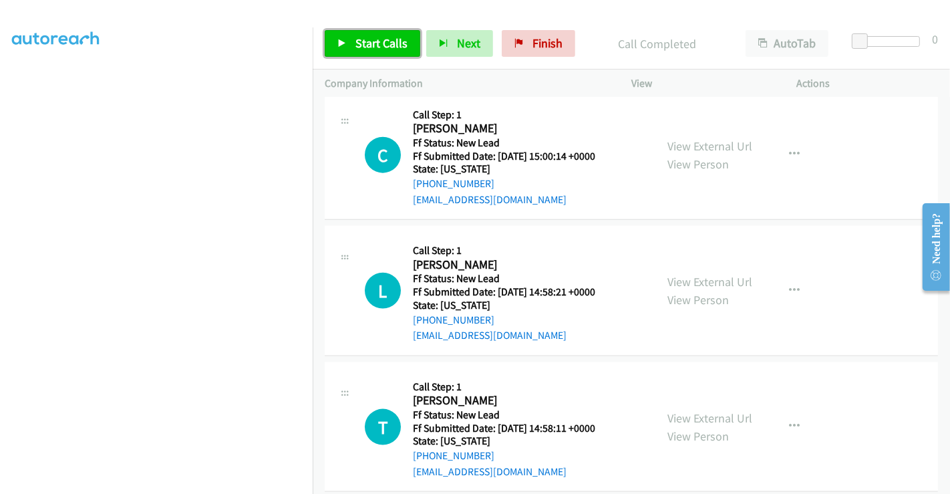
click at [376, 41] on span "Start Calls" at bounding box center [381, 42] width 52 height 15
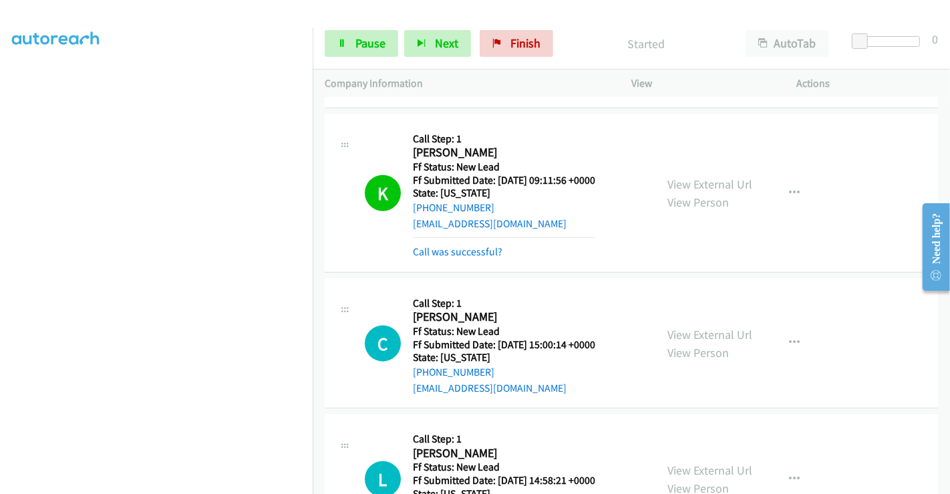
scroll to position [1266, 0]
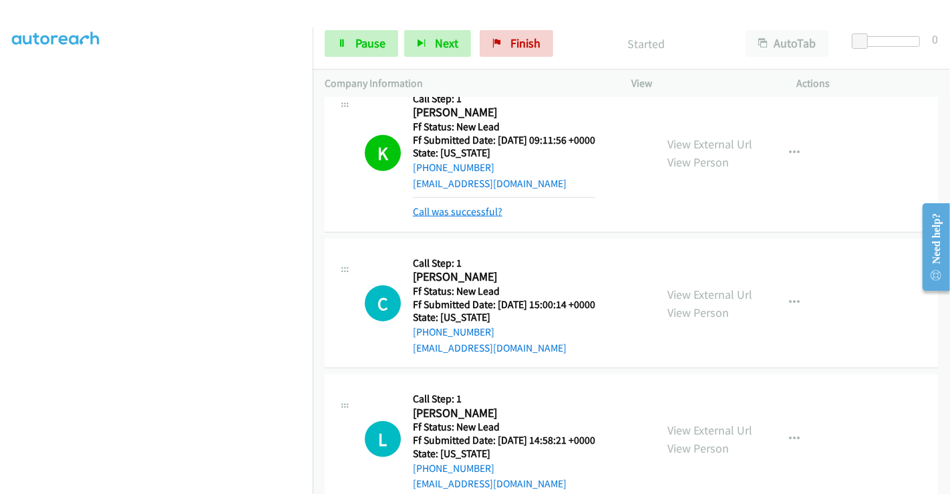
click at [469, 205] on link "Call was successful?" at bounding box center [458, 211] width 90 height 13
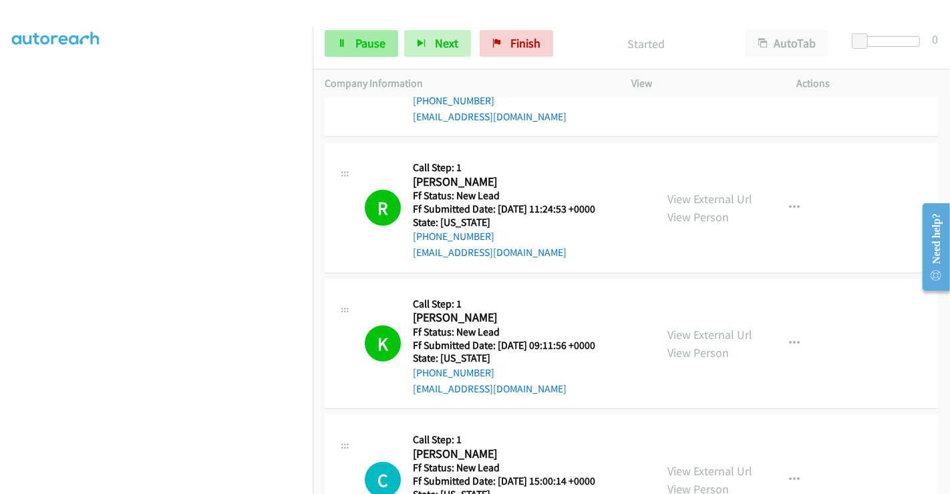
scroll to position [1192, 0]
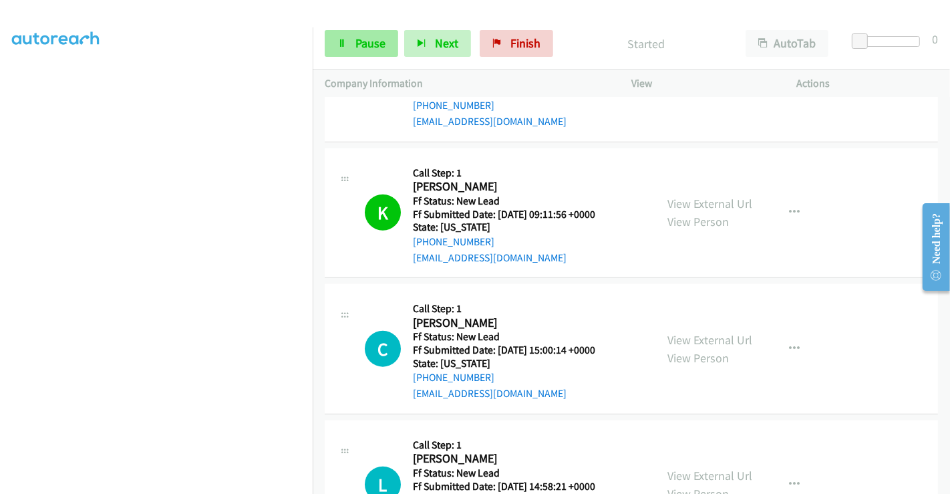
click at [349, 32] on div "Start Calls Pause Next Finish Started AutoTab AutoTab 0" at bounding box center [631, 43] width 637 height 51
click at [351, 38] on link "Pause" at bounding box center [361, 43] width 73 height 27
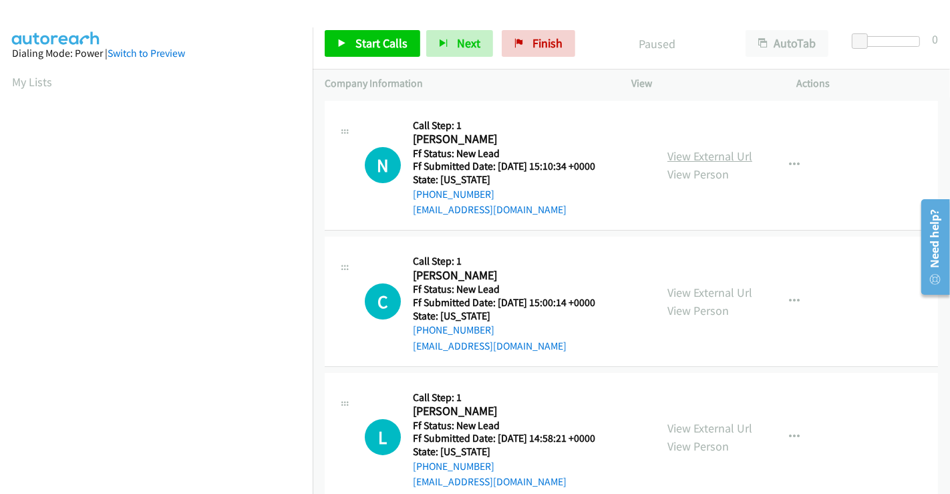
click at [700, 157] on link "View External Url" at bounding box center [709, 155] width 85 height 15
click at [384, 42] on span "Start Calls" at bounding box center [381, 42] width 52 height 15
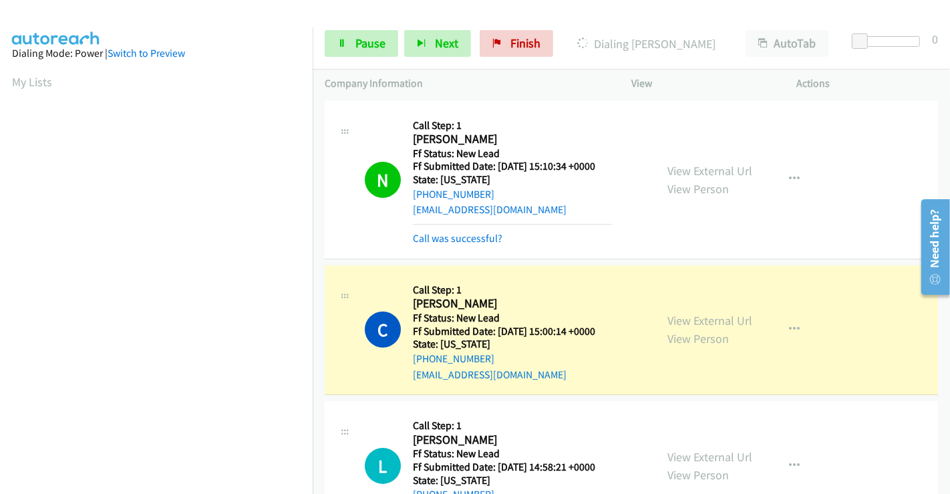
scroll to position [257, 0]
click at [374, 38] on span "Pause" at bounding box center [370, 42] width 30 height 15
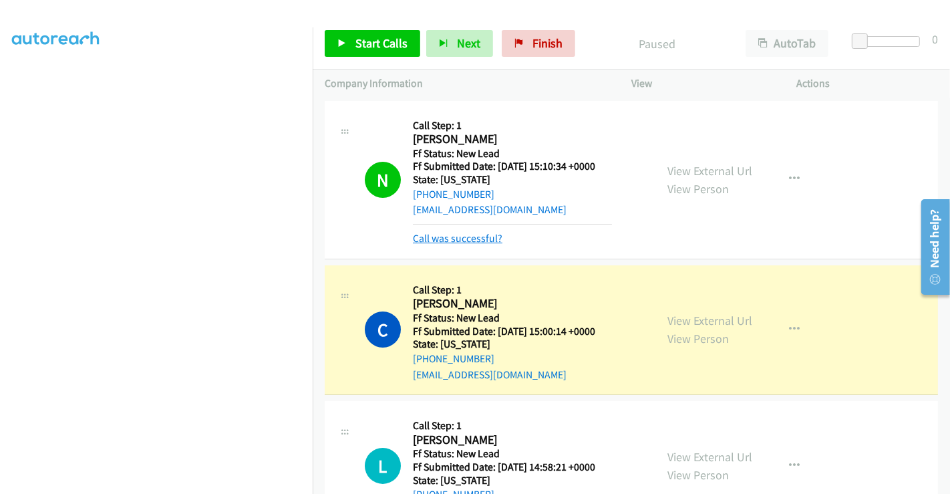
click at [476, 243] on link "Call was successful?" at bounding box center [458, 238] width 90 height 13
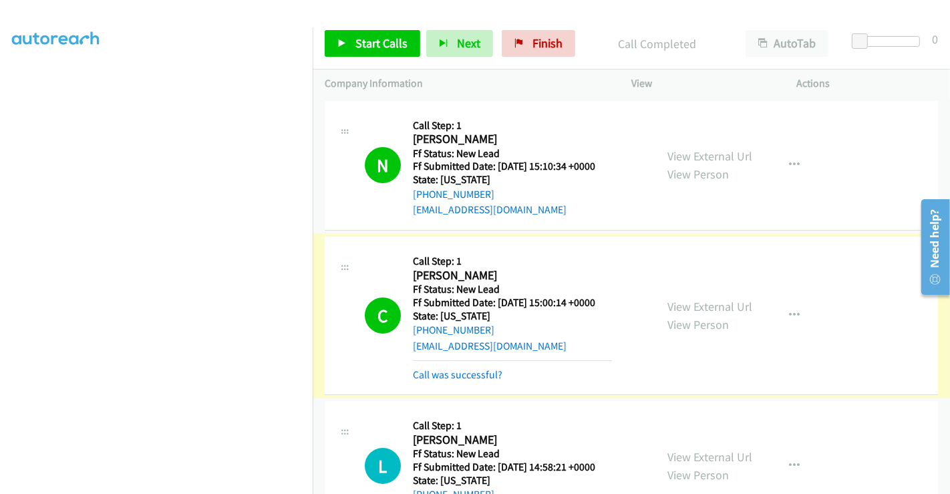
click at [457, 376] on link "Call was successful?" at bounding box center [458, 374] width 90 height 13
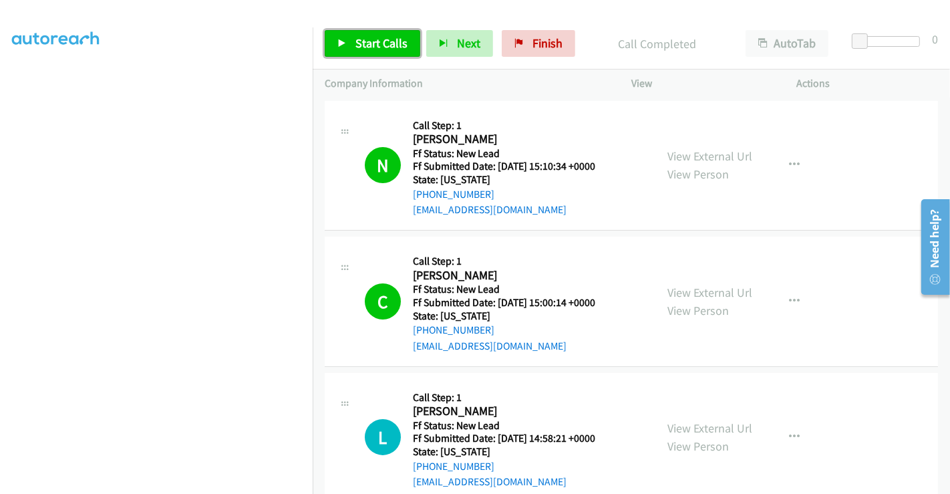
click at [361, 47] on span "Start Calls" at bounding box center [381, 42] width 52 height 15
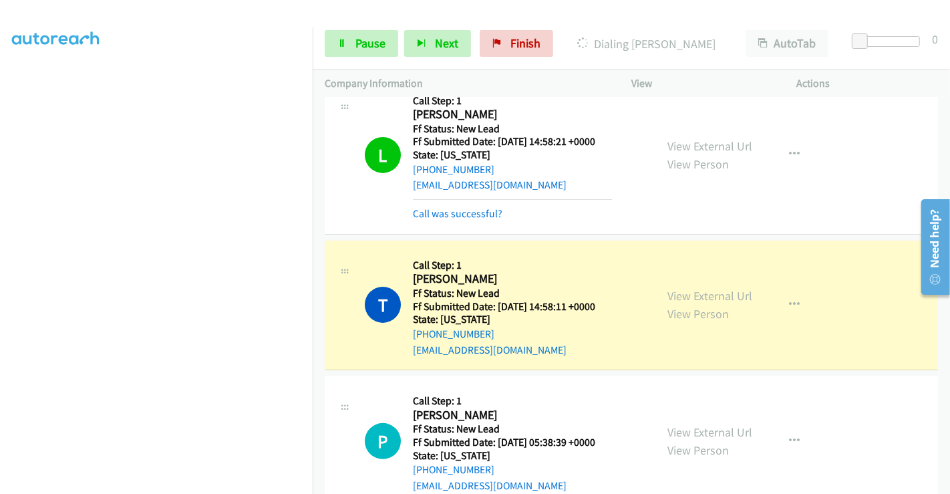
scroll to position [328, 0]
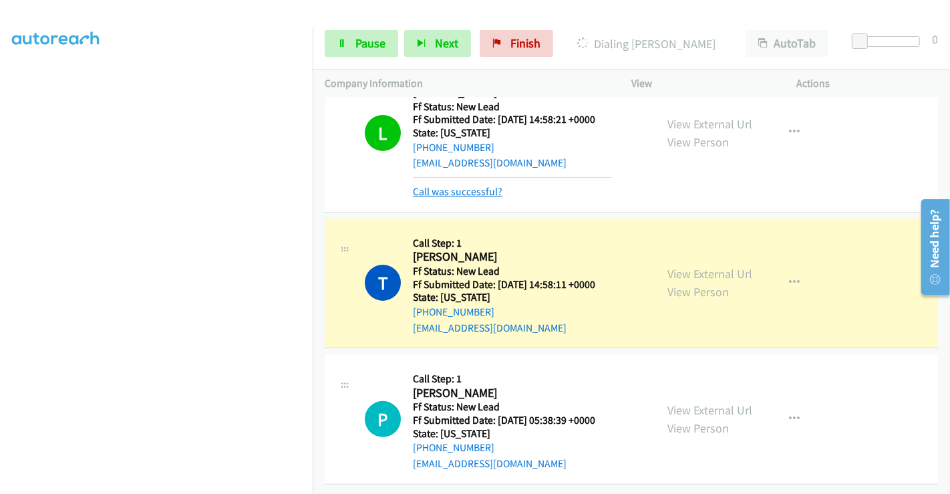
click at [463, 185] on link "Call was successful?" at bounding box center [458, 191] width 90 height 13
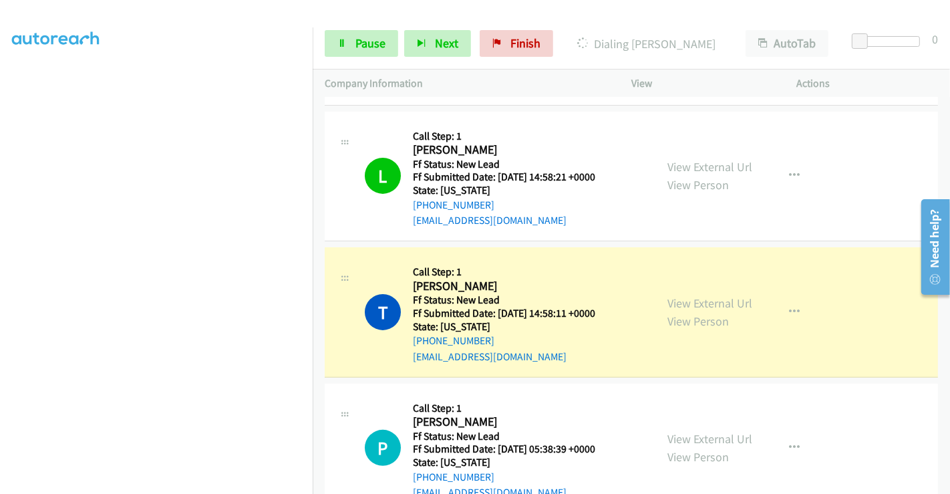
scroll to position [300, 0]
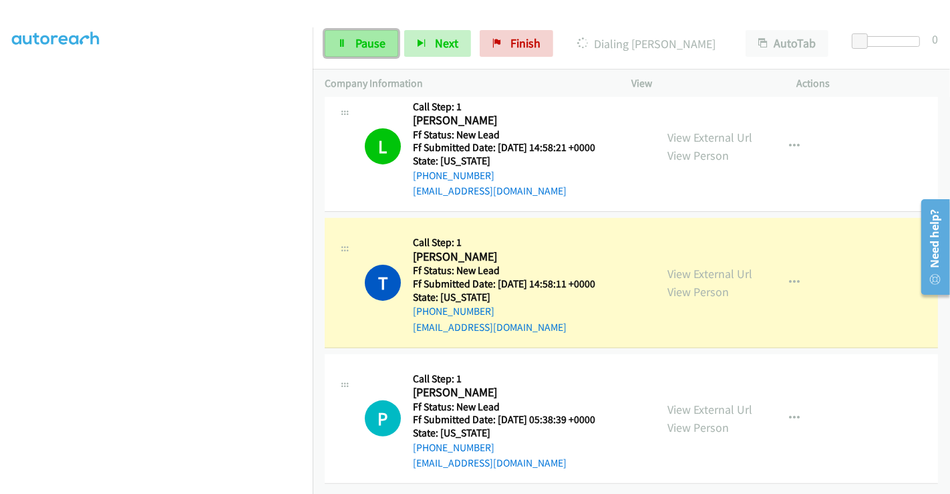
click at [361, 39] on span "Pause" at bounding box center [370, 42] width 30 height 15
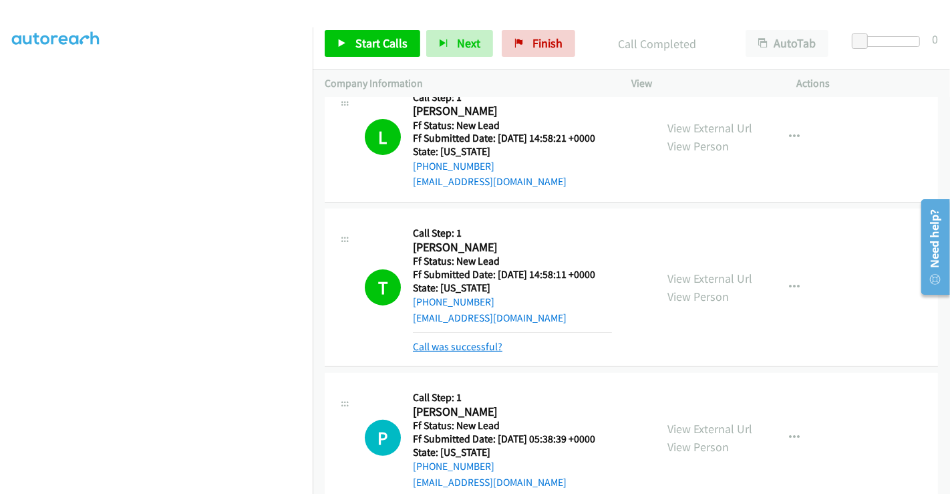
click at [456, 345] on link "Call was successful?" at bounding box center [458, 346] width 90 height 13
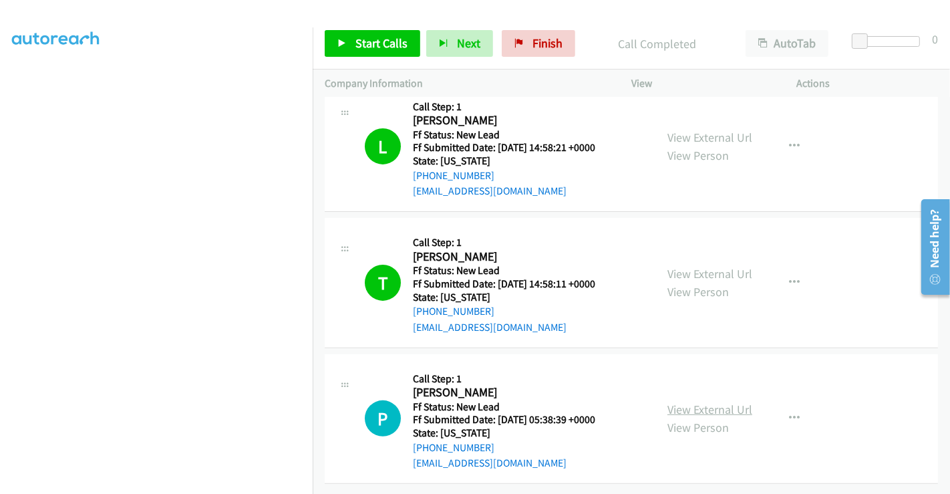
click at [704, 402] on link "View External Url" at bounding box center [709, 409] width 85 height 15
click at [384, 37] on span "Start Calls" at bounding box center [381, 42] width 52 height 15
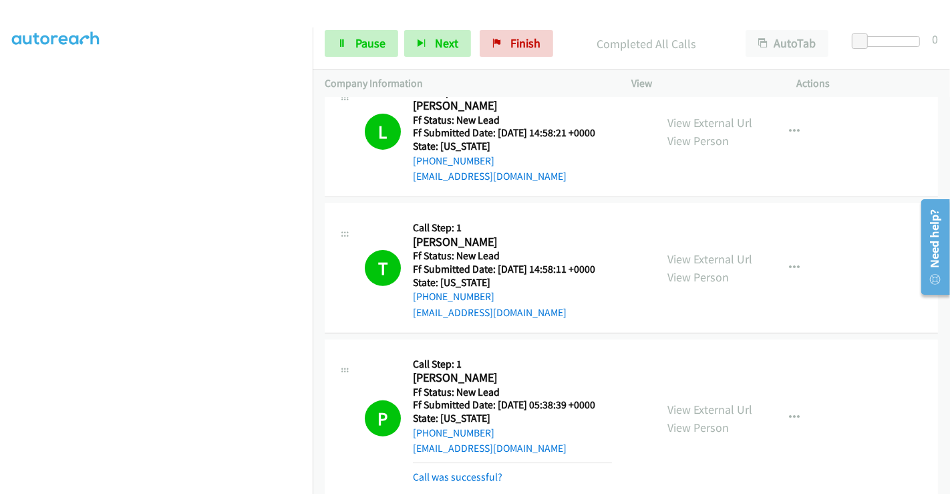
scroll to position [371, 0]
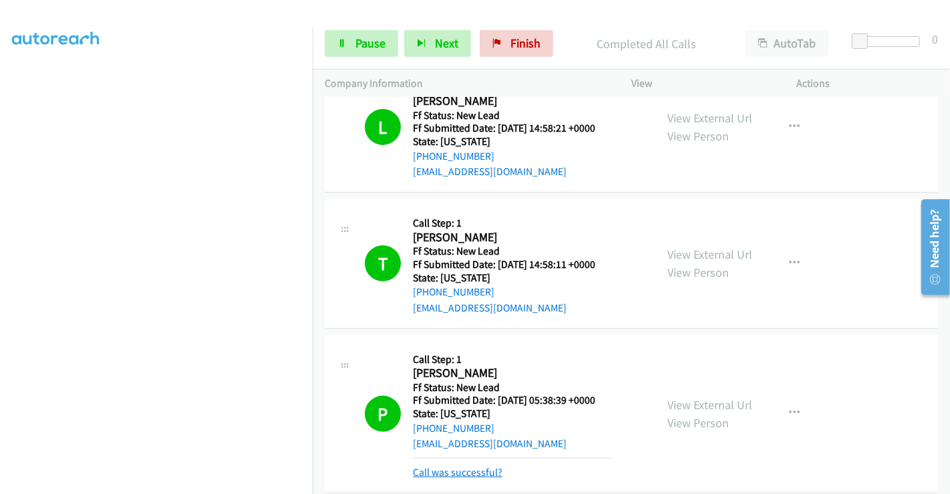
click at [460, 453] on div "Callback Scheduled Call Step: 1 [PERSON_NAME] America/Los_Angeles Ff Status: Ne…" at bounding box center [512, 414] width 199 height 134
click at [463, 466] on link "Call was successful?" at bounding box center [458, 472] width 90 height 13
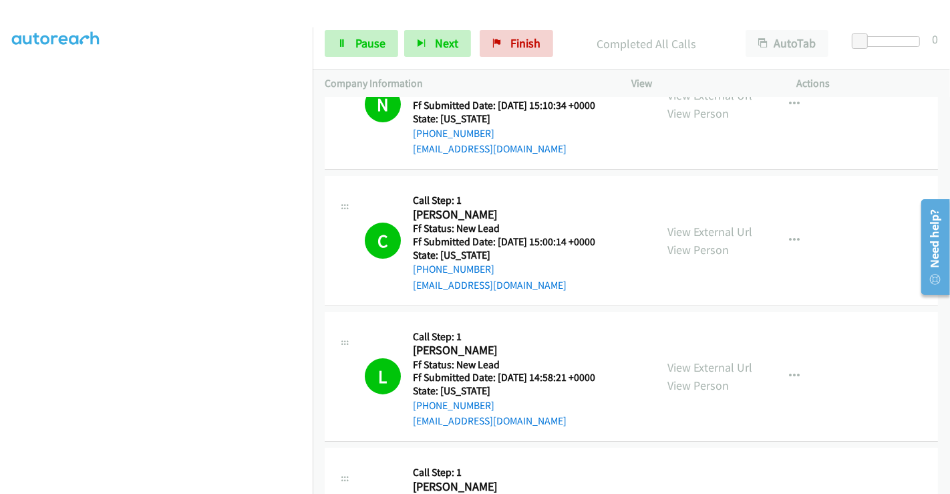
scroll to position [0, 0]
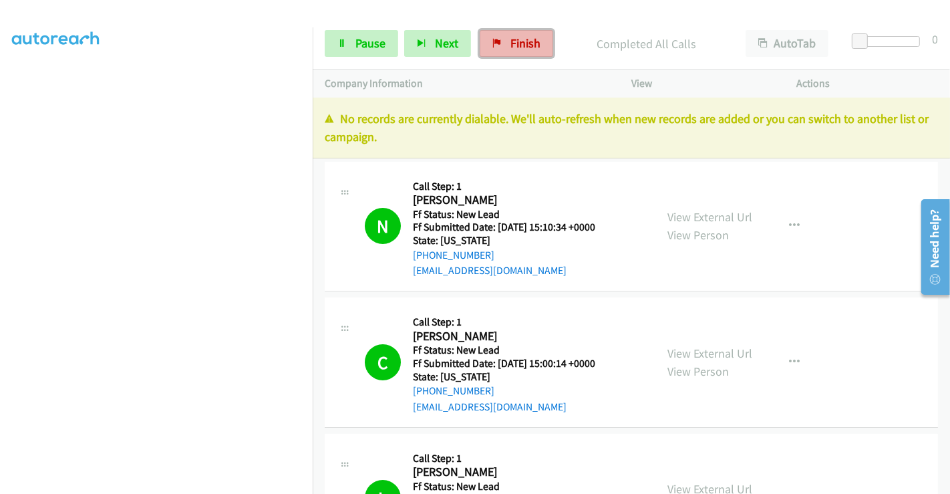
click at [496, 51] on link "Finish" at bounding box center [516, 43] width 73 height 27
